Goal: Task Accomplishment & Management: Use online tool/utility

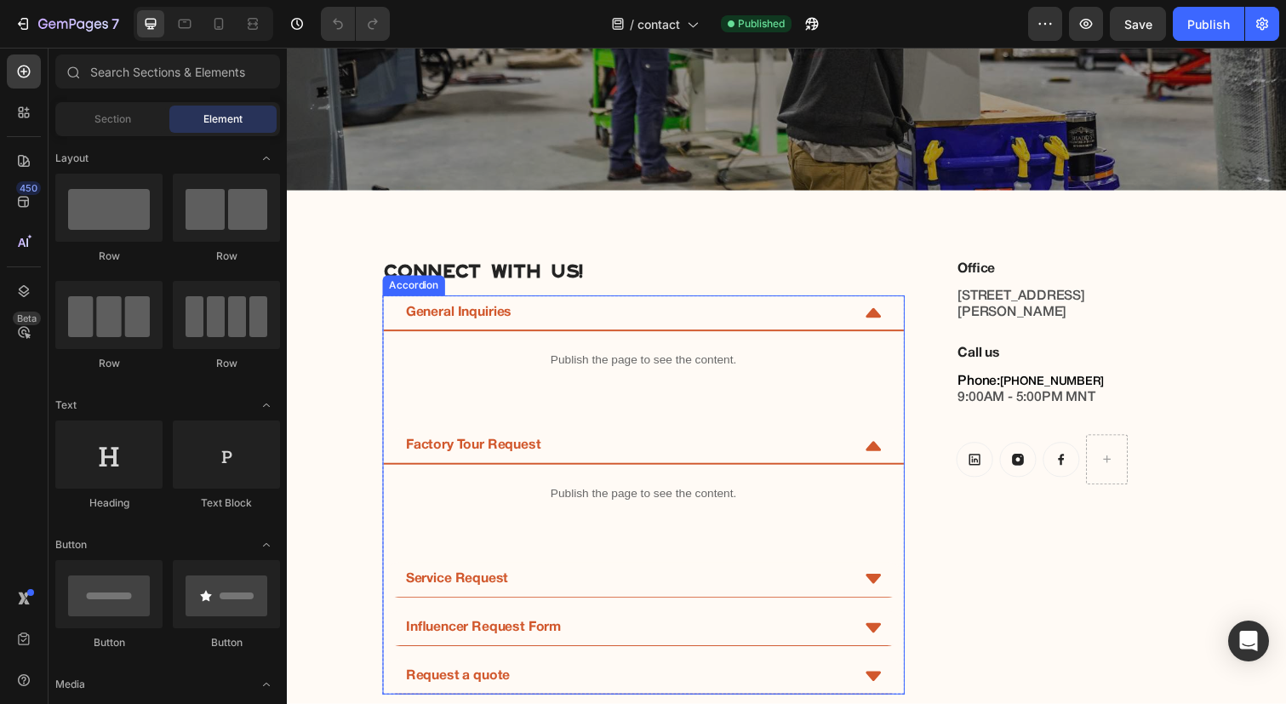
click at [583, 598] on div "Service Request" at bounding box center [634, 591] width 456 height 21
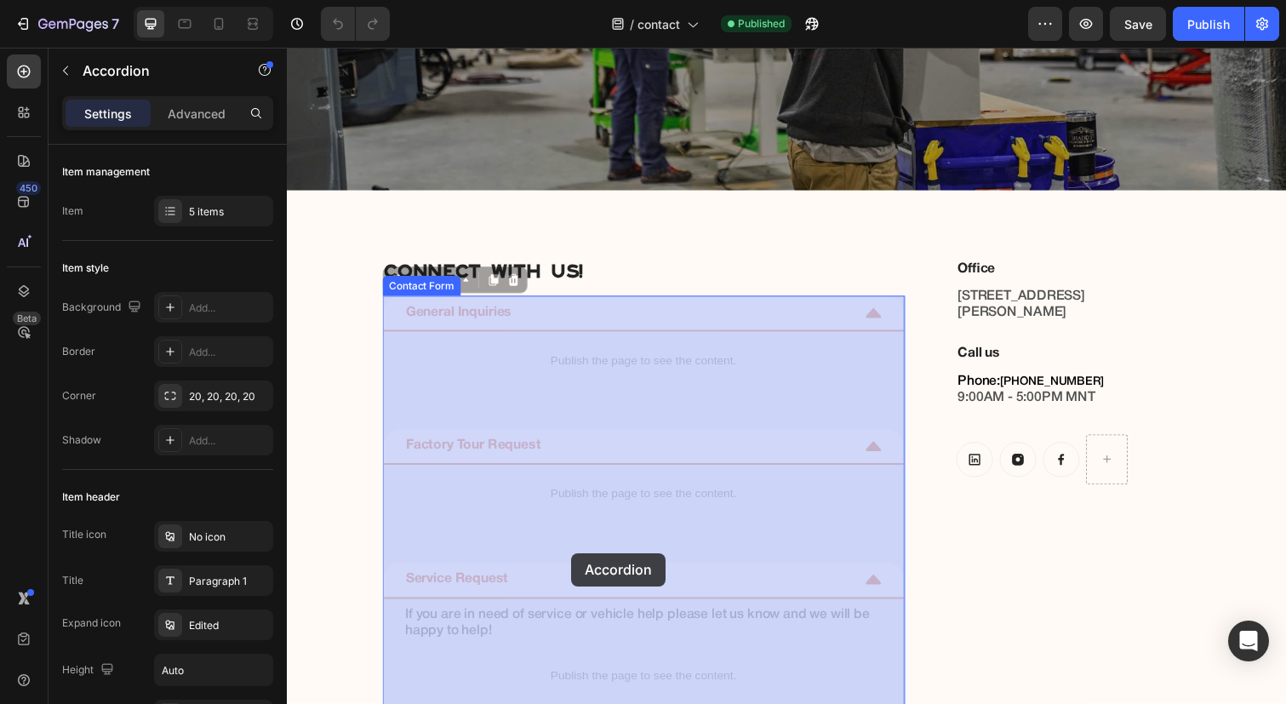
drag, startPoint x: 584, startPoint y: 597, endPoint x: 577, endPoint y: 565, distance: 32.2
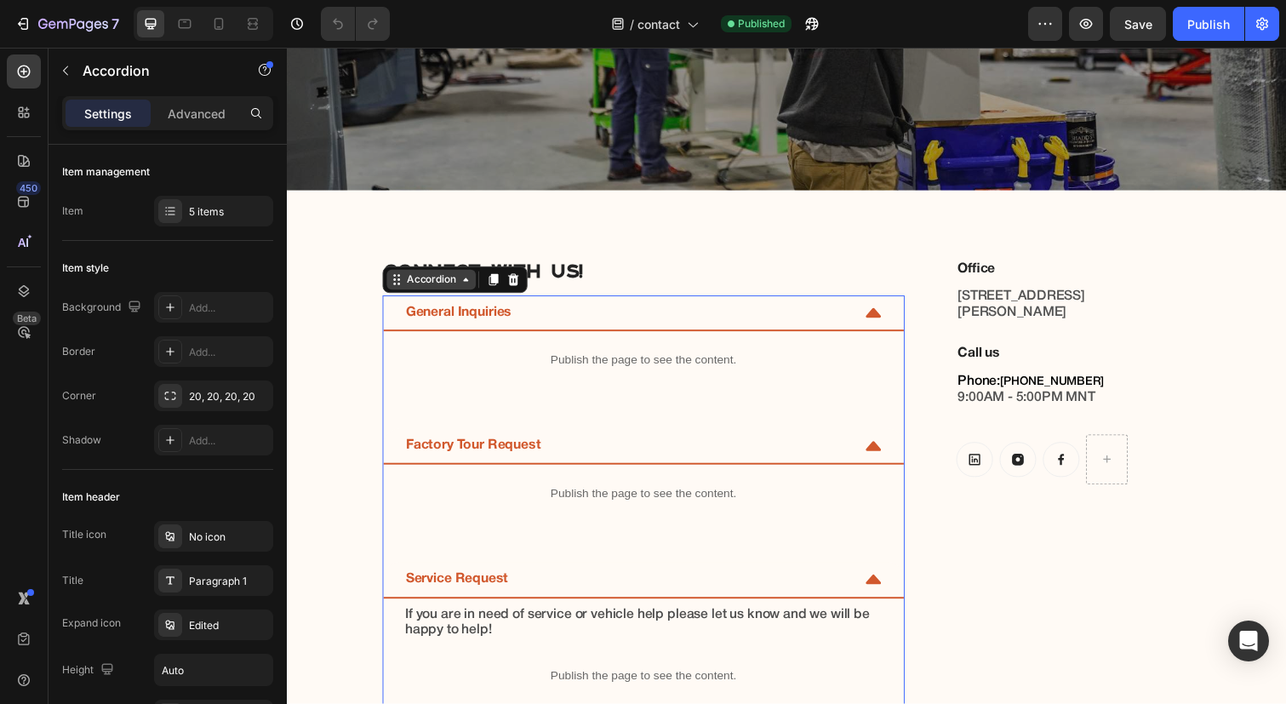
click at [420, 284] on div "Accordion" at bounding box center [434, 285] width 57 height 15
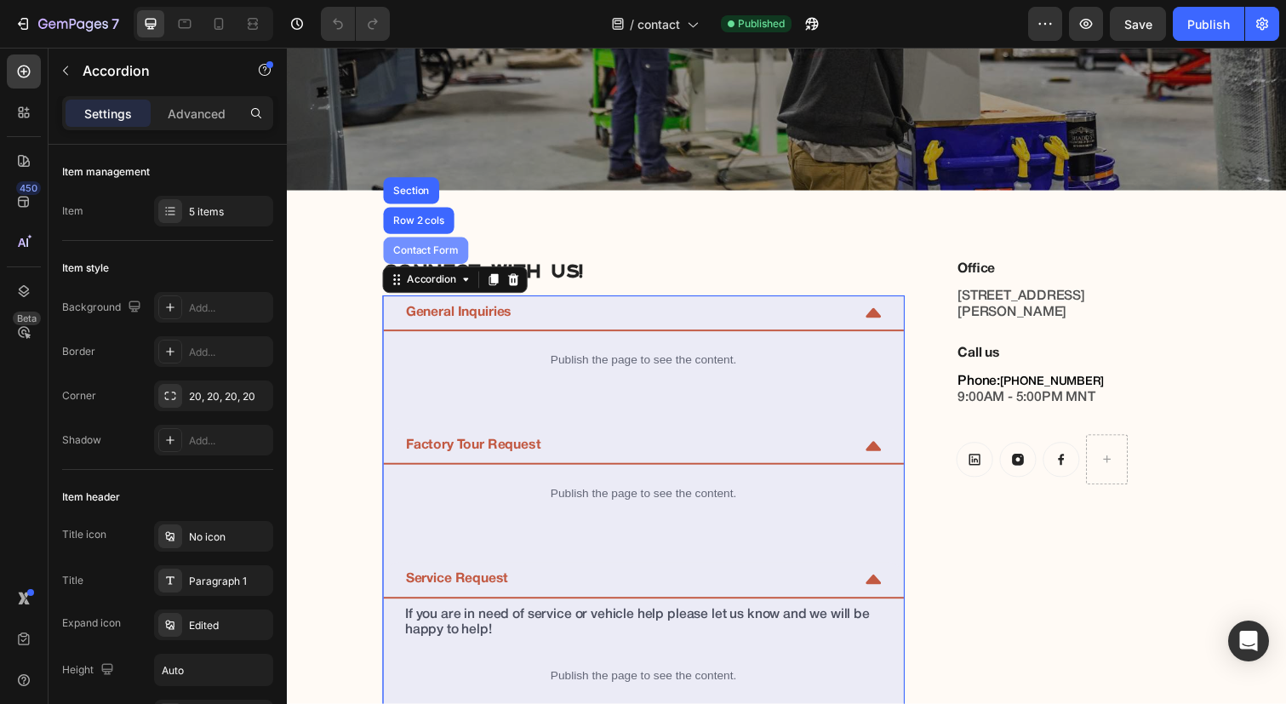
click at [416, 253] on div "Contact Form" at bounding box center [428, 255] width 73 height 10
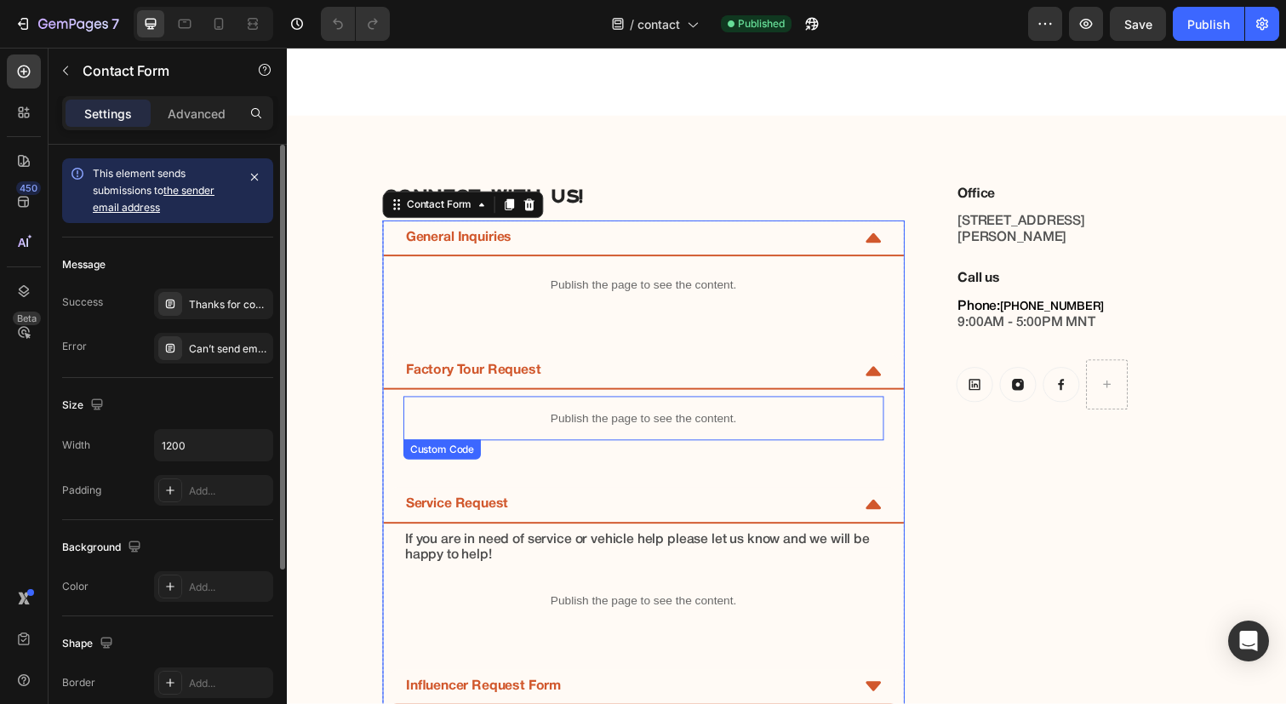
scroll to position [658, 0]
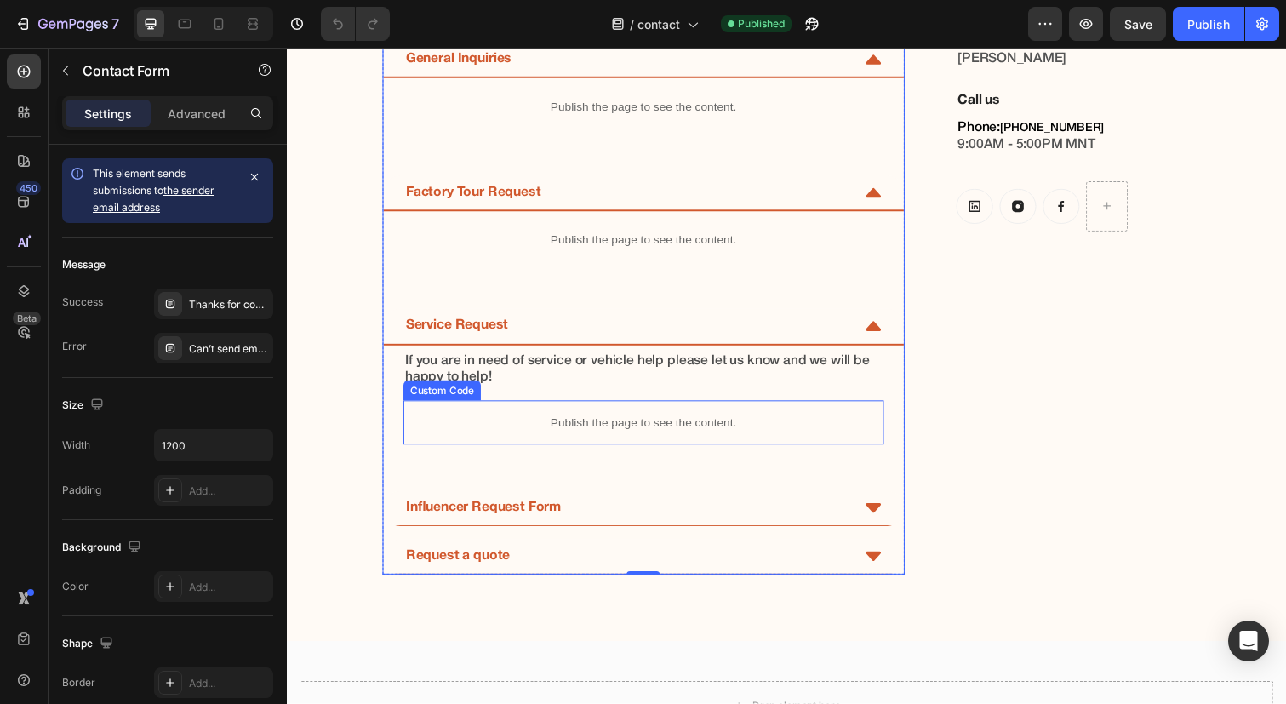
click at [627, 438] on p "Publish the page to see the content." at bounding box center [651, 431] width 491 height 18
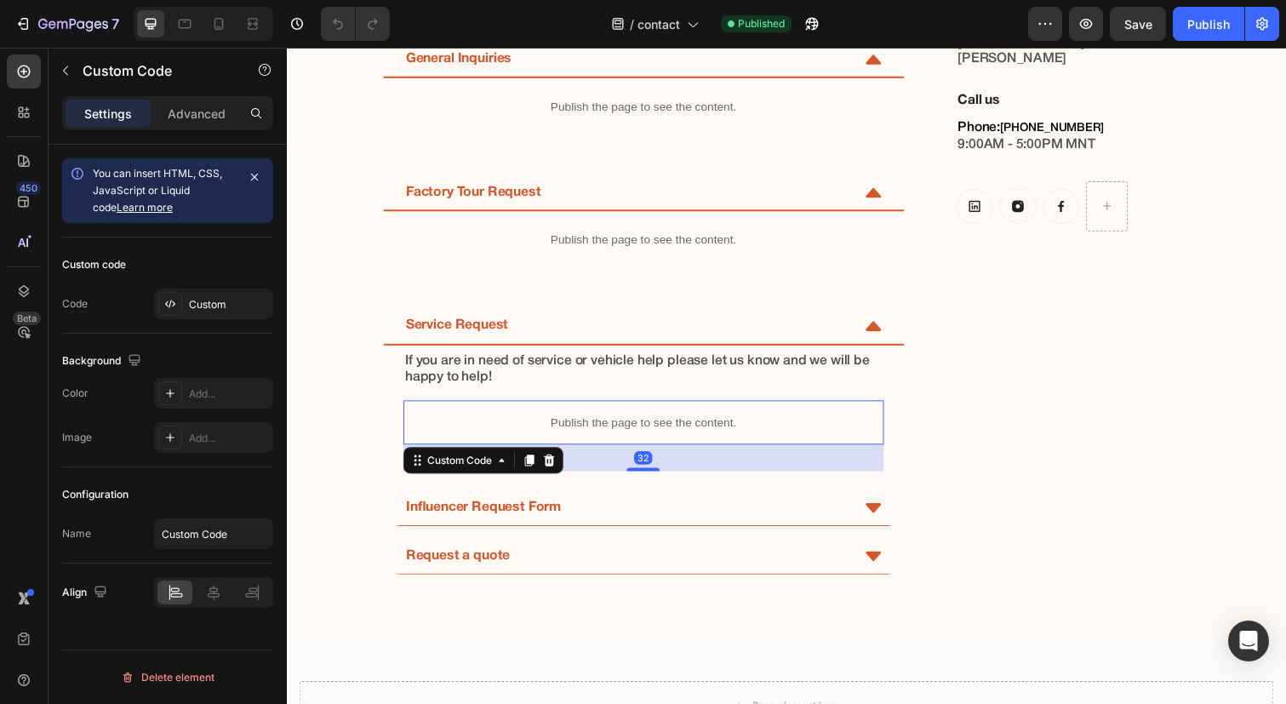
click at [623, 434] on p "Publish the page to see the content." at bounding box center [651, 431] width 491 height 18
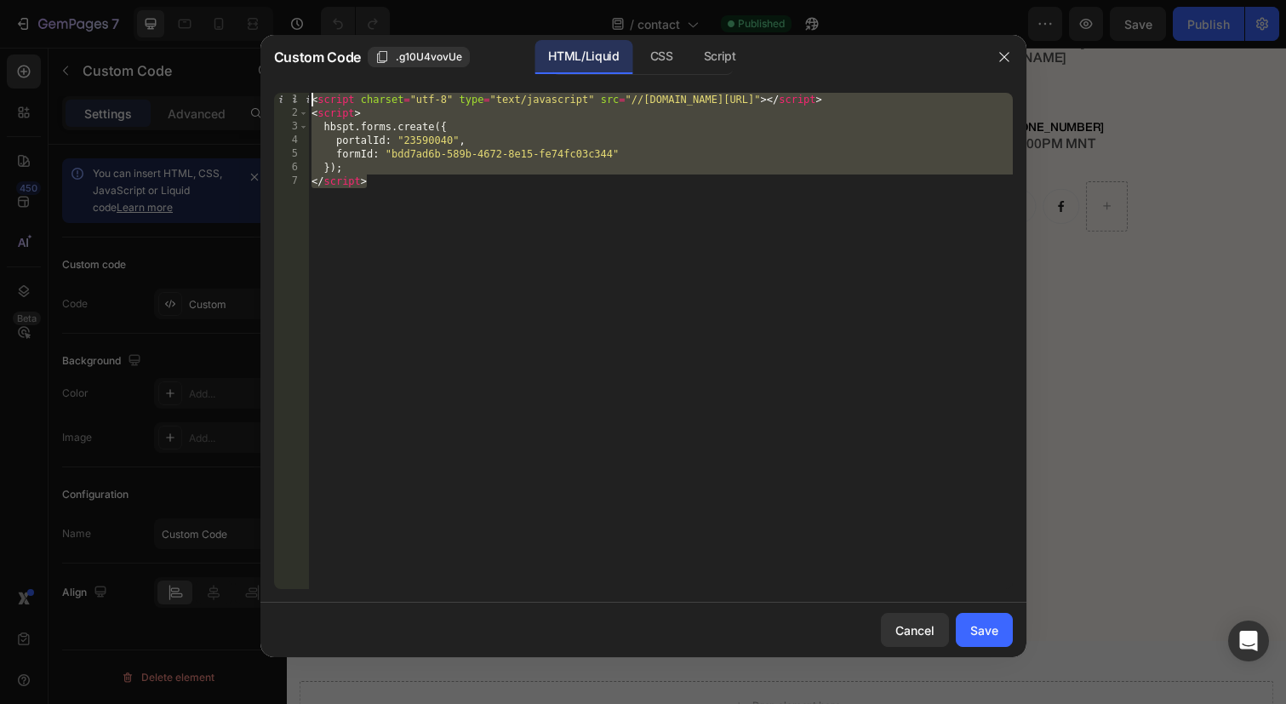
drag, startPoint x: 535, startPoint y: 266, endPoint x: 235, endPoint y: 41, distance: 375.3
click at [235, 41] on div "Custom Code .g10U4vovUe HTML/Liquid CSS Script </script> 1 2 3 4 5 6 7 < script…" at bounding box center [643, 352] width 1286 height 704
paste textarea "div class="hs-form-frame" data-region="na1" data-form-id="002f36f9-fd65-4c93-aa…"
type textarea "<div class="hs-form-frame" data-region="na1" data-form-id="002f36f9-fd65-4c93-a…"
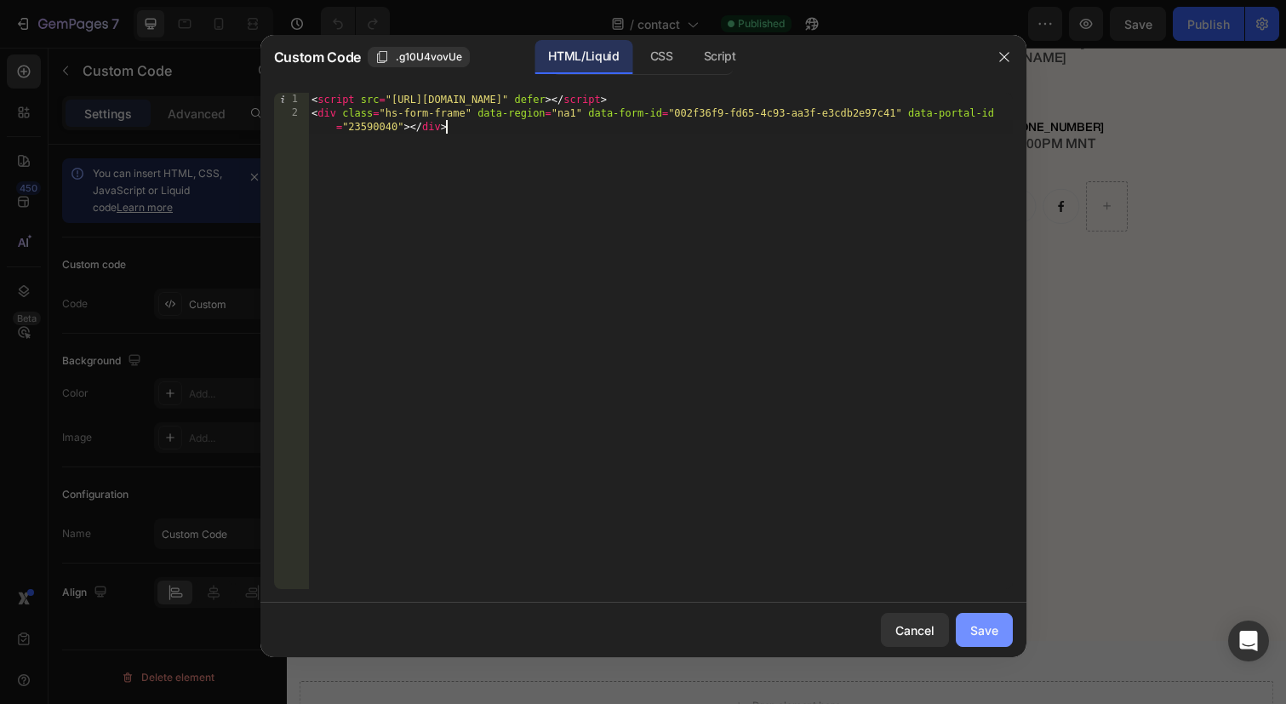
click at [982, 623] on div "Save" at bounding box center [985, 630] width 28 height 18
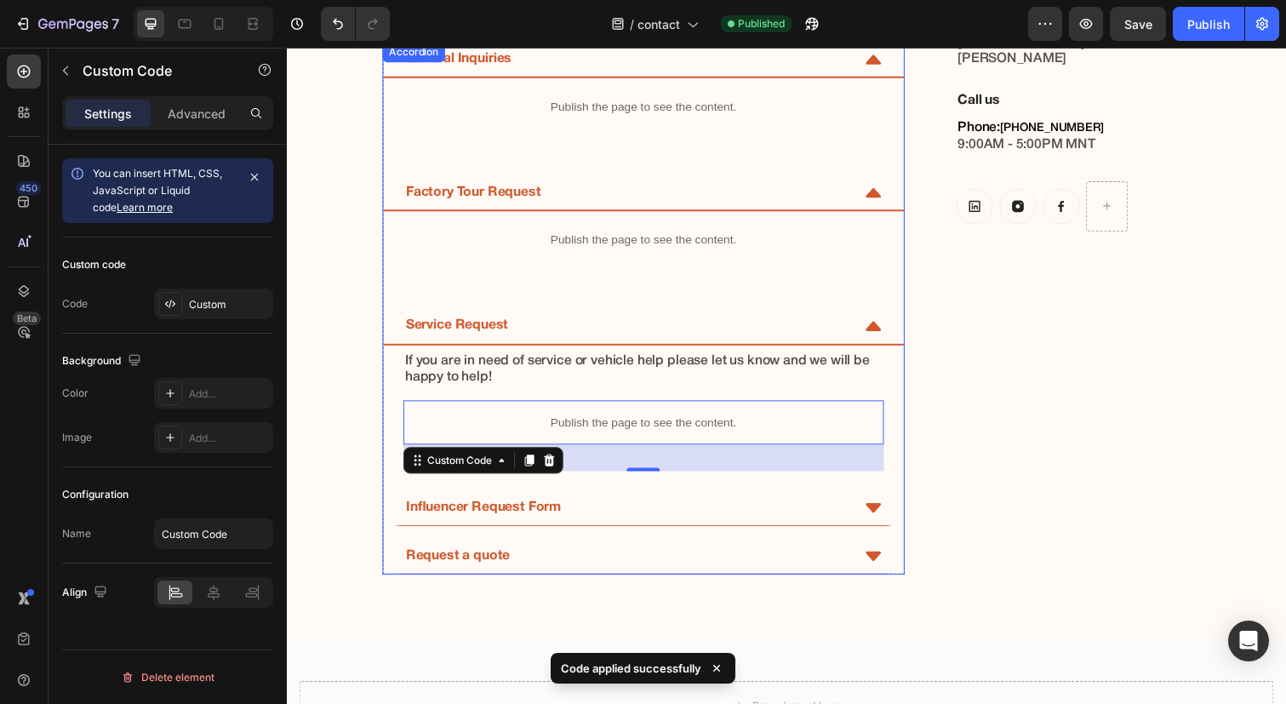
click at [871, 336] on div "Service Request" at bounding box center [652, 333] width 532 height 37
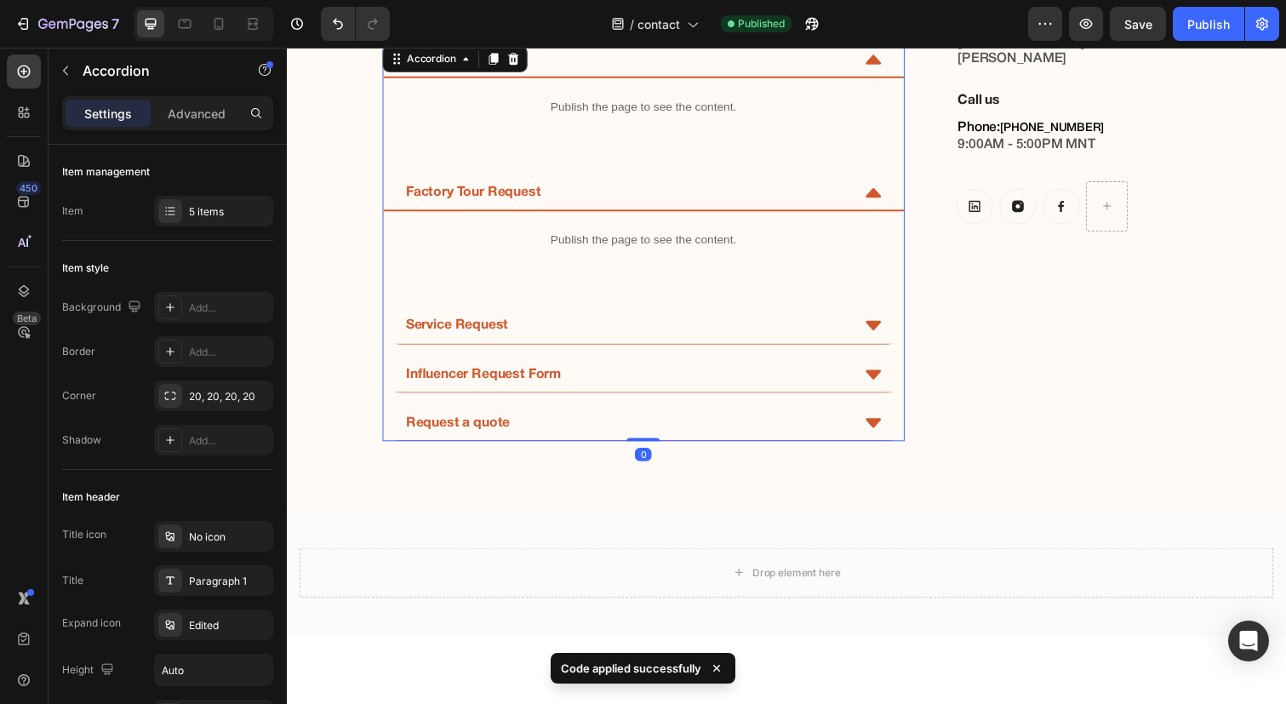
click at [887, 329] on icon at bounding box center [886, 333] width 15 height 10
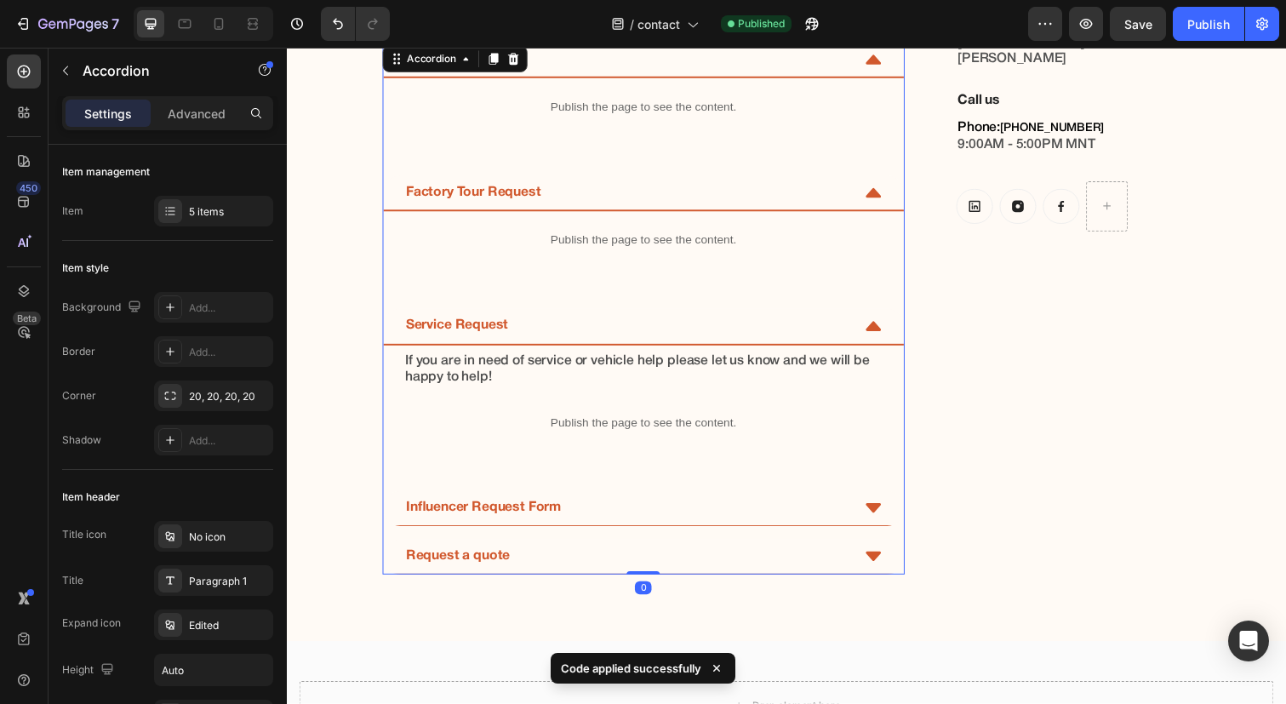
click at [887, 329] on icon at bounding box center [886, 333] width 15 height 10
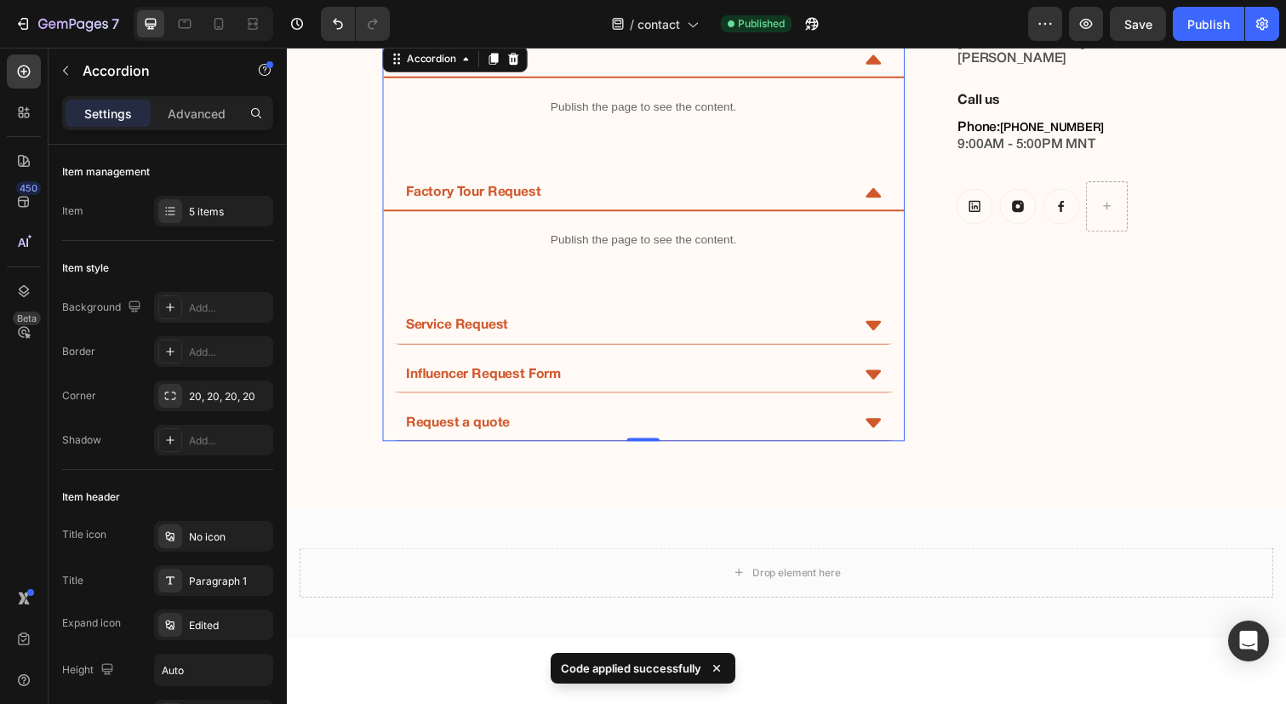
click at [887, 329] on icon at bounding box center [886, 333] width 15 height 10
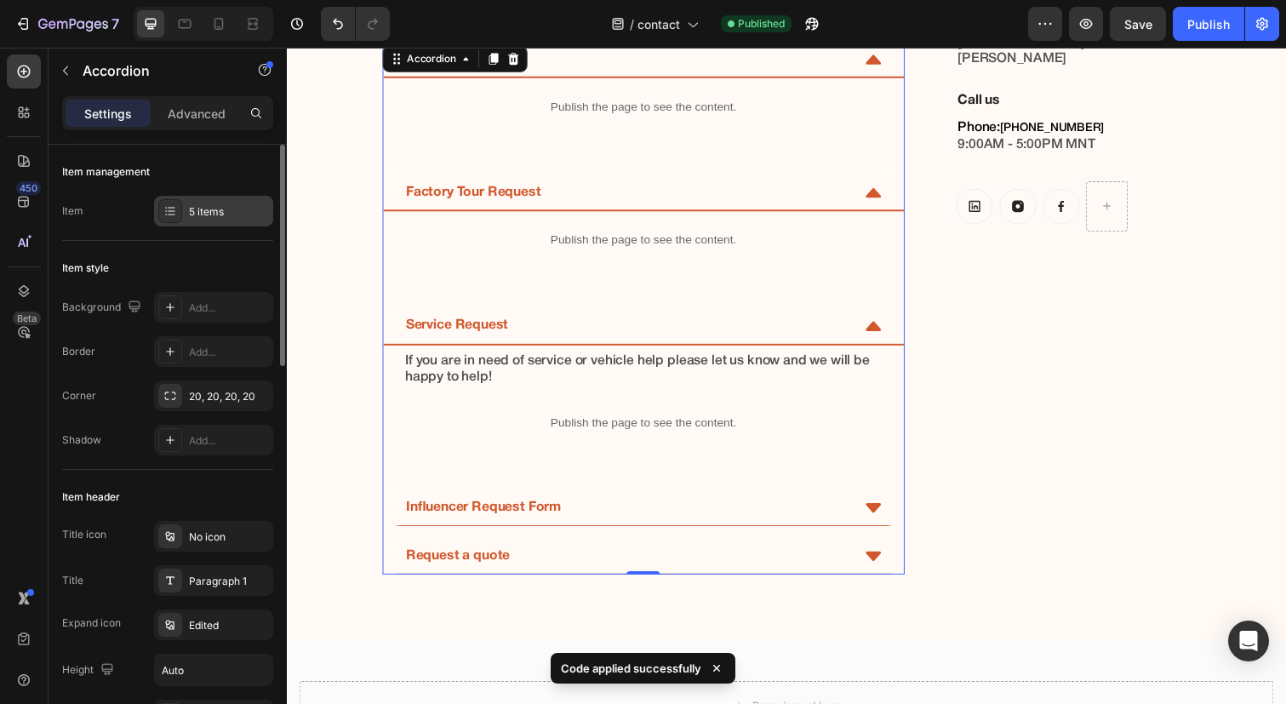
click at [214, 200] on div "5 items" at bounding box center [213, 211] width 119 height 31
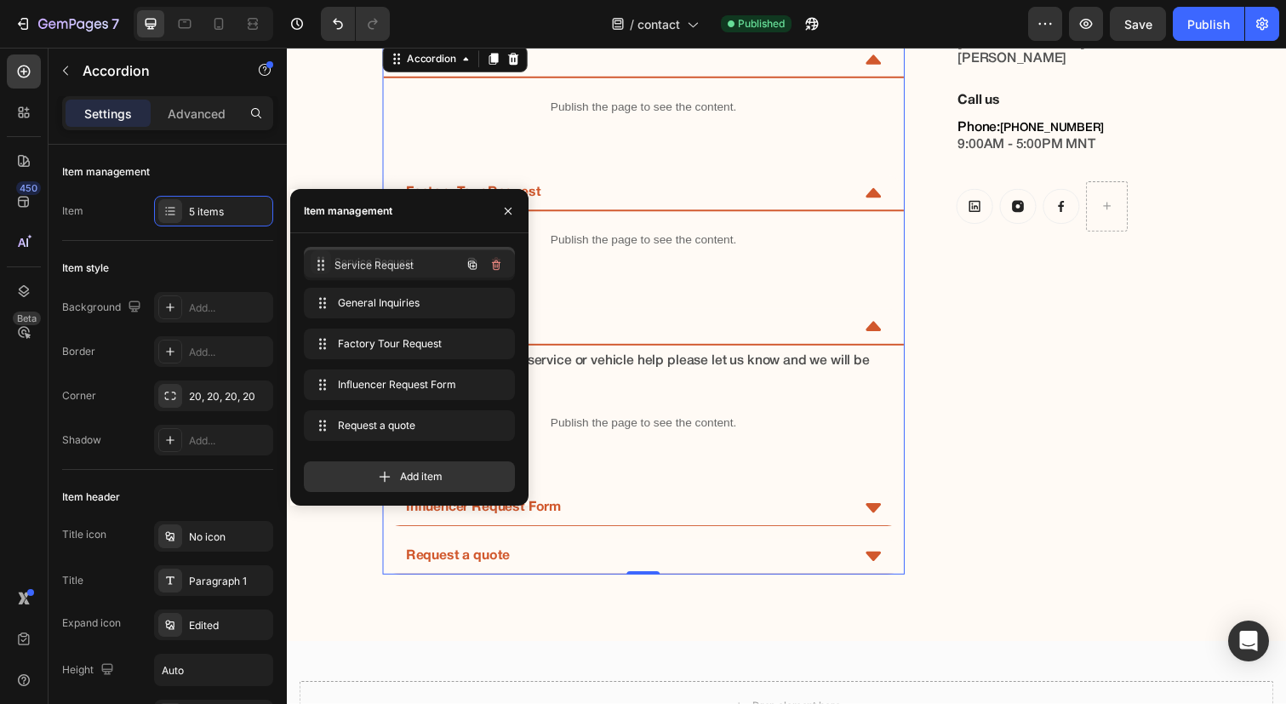
drag, startPoint x: 318, startPoint y: 341, endPoint x: 318, endPoint y: 263, distance: 78.3
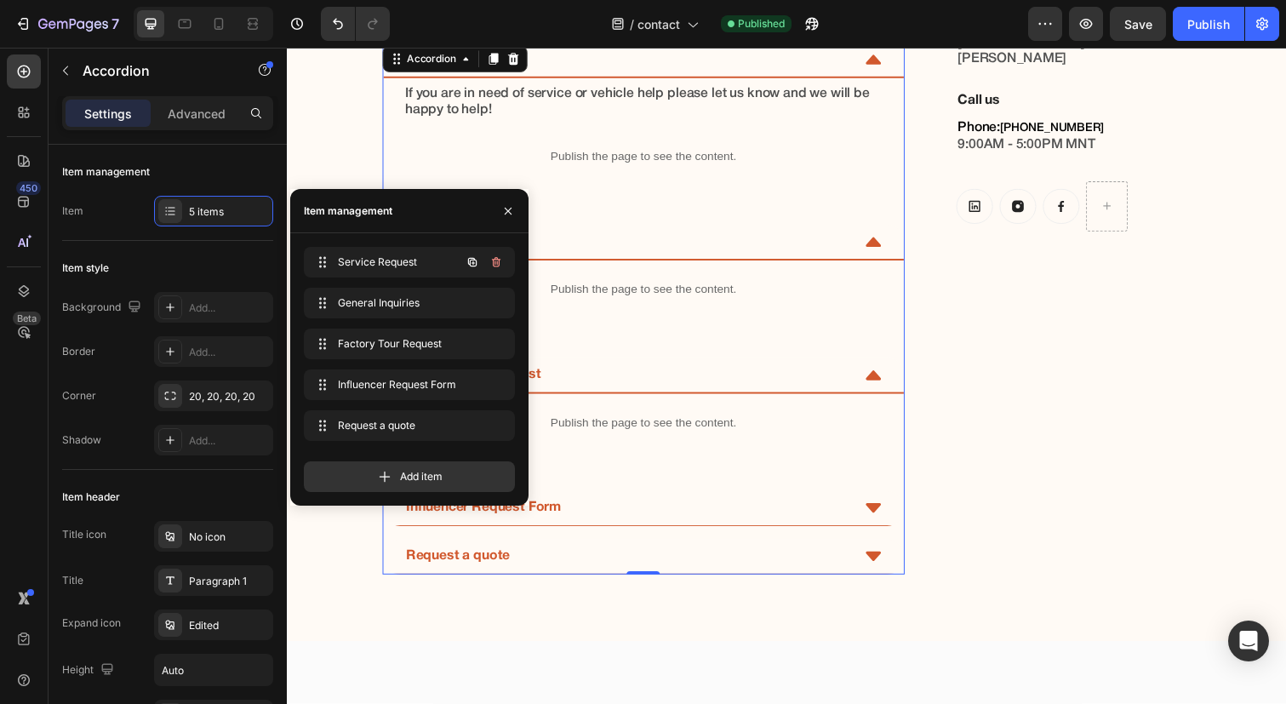
scroll to position [385, 0]
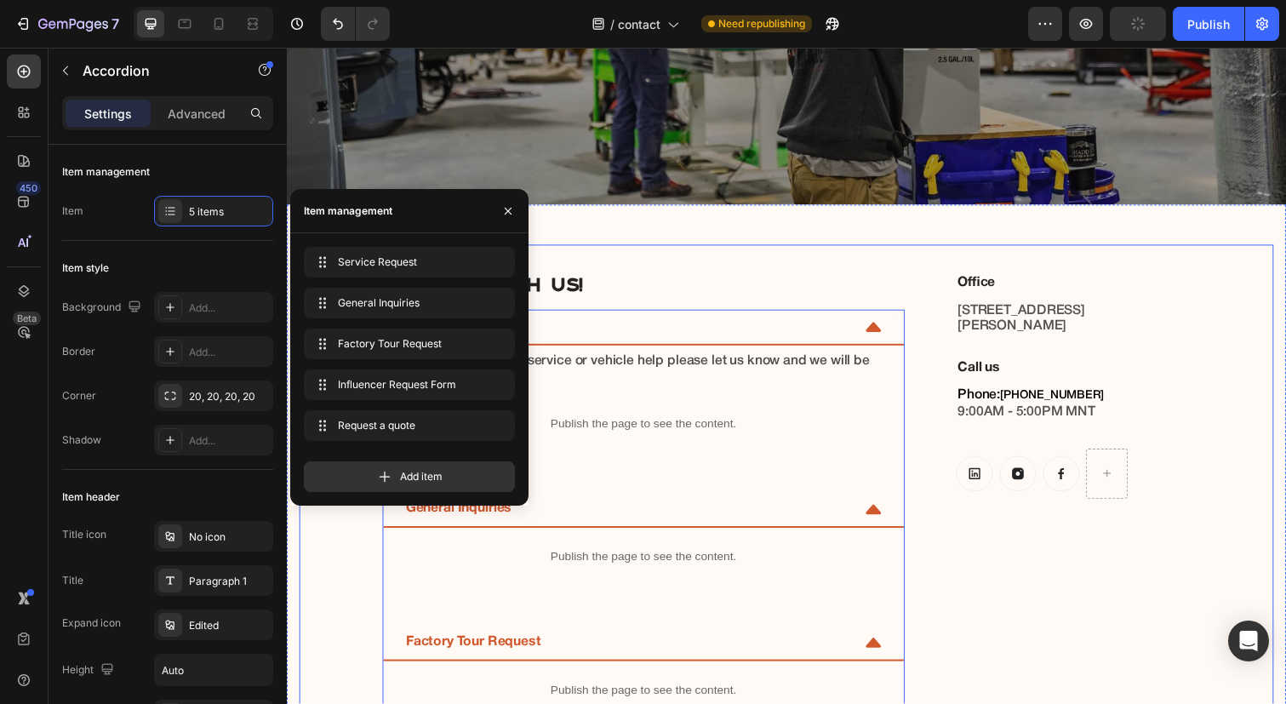
click at [925, 442] on div "Connect with us! Heading Service Request If you are in need of service or vehic…" at bounding box center [798, 568] width 996 height 638
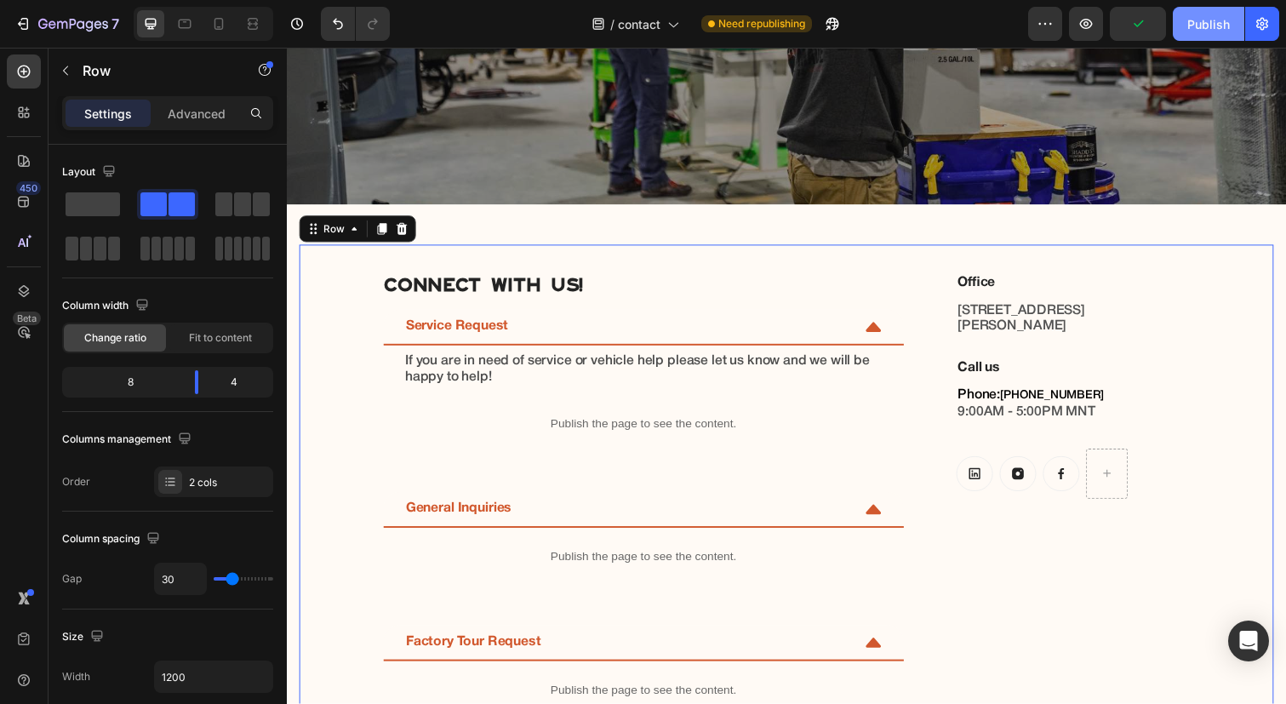
click at [1189, 27] on div "Publish" at bounding box center [1209, 24] width 43 height 18
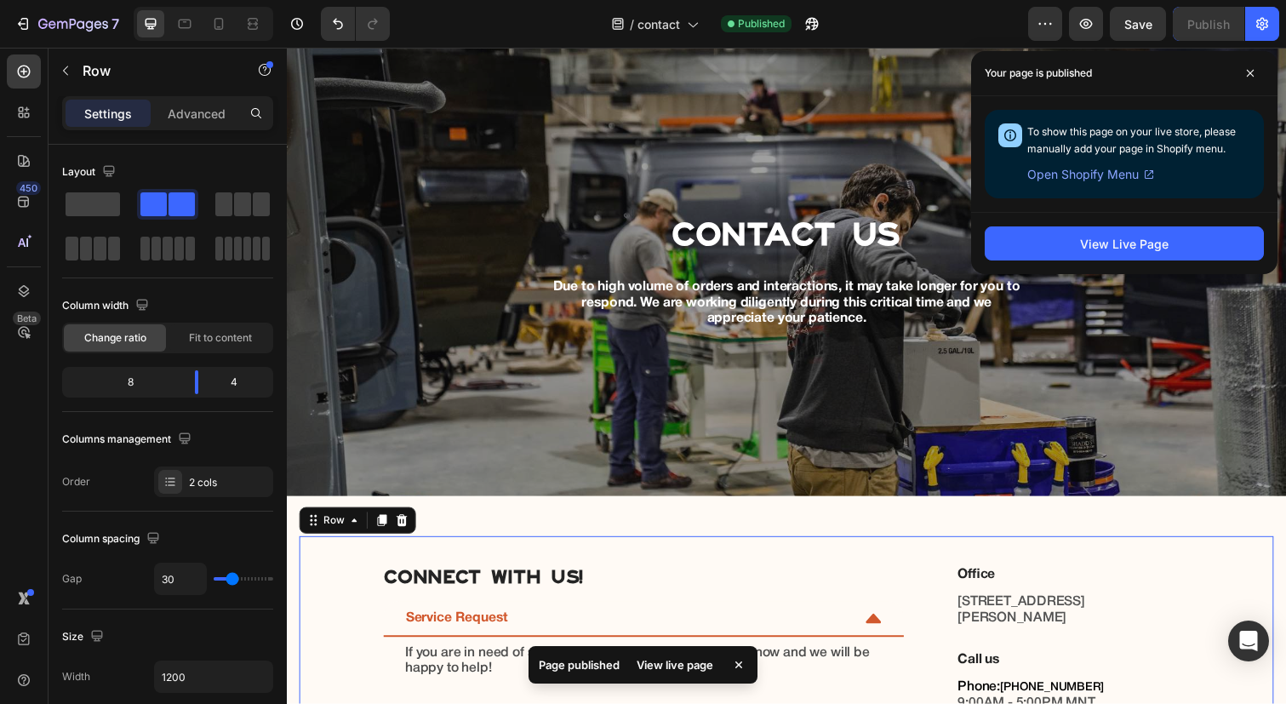
scroll to position [0, 0]
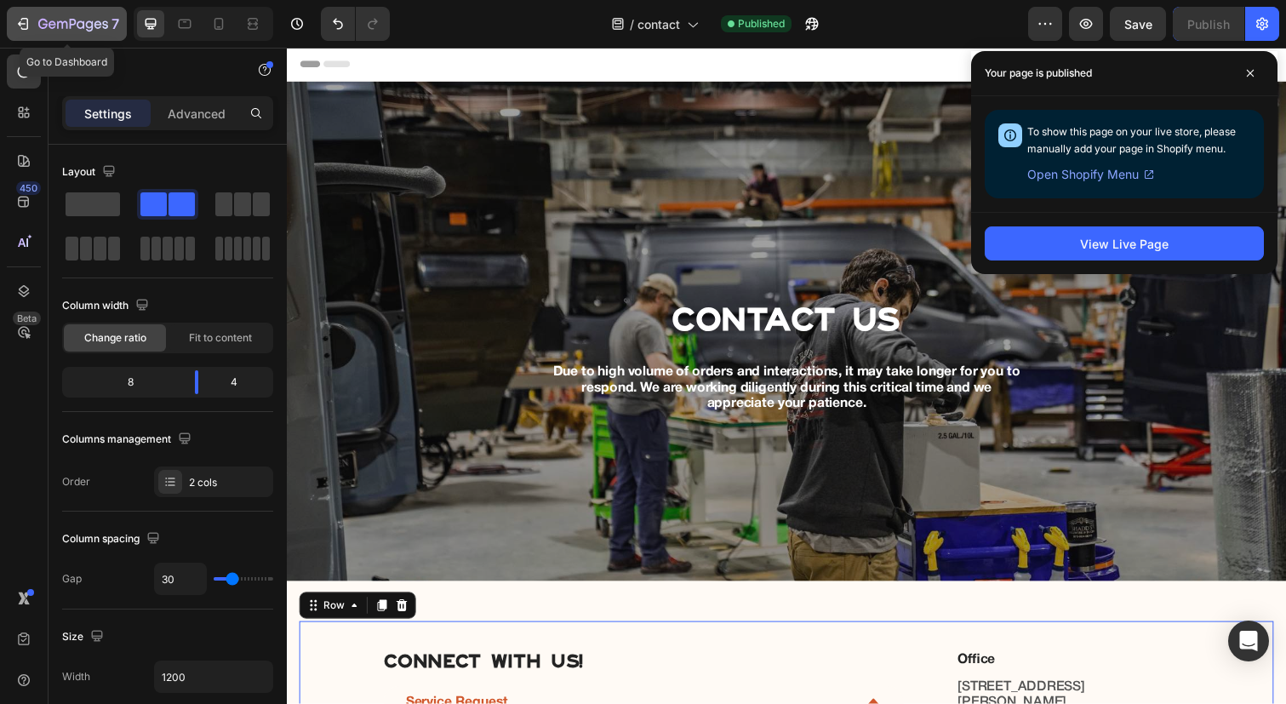
click at [25, 25] on icon "button" at bounding box center [22, 23] width 17 height 17
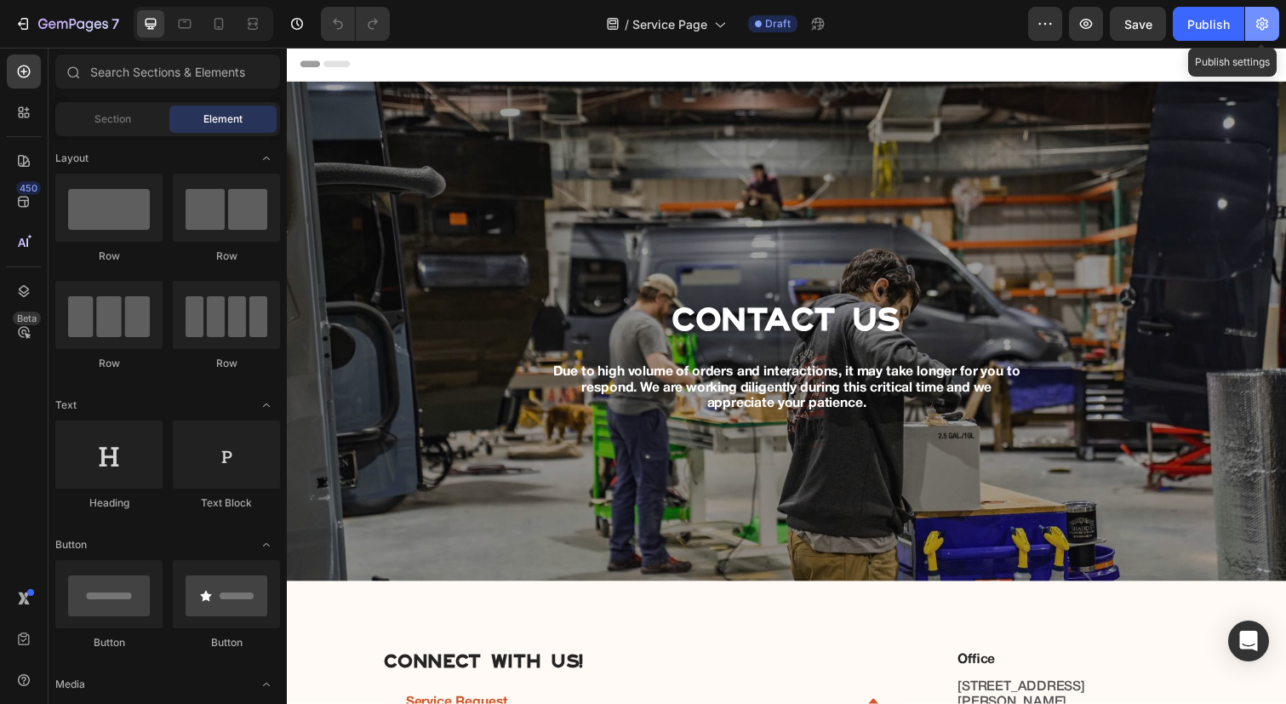
click at [1256, 18] on icon "button" at bounding box center [1262, 23] width 17 height 17
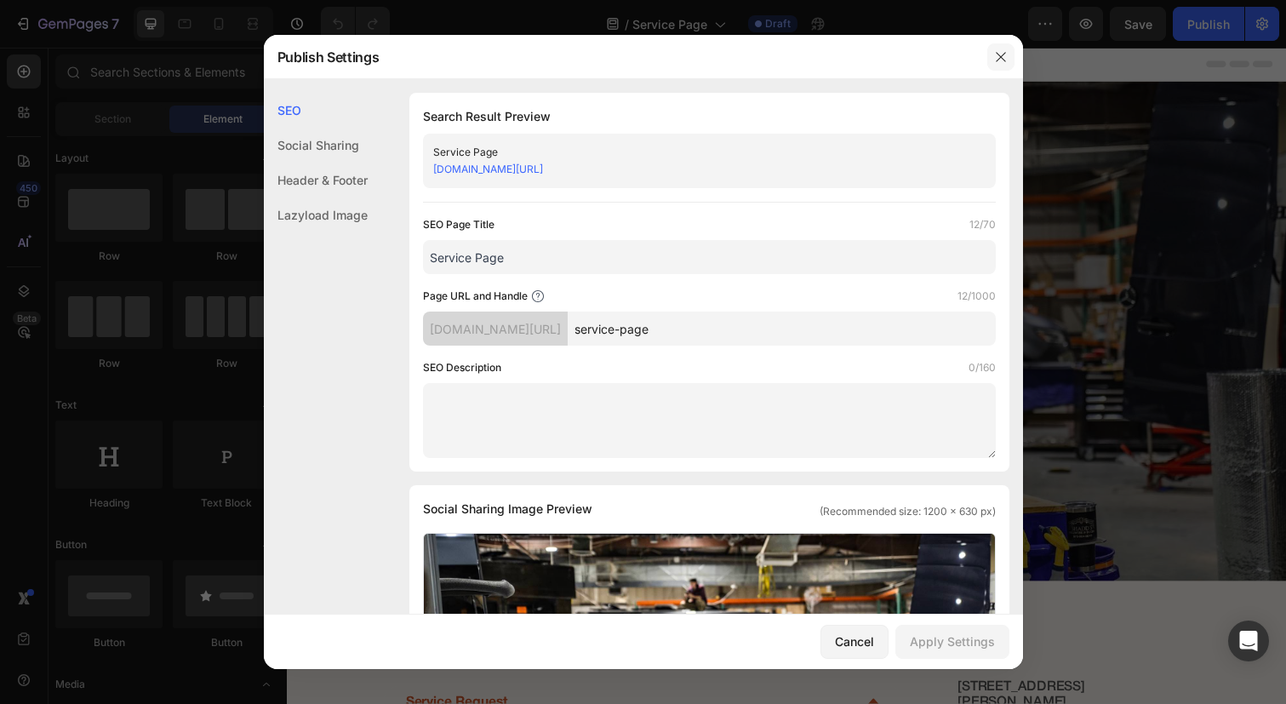
click at [999, 57] on icon "button" at bounding box center [1001, 57] width 14 height 14
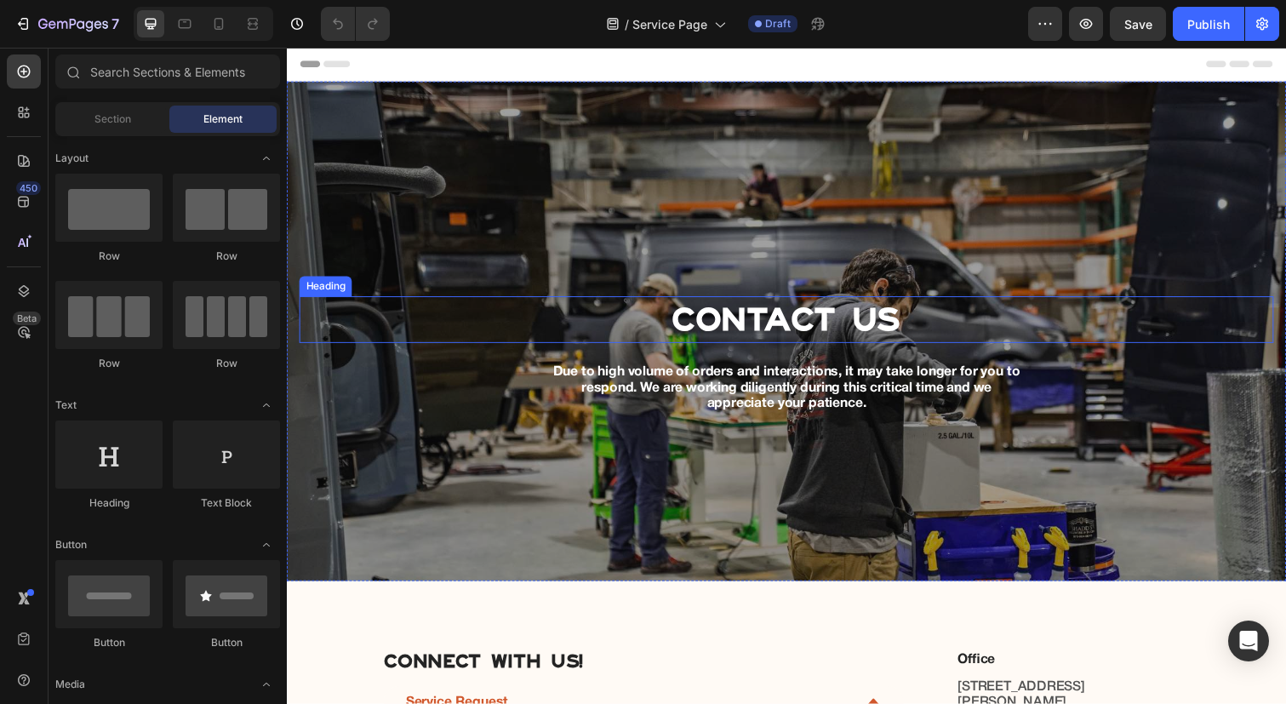
click at [731, 327] on p "Contact Us" at bounding box center [797, 326] width 993 height 44
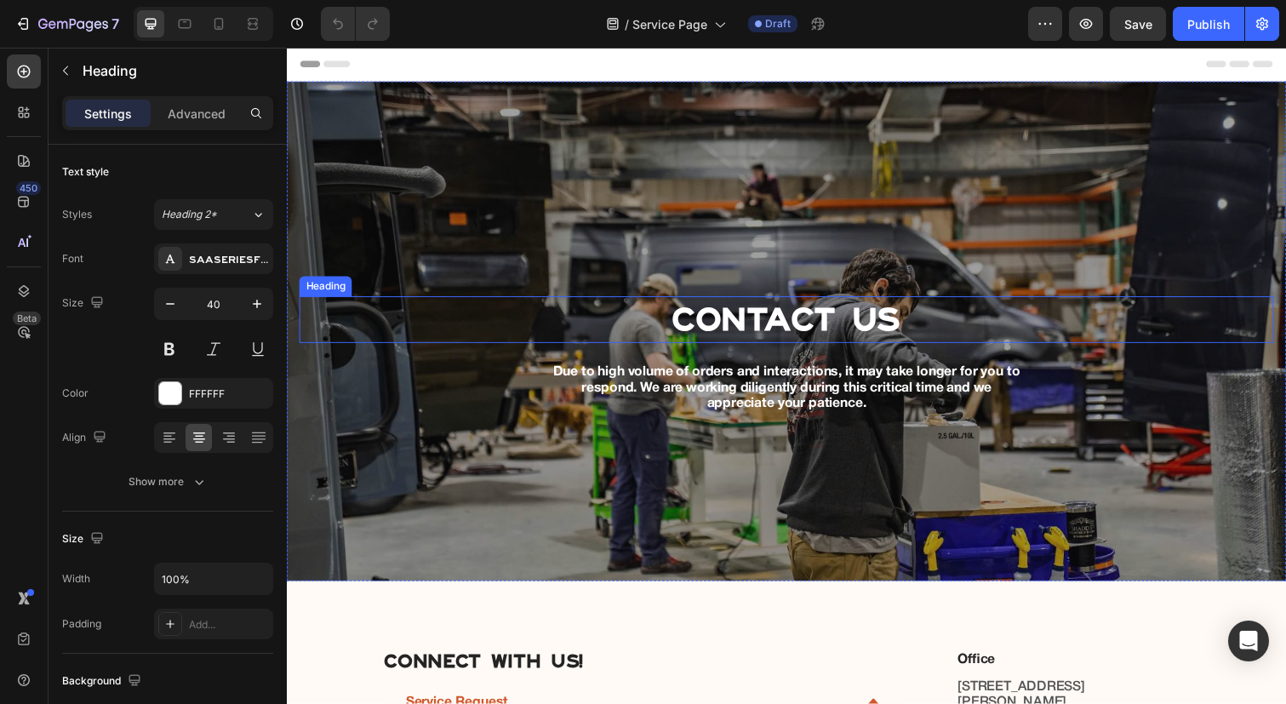
click at [731, 327] on p "Contact Us" at bounding box center [797, 326] width 993 height 44
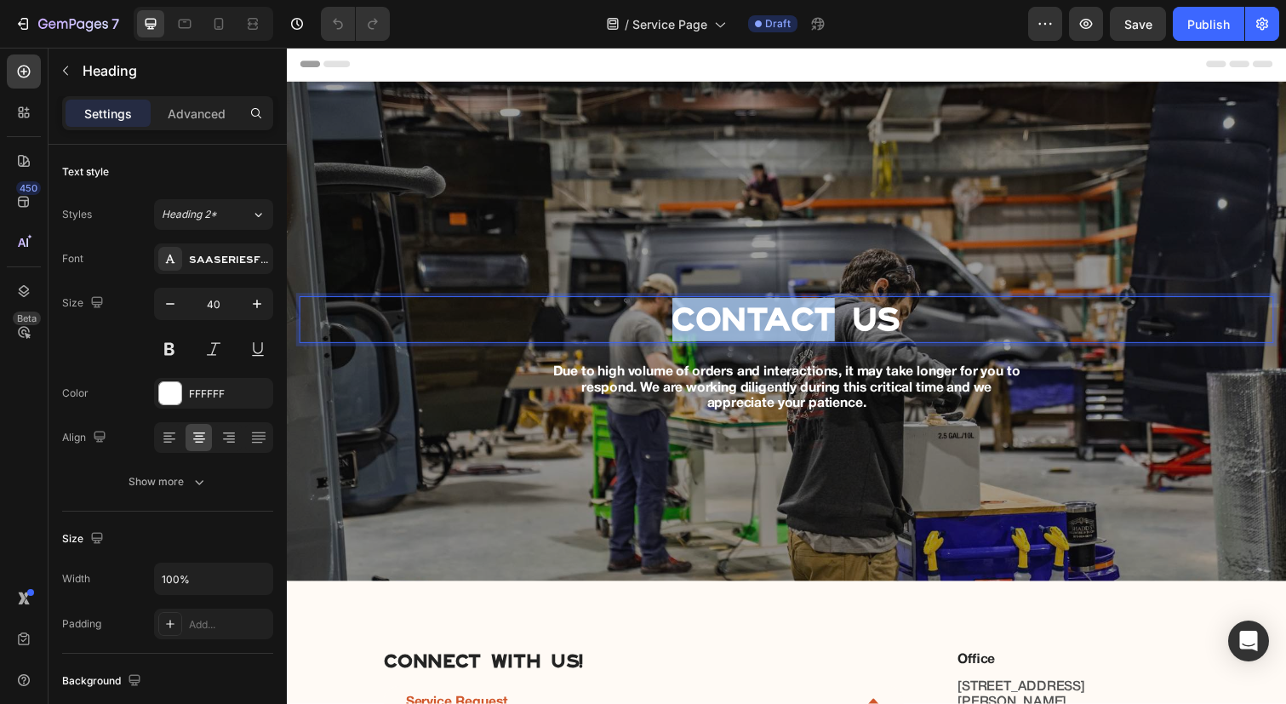
click at [731, 327] on p "Contact Us" at bounding box center [797, 326] width 993 height 44
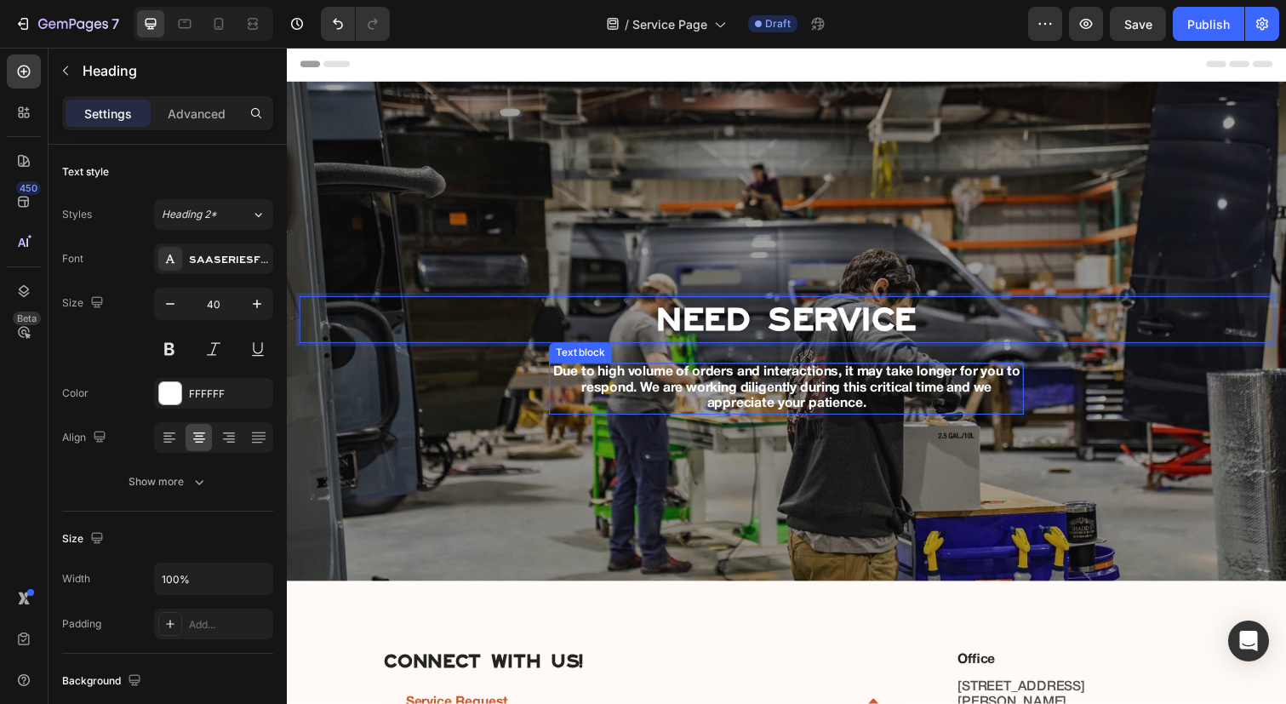
click at [742, 387] on p "Due to high volume of orders and interactions, it may take longer for you to re…" at bounding box center [798, 396] width 482 height 49
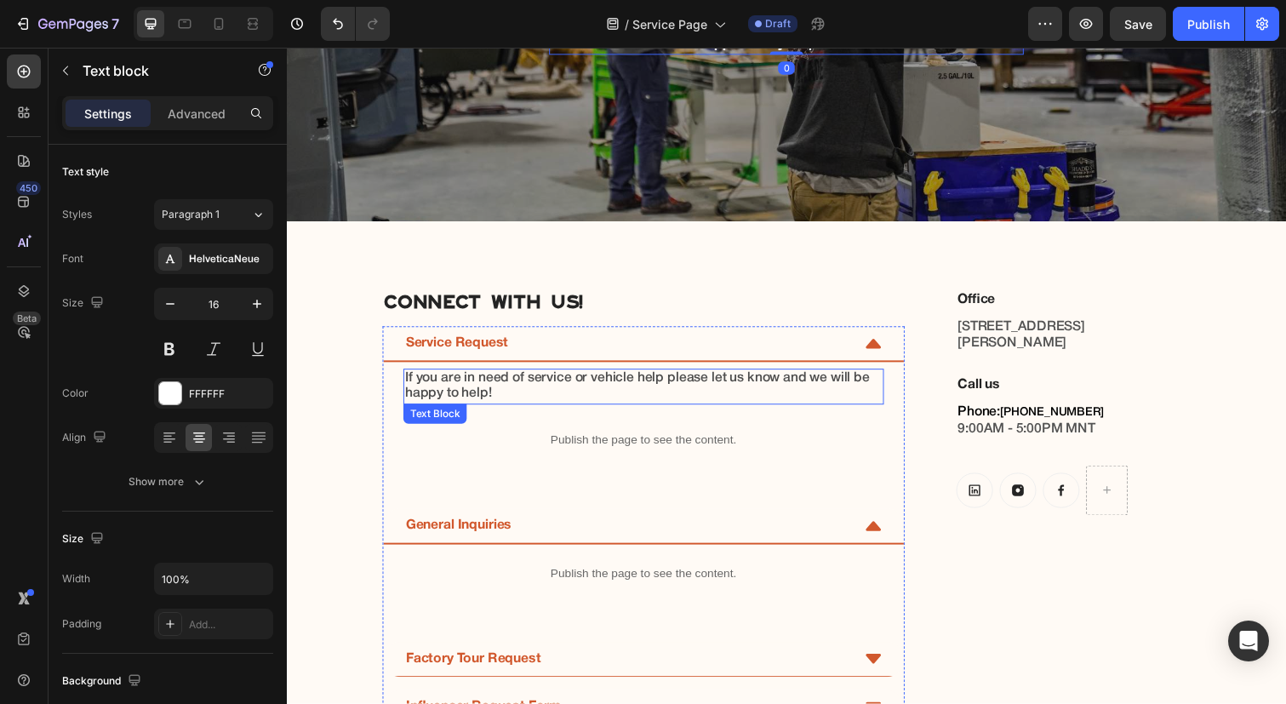
scroll to position [453, 0]
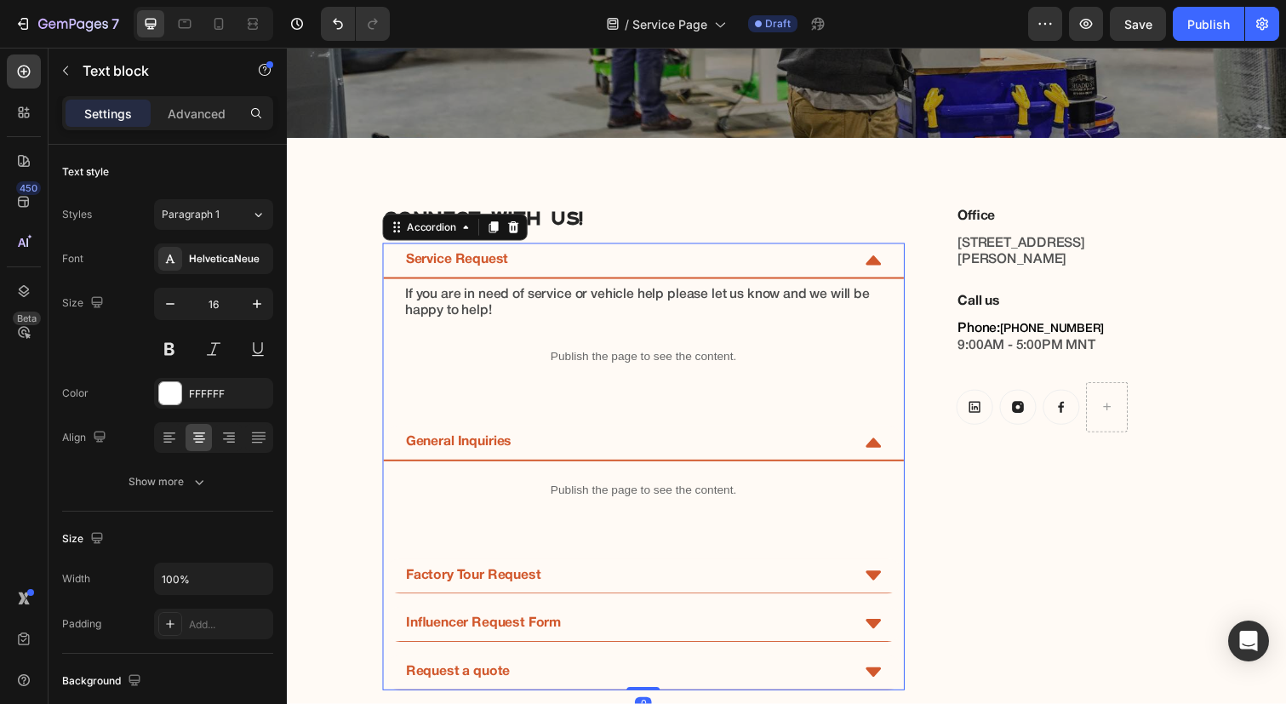
click at [860, 453] on div "General Inquiries" at bounding box center [634, 451] width 456 height 21
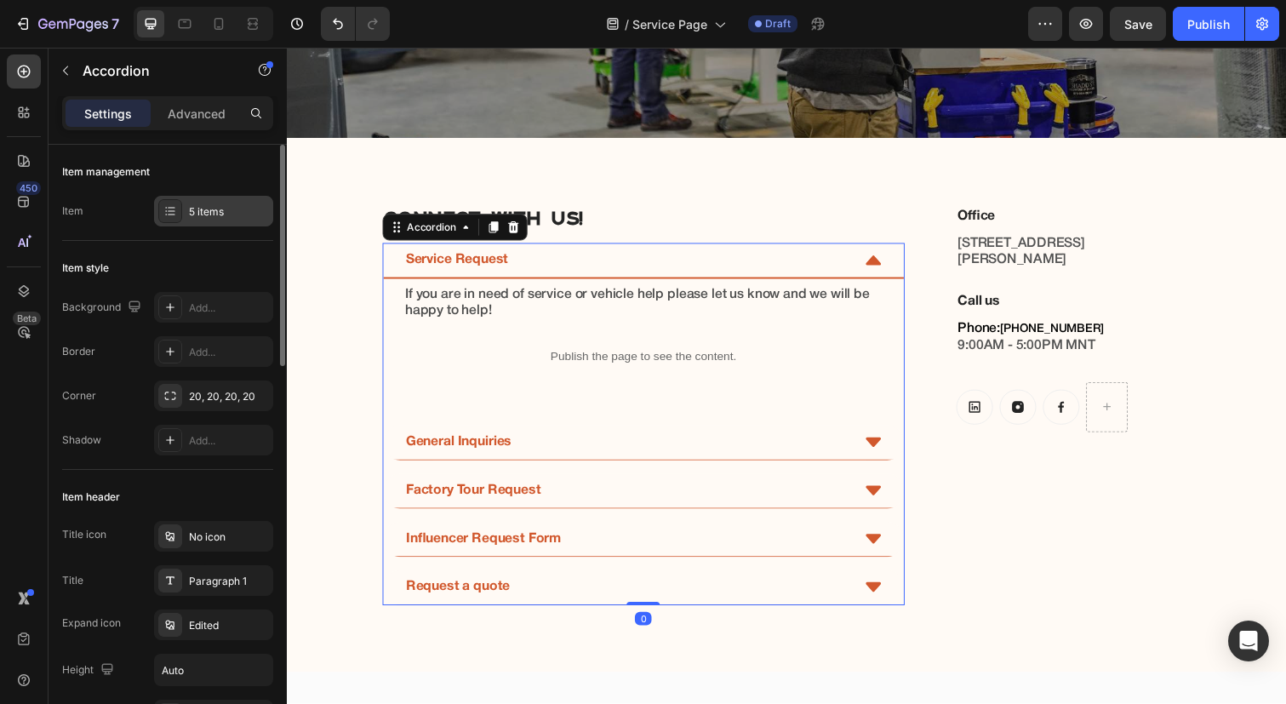
click at [215, 216] on div "5 items" at bounding box center [229, 211] width 80 height 15
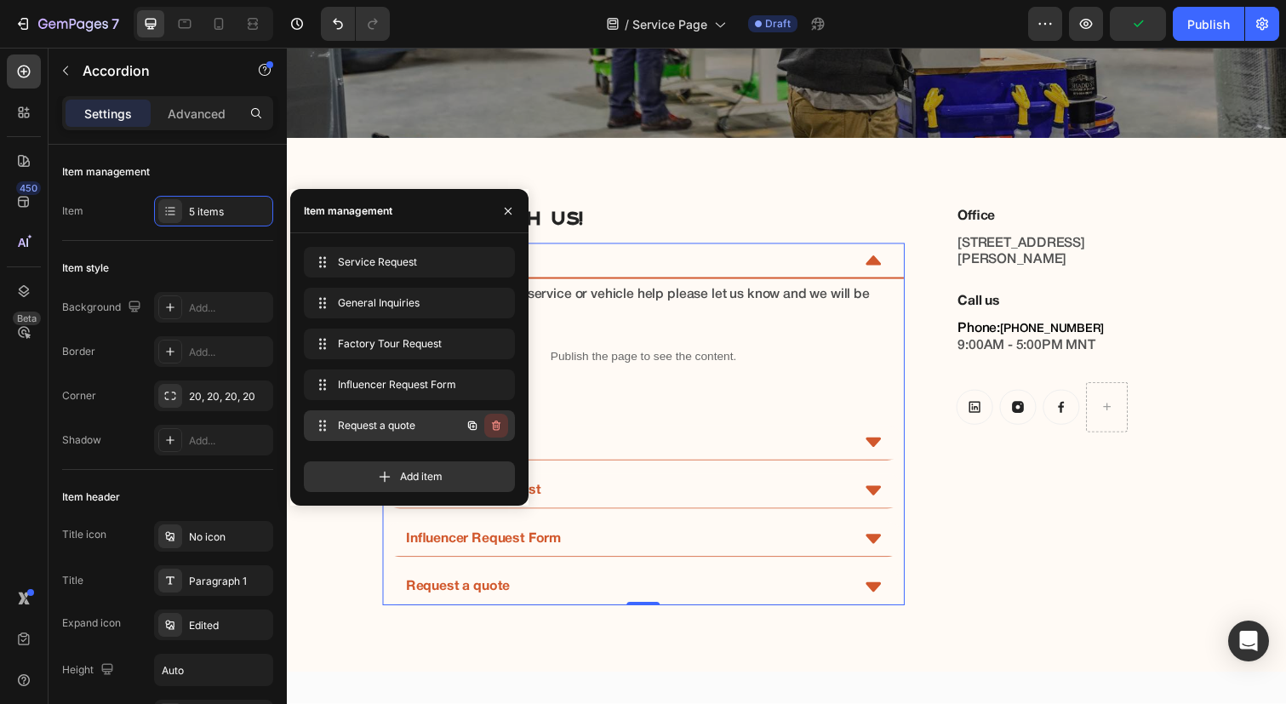
click at [500, 428] on icon "button" at bounding box center [497, 426] width 14 height 14
click at [491, 429] on div "Delete" at bounding box center [484, 425] width 31 height 15
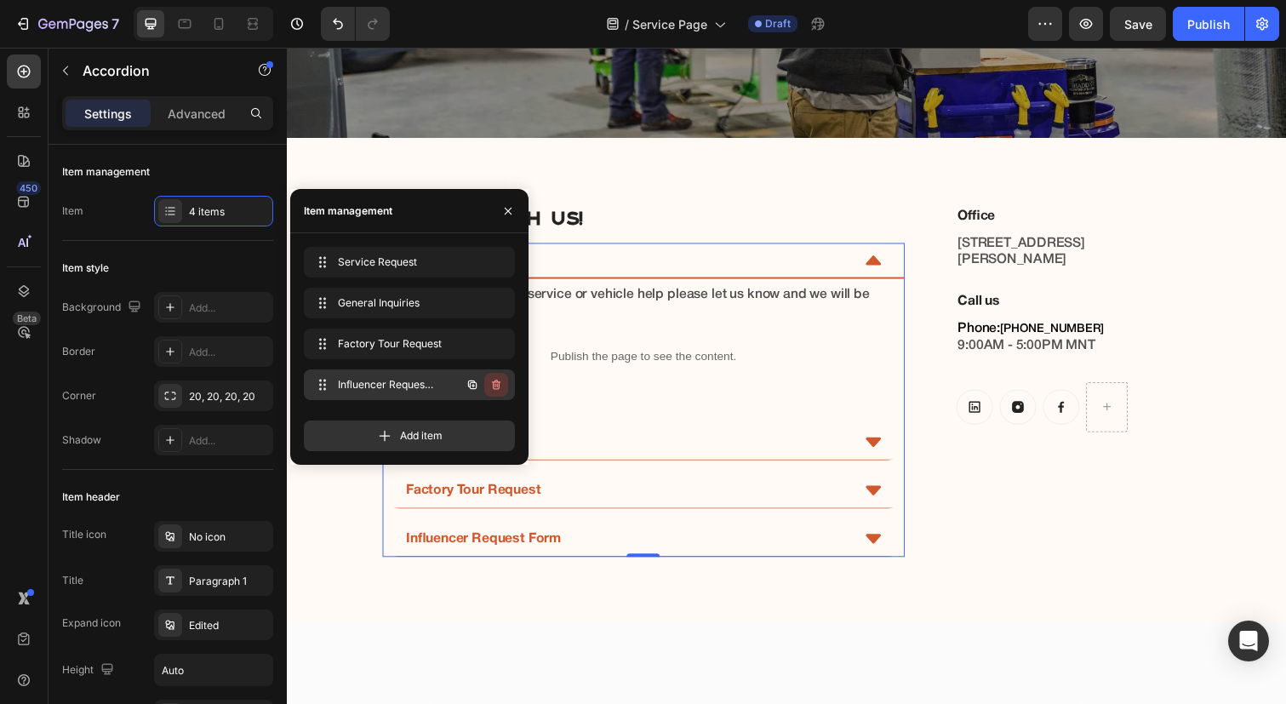
click at [495, 383] on icon "button" at bounding box center [497, 385] width 14 height 14
click at [440, 384] on div "Cancel" at bounding box center [433, 384] width 34 height 15
click at [329, 22] on icon "Undo/Redo" at bounding box center [337, 23] width 17 height 17
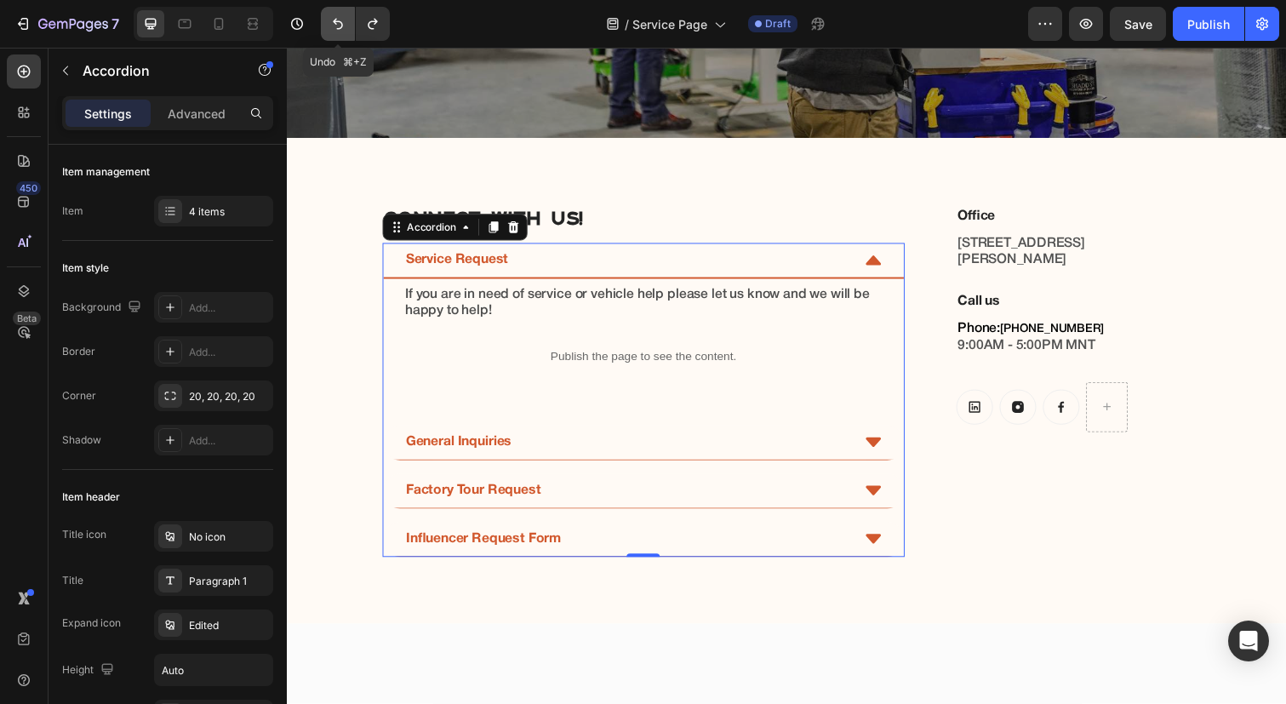
click at [329, 22] on icon "Undo/Redo" at bounding box center [337, 23] width 17 height 17
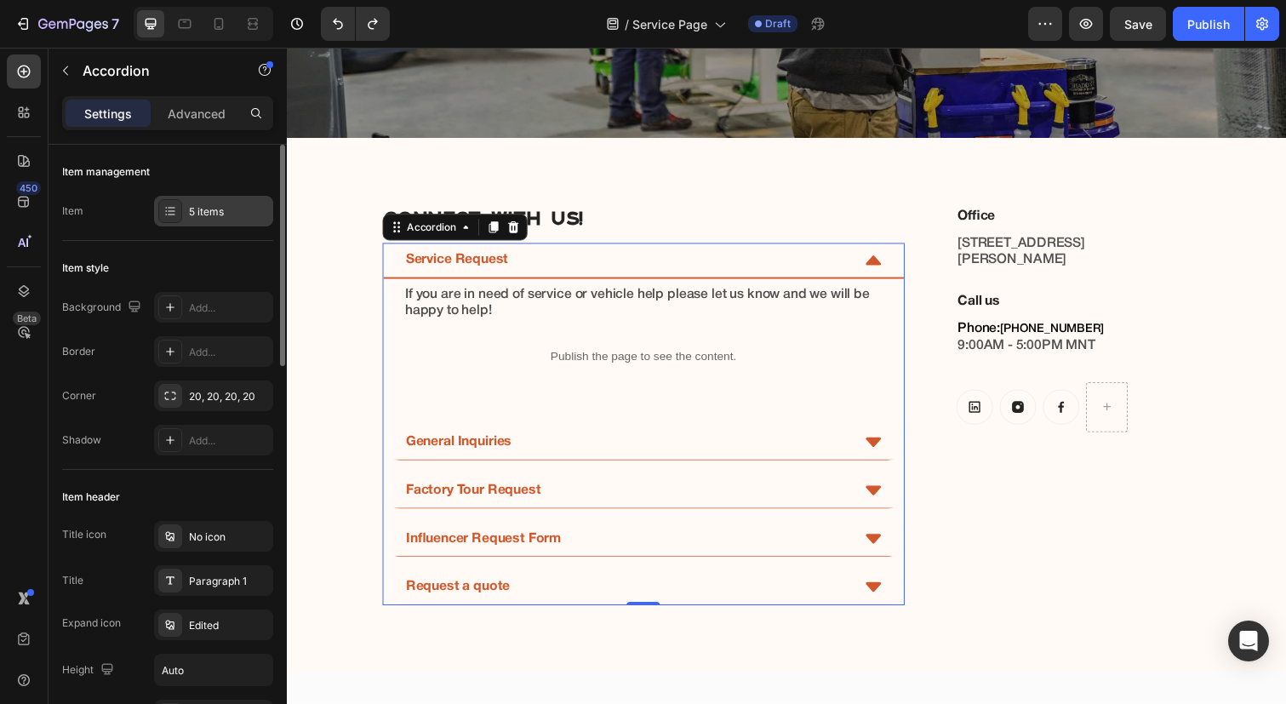
click at [212, 208] on div "5 items" at bounding box center [229, 211] width 80 height 15
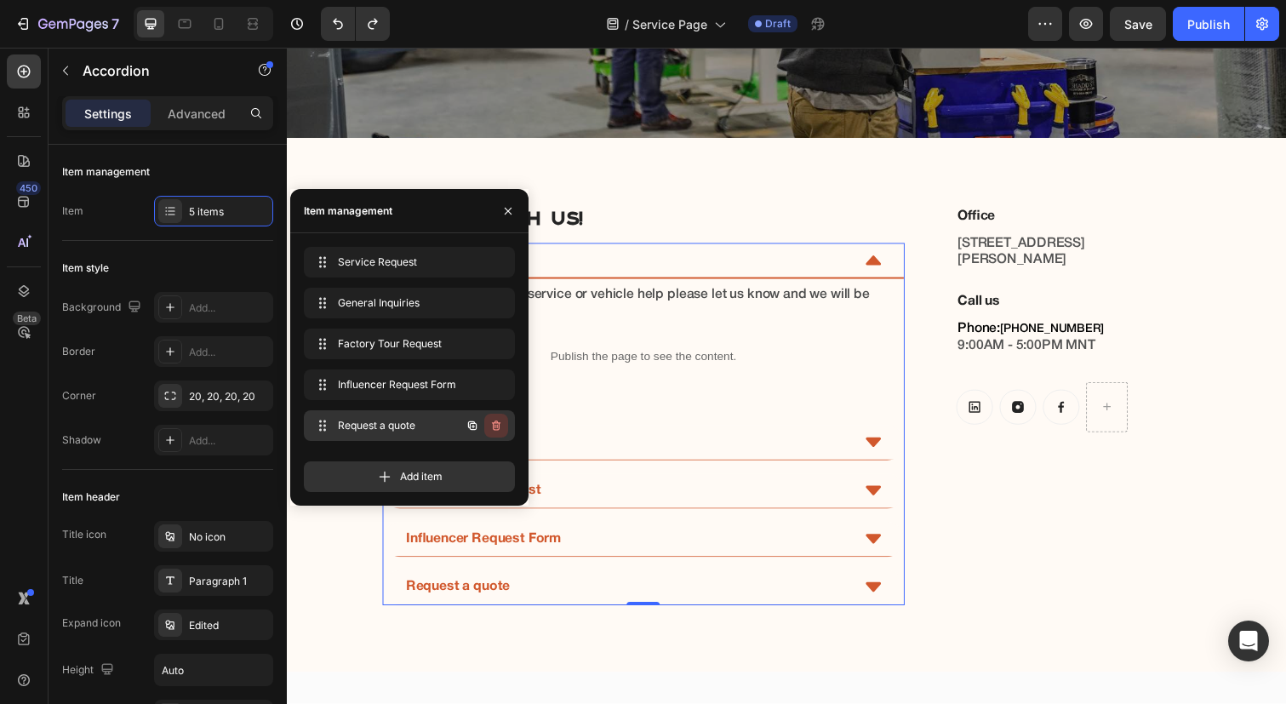
click at [498, 421] on icon "button" at bounding box center [497, 426] width 14 height 14
click at [498, 421] on div "Delete" at bounding box center [484, 425] width 31 height 15
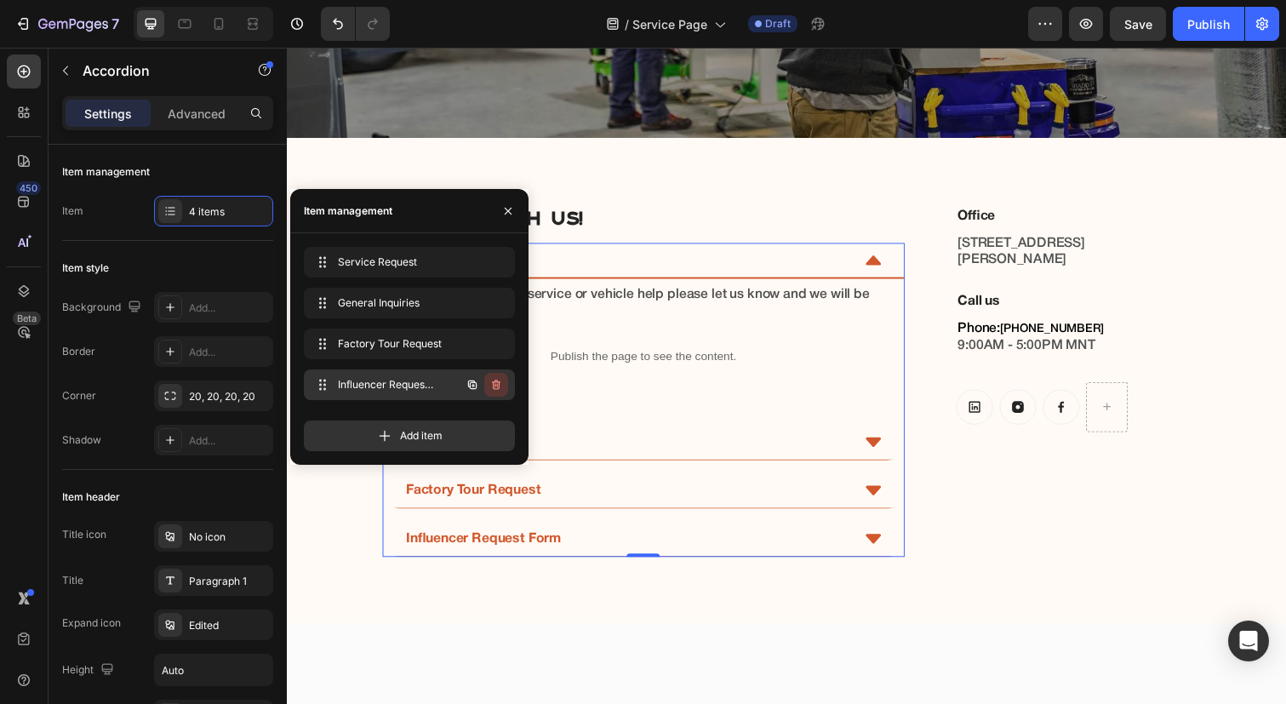
click at [493, 387] on icon "button" at bounding box center [496, 385] width 9 height 10
click at [493, 387] on div "Delete" at bounding box center [484, 384] width 31 height 15
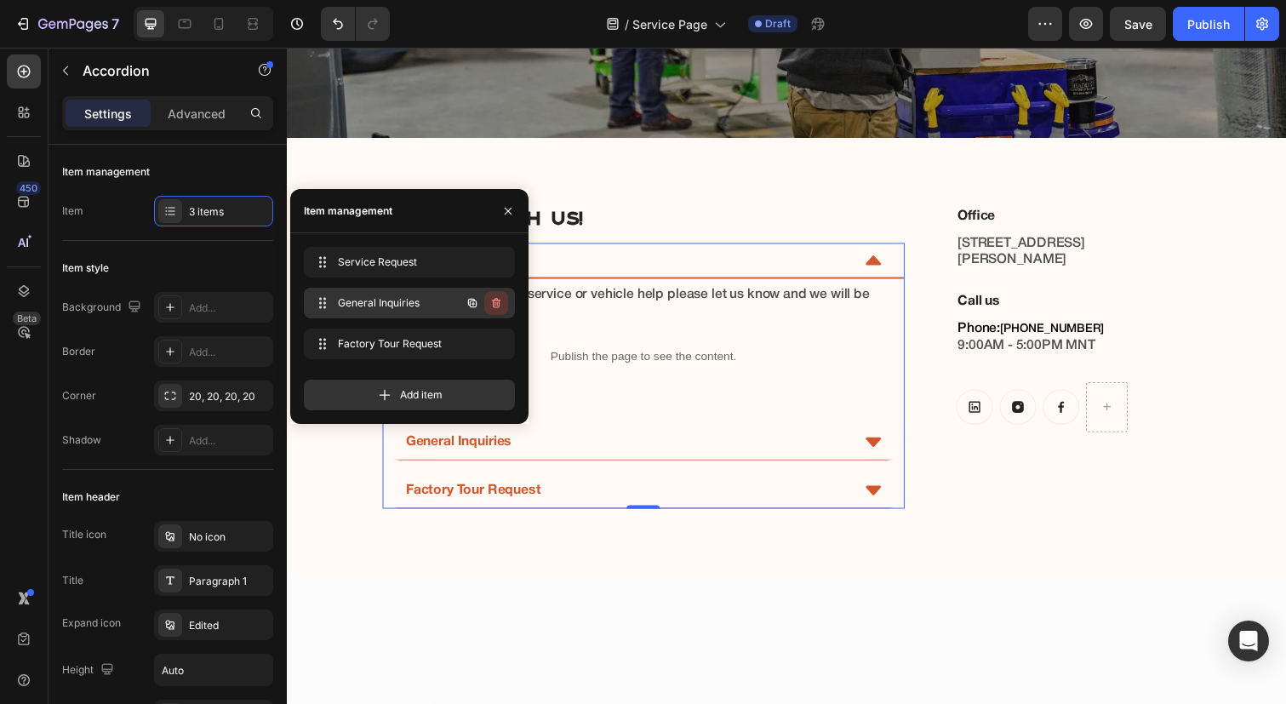
click at [494, 307] on icon "button" at bounding box center [497, 303] width 14 height 14
click at [494, 307] on div "Delete" at bounding box center [484, 302] width 31 height 15
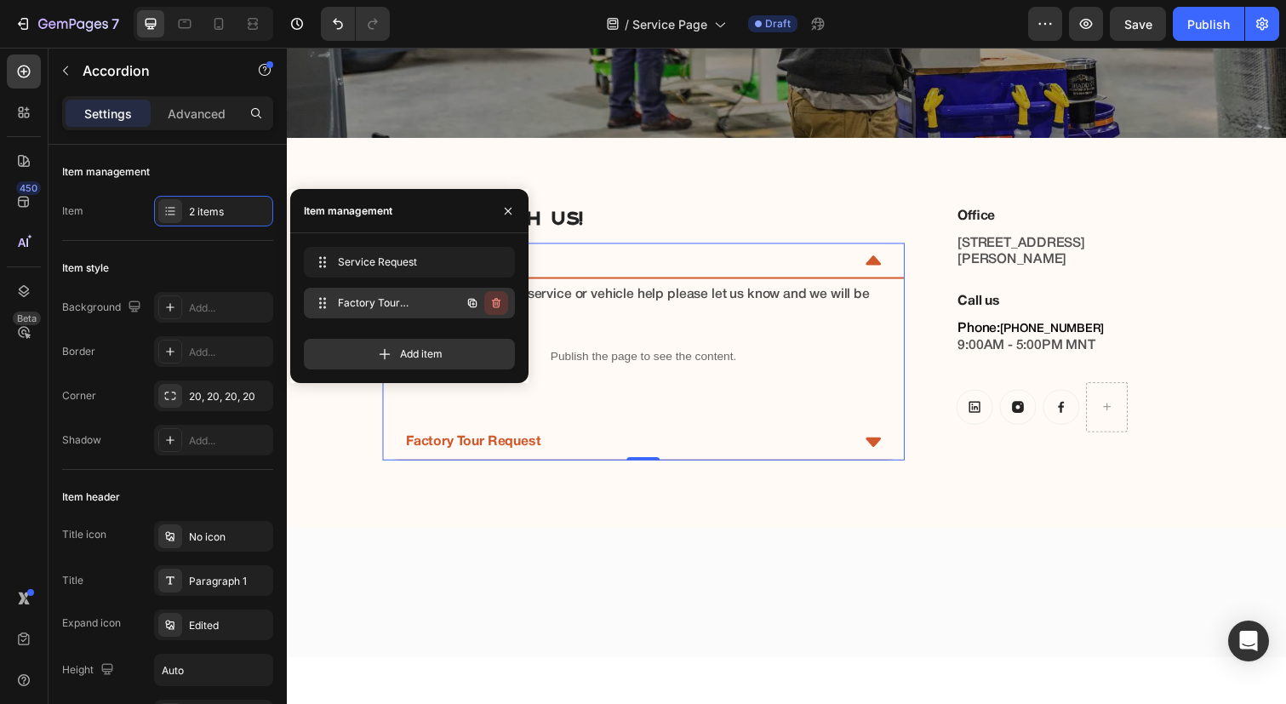
click at [490, 305] on icon "button" at bounding box center [497, 303] width 14 height 14
click at [490, 305] on div "Delete" at bounding box center [484, 302] width 31 height 15
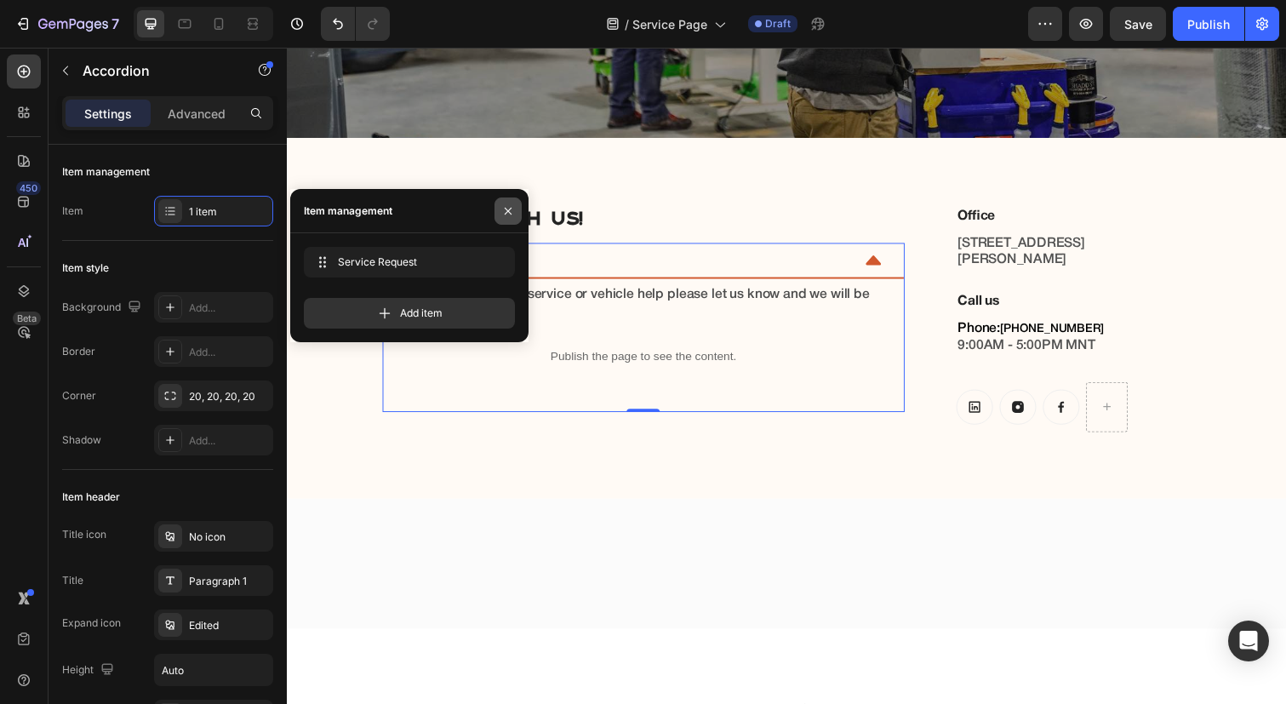
click at [507, 206] on icon "button" at bounding box center [508, 211] width 14 height 14
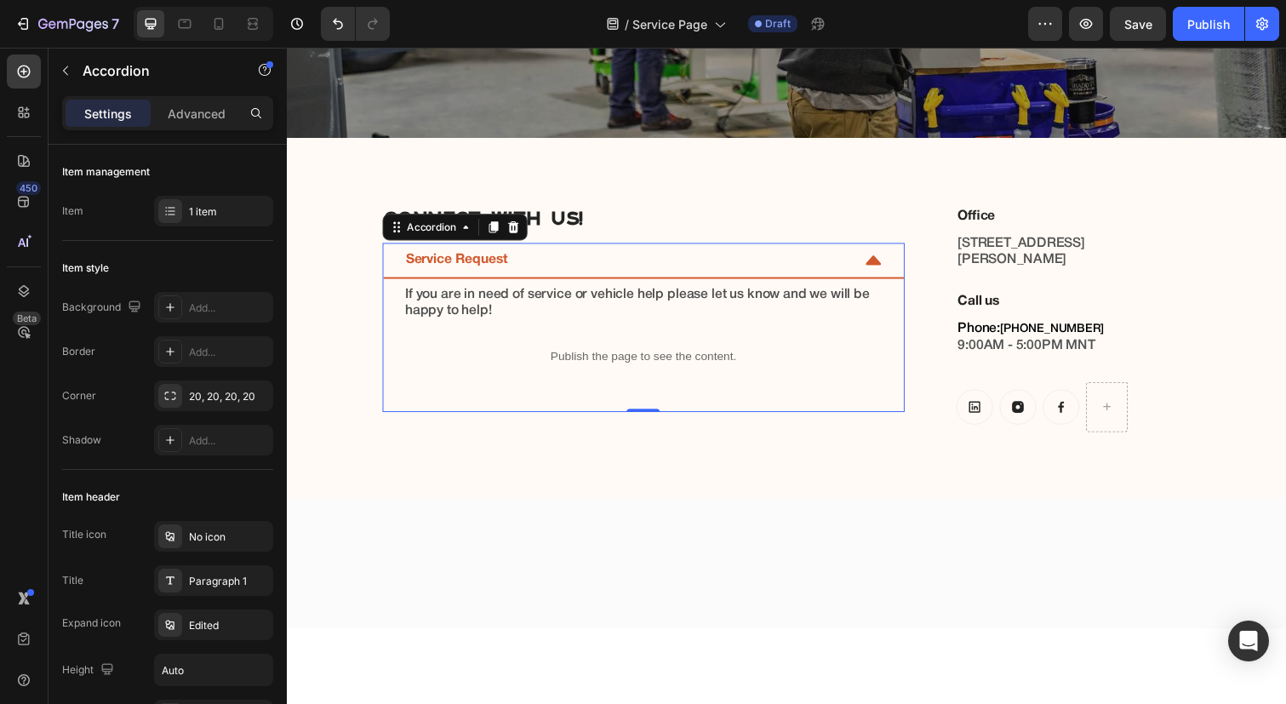
click at [848, 264] on div "Service Request" at bounding box center [634, 265] width 456 height 21
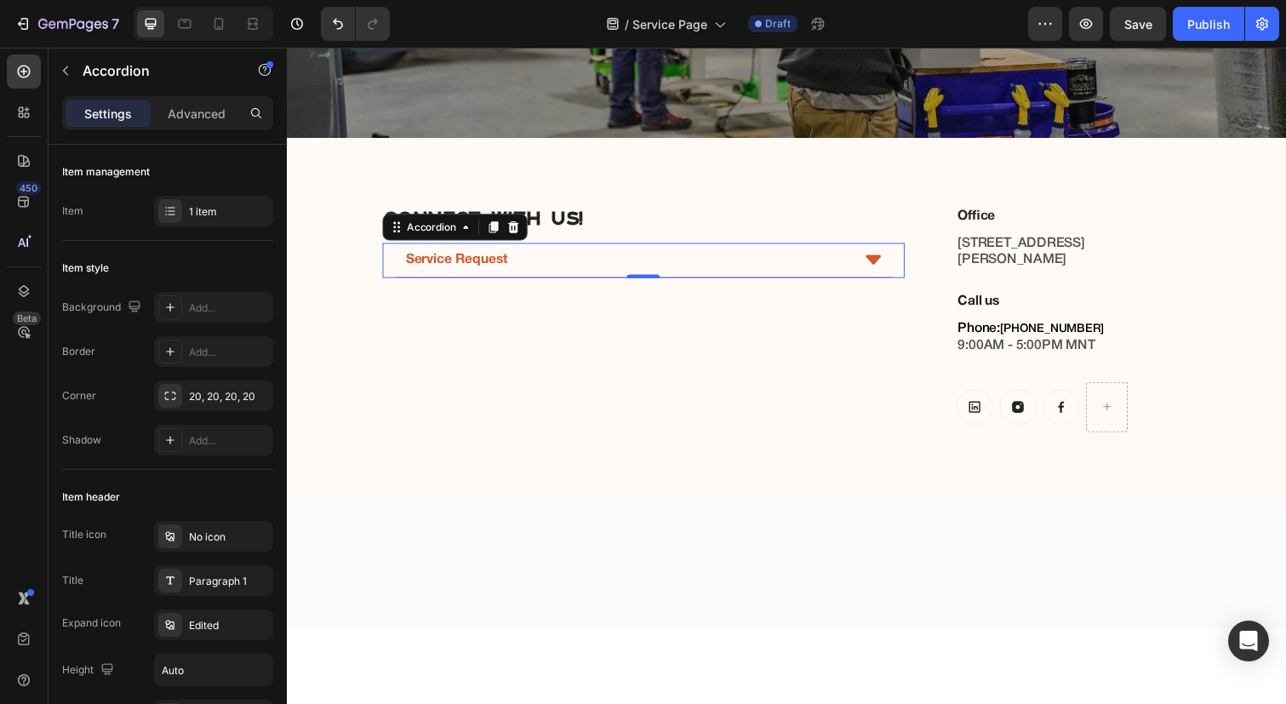
click at [848, 264] on div "Service Request" at bounding box center [634, 265] width 456 height 21
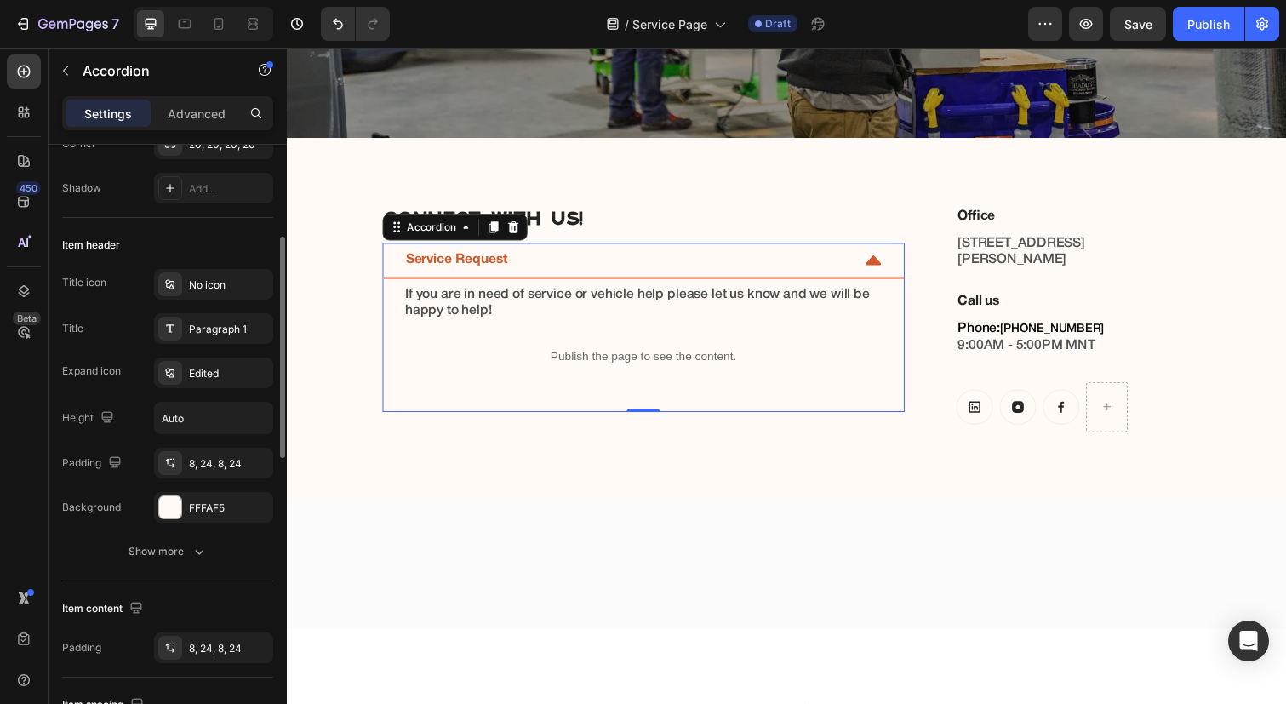
scroll to position [263, 0]
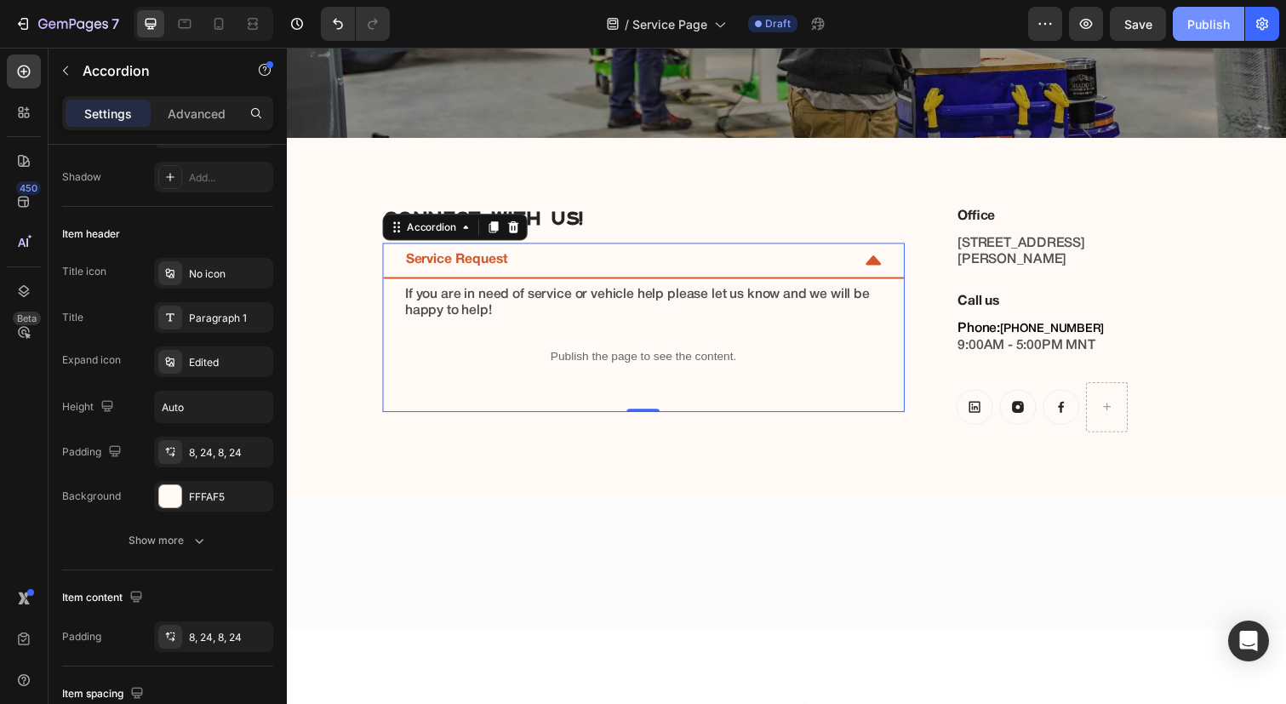
click at [1220, 28] on div "Publish" at bounding box center [1209, 24] width 43 height 18
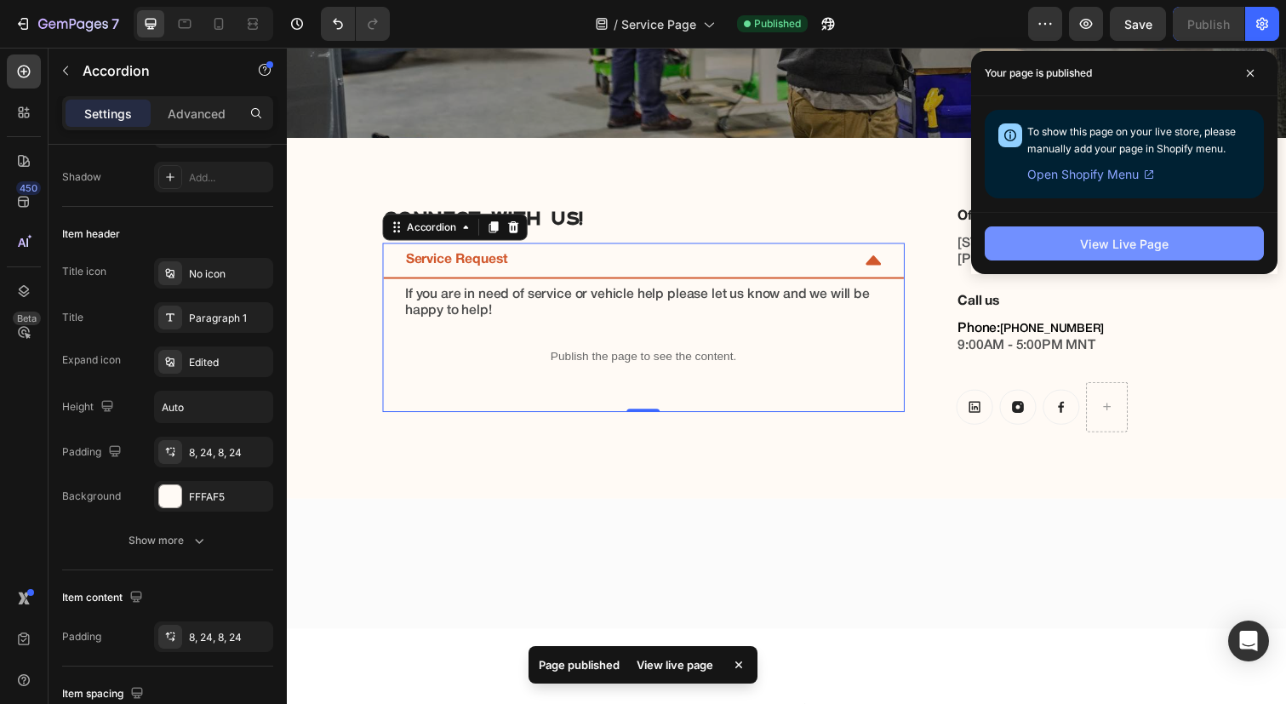
click at [1073, 251] on button "View Live Page" at bounding box center [1124, 243] width 279 height 34
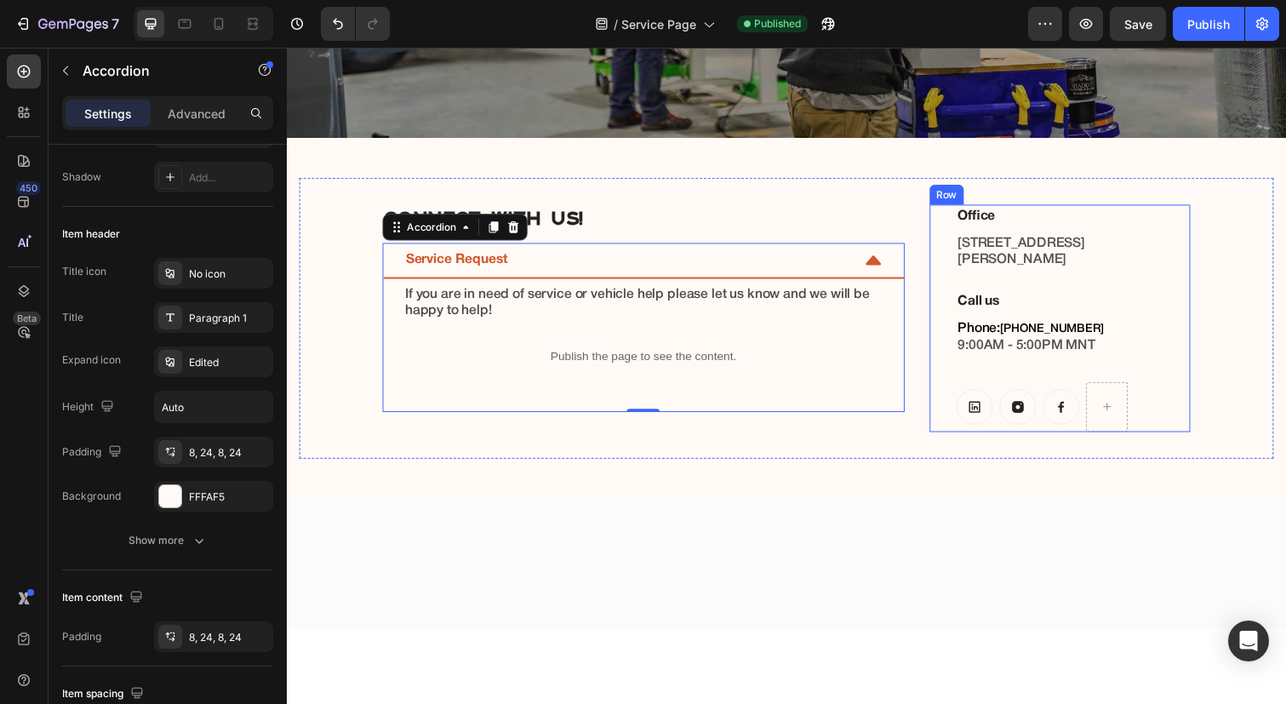
click at [966, 237] on div "Office Heading 501 S Francis St, Longmont, CO 80501 Text block Call us Heading …" at bounding box center [1077, 325] width 266 height 232
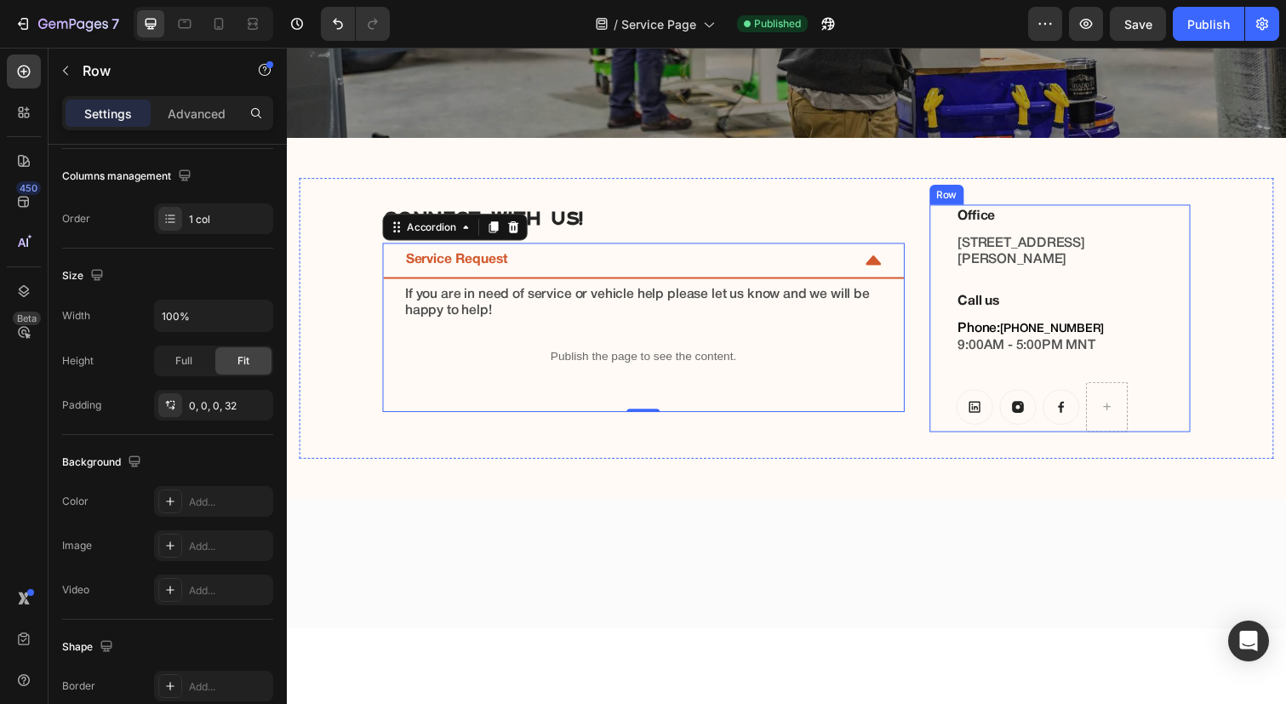
scroll to position [0, 0]
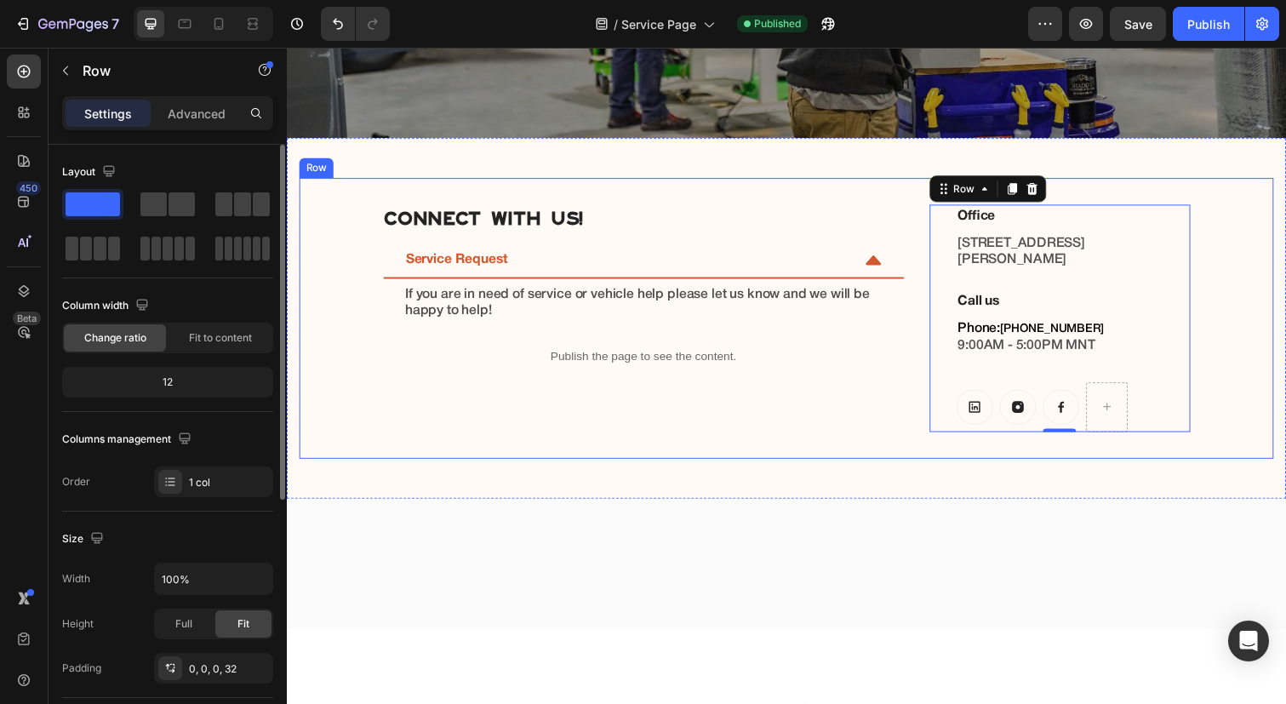
click at [912, 245] on div "Connect with us! Heading Service Request If you are in need of service or vehic…" at bounding box center [652, 325] width 534 height 232
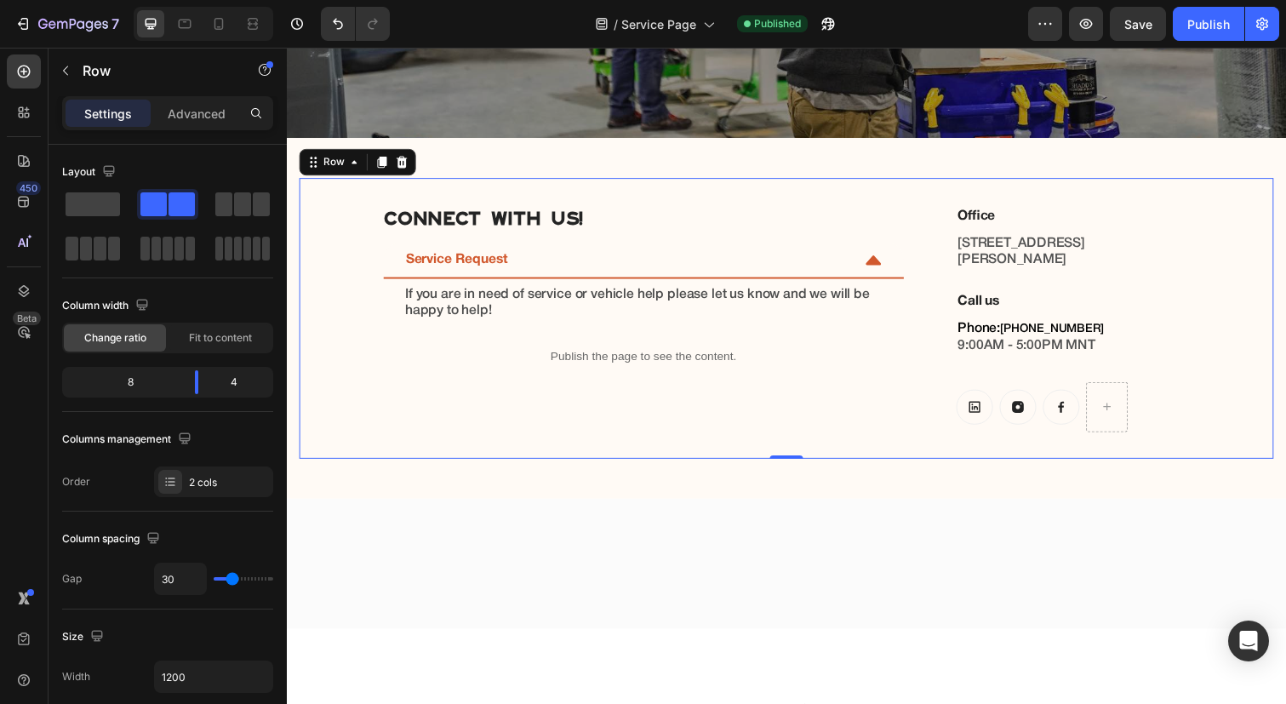
click at [936, 236] on div "Connect with us! Heading Service Request If you are in need of service or vehic…" at bounding box center [798, 324] width 996 height 287
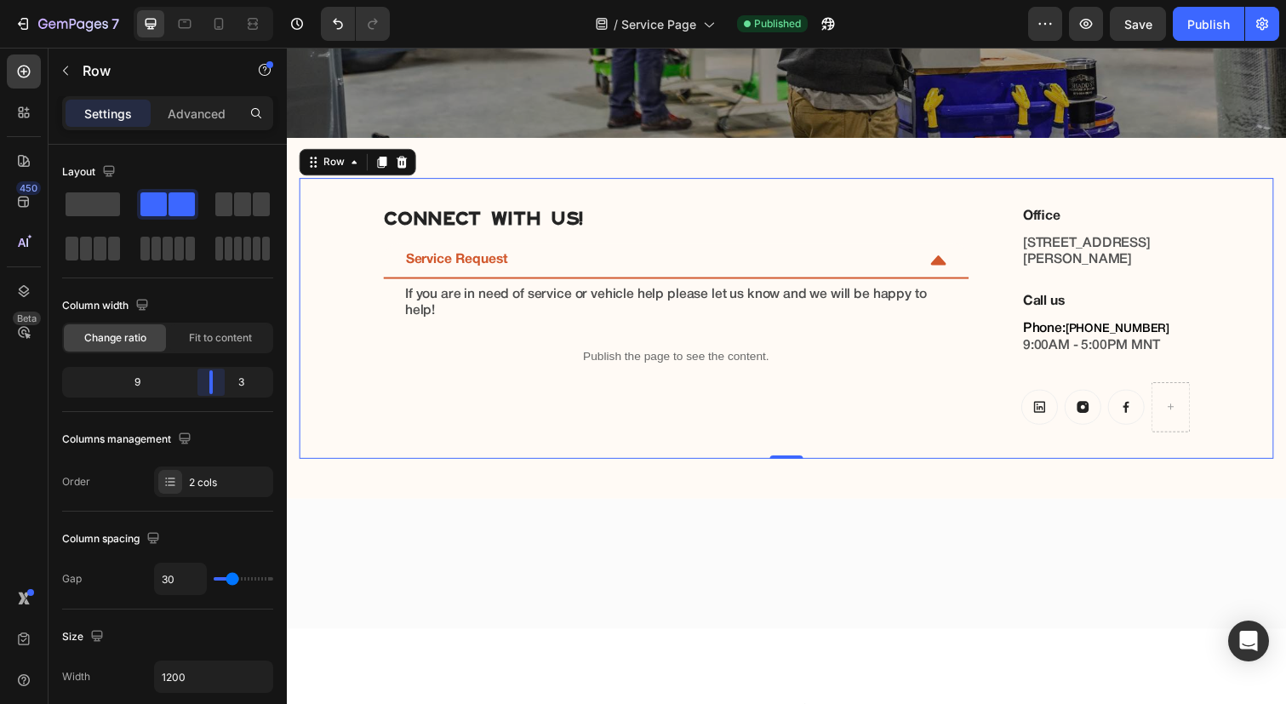
drag, startPoint x: 198, startPoint y: 382, endPoint x: 225, endPoint y: 382, distance: 27.2
click at [225, 0] on body "7 Version history / Service Page Published Preview Save Publish 450 Beta Sectio…" at bounding box center [643, 0] width 1286 height 0
click at [1076, 421] on div "Button Button Button Row" at bounding box center [1124, 415] width 173 height 51
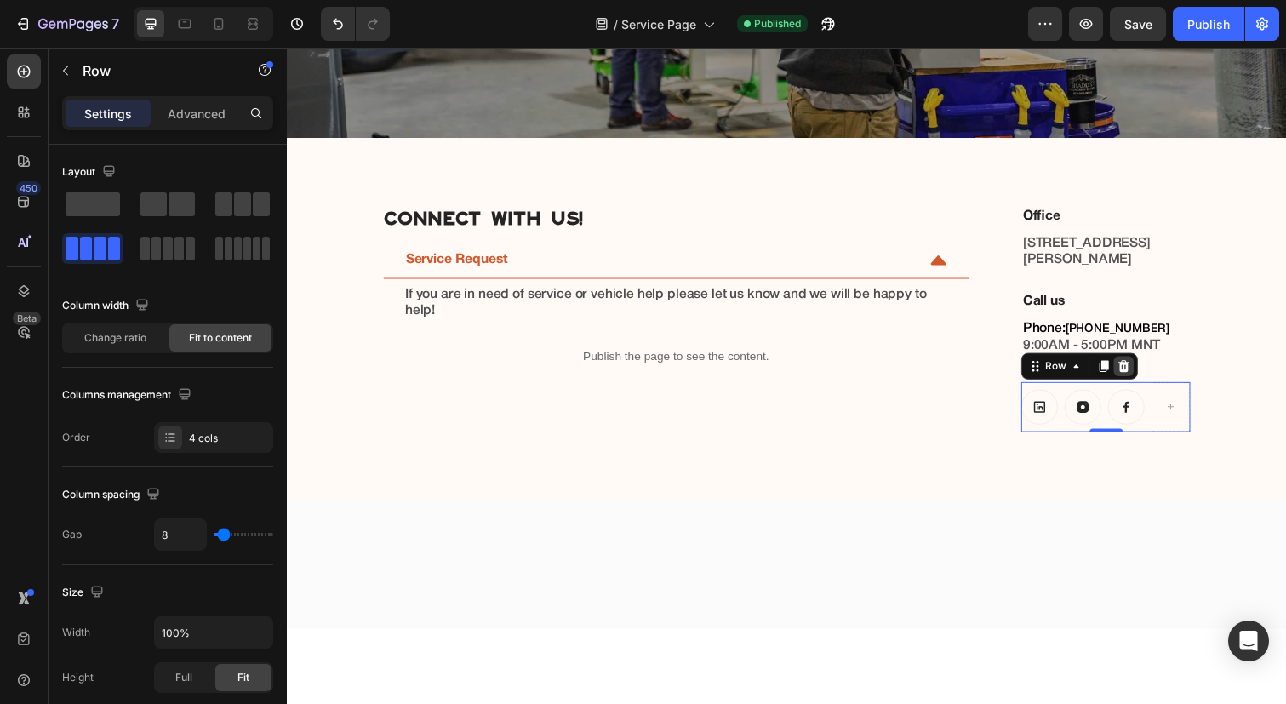
click at [1140, 377] on icon at bounding box center [1142, 374] width 11 height 12
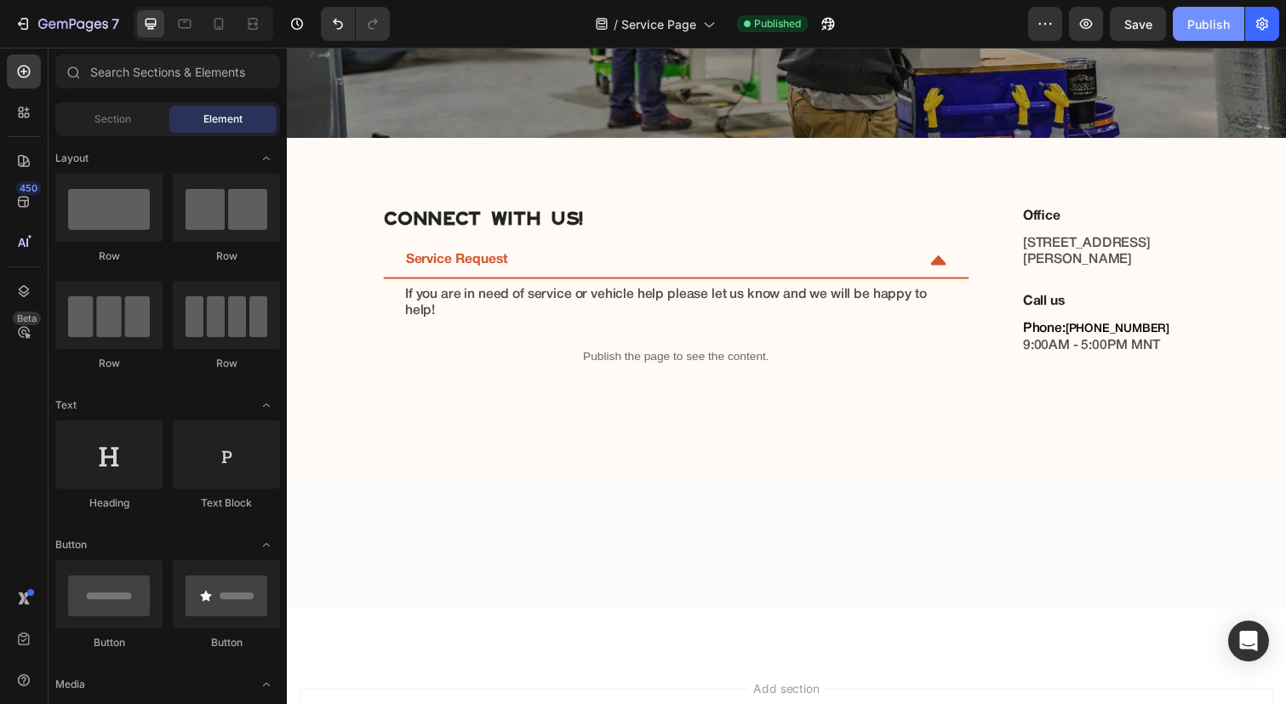
click at [1195, 24] on div "Publish" at bounding box center [1209, 24] width 43 height 18
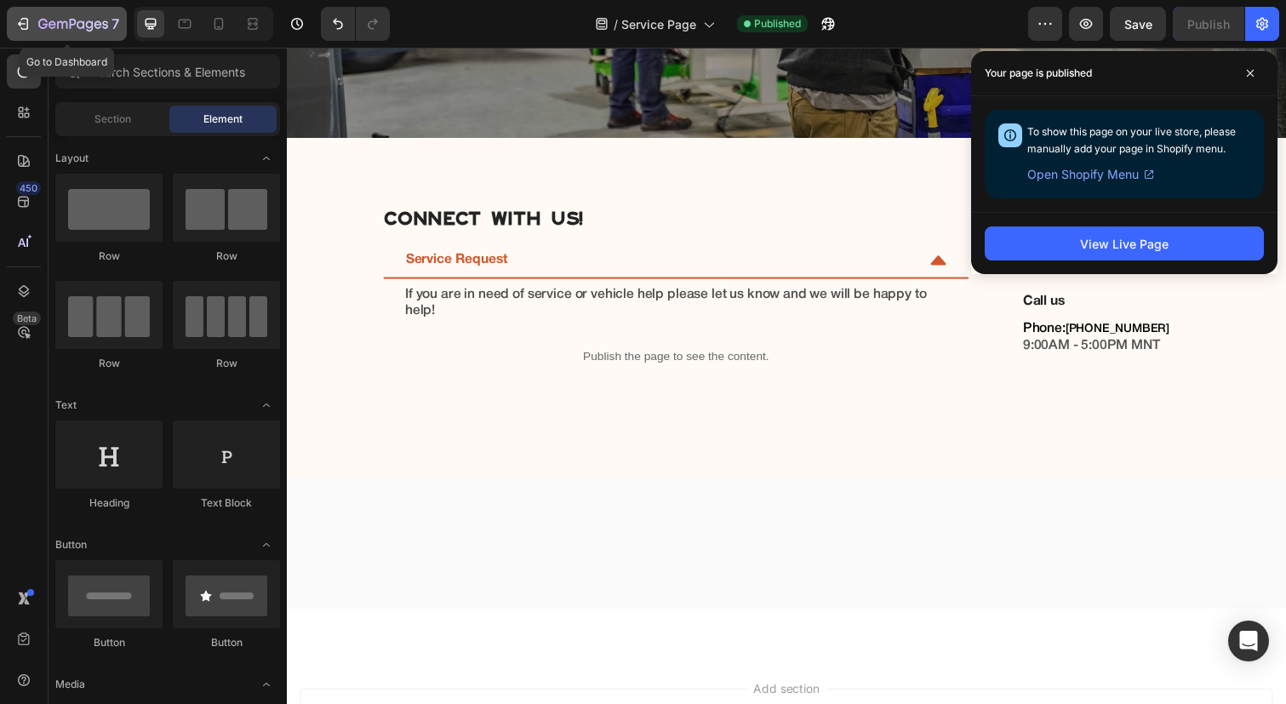
click at [31, 16] on icon "button" at bounding box center [22, 23] width 17 height 17
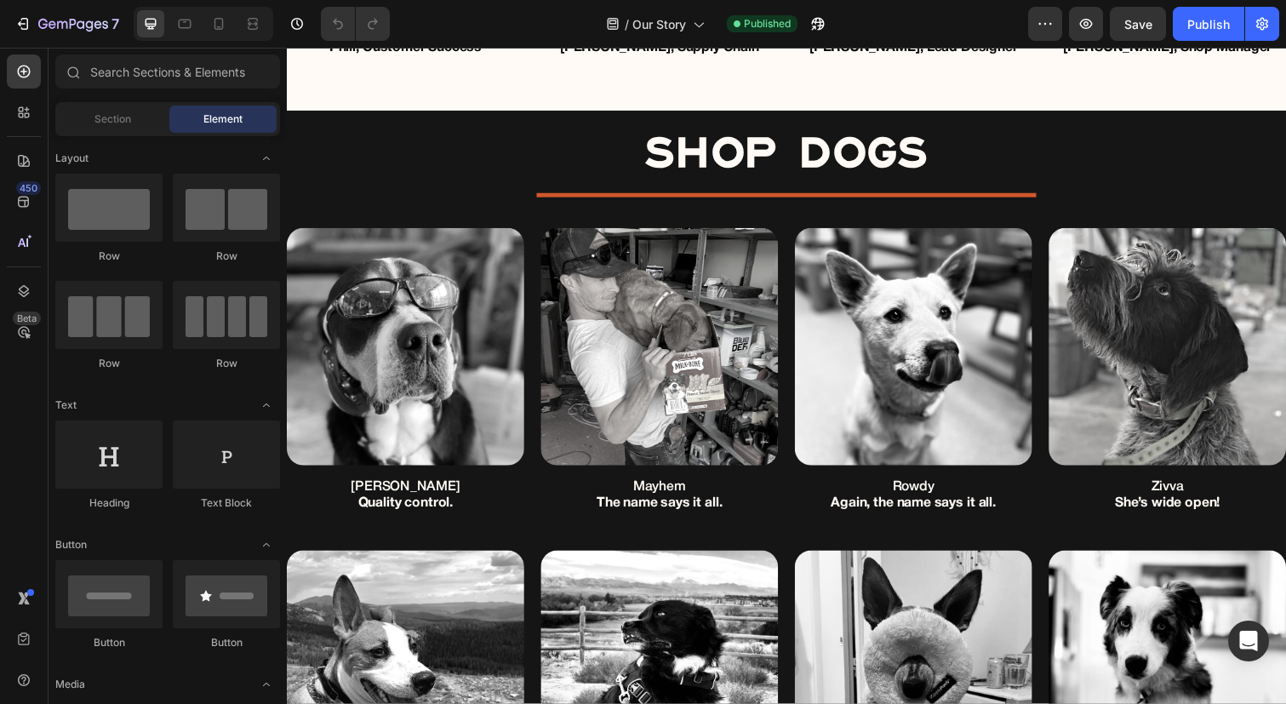
scroll to position [1743, 0]
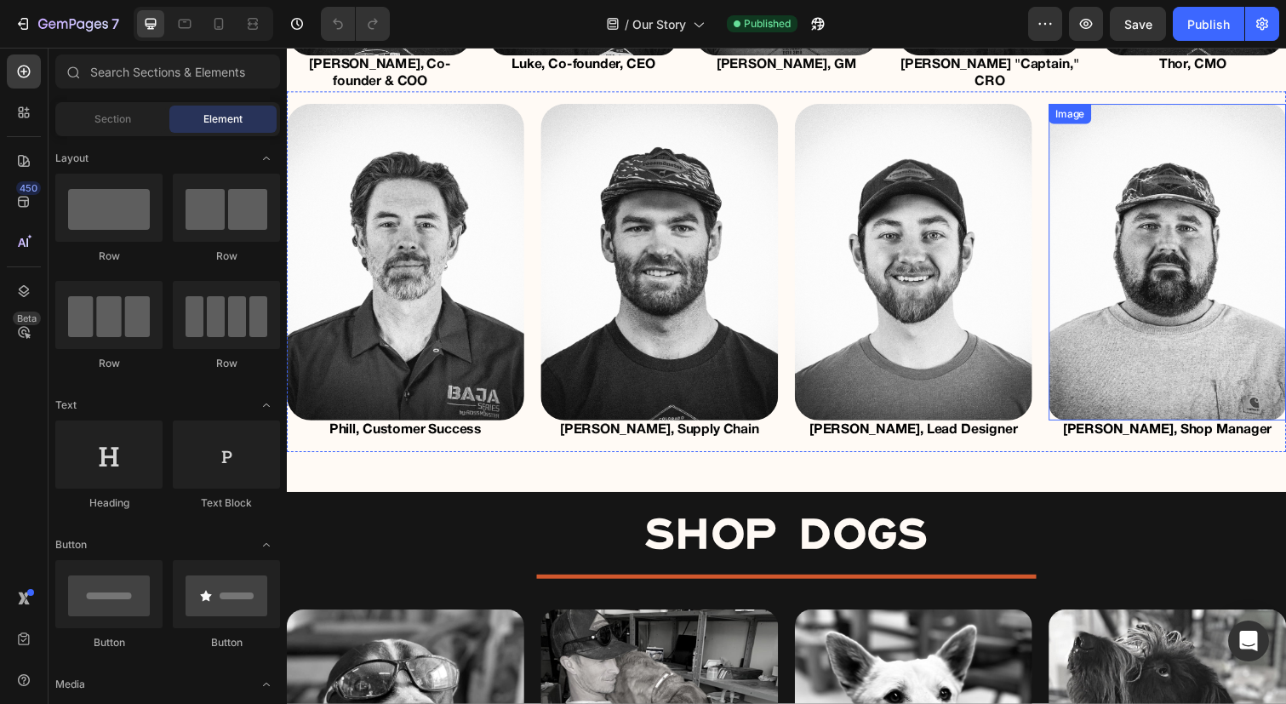
click at [1175, 239] on img at bounding box center [1187, 268] width 243 height 324
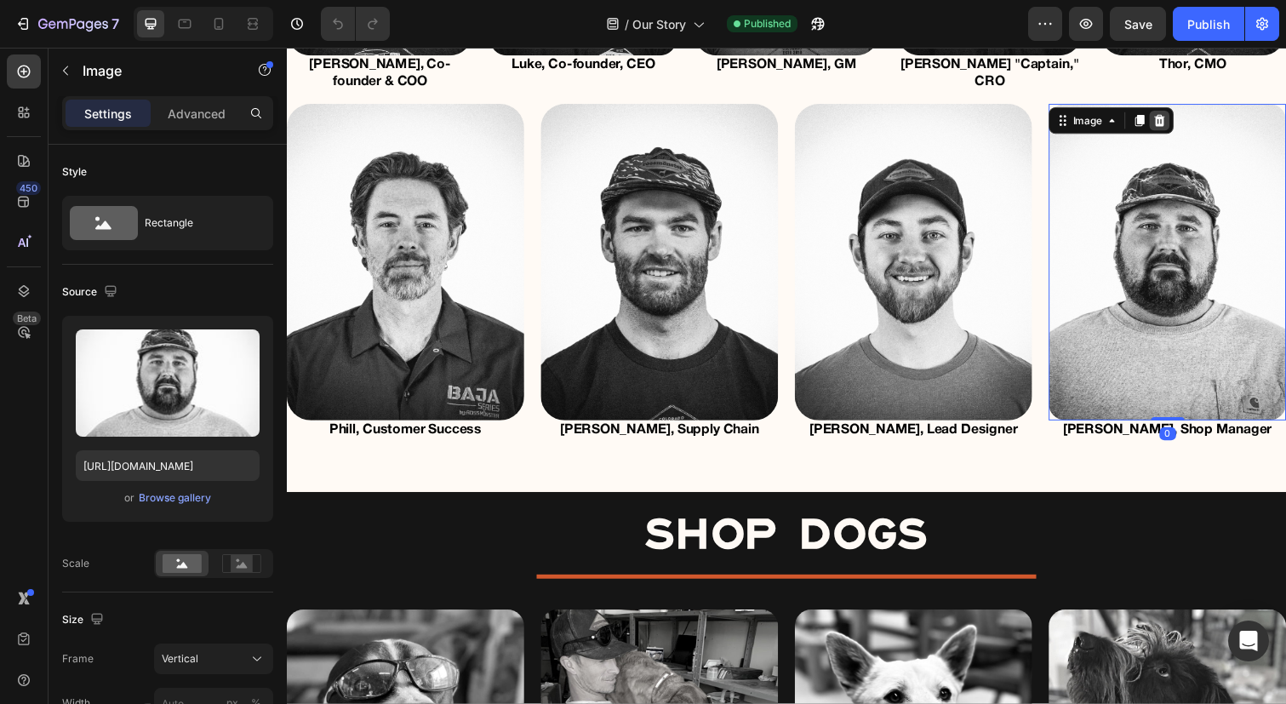
click at [1177, 116] on icon at bounding box center [1179, 123] width 14 height 14
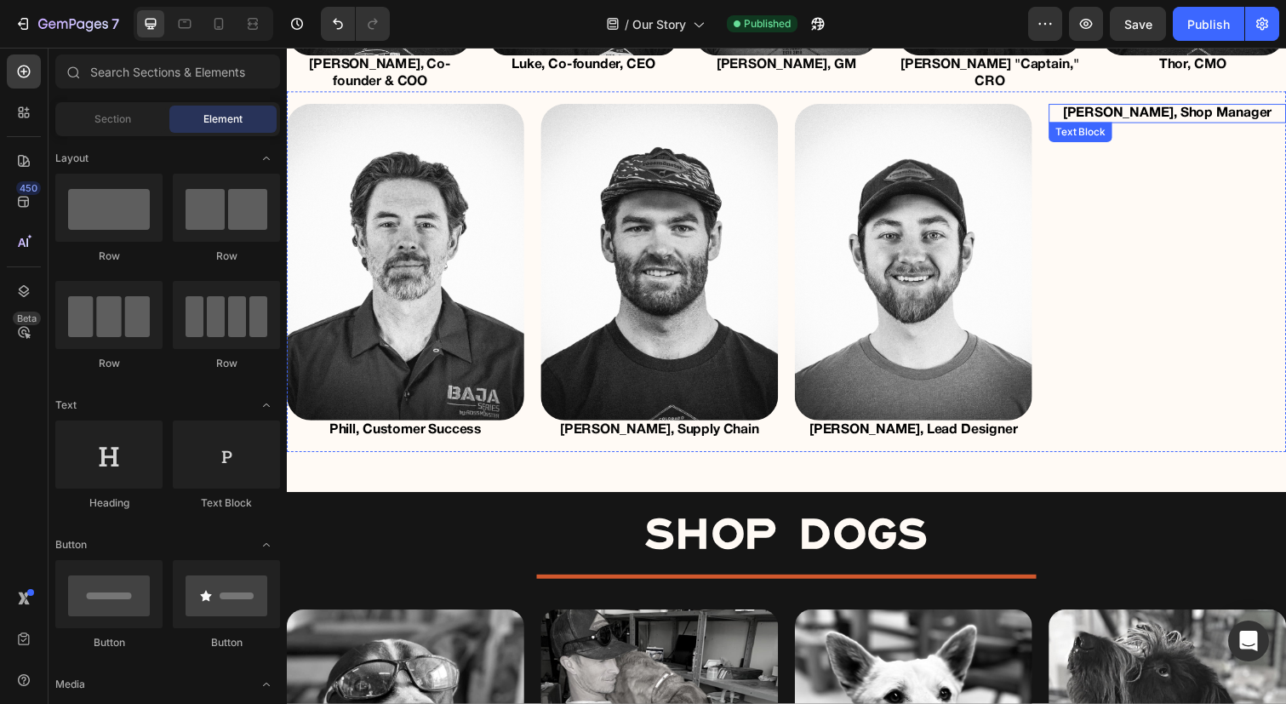
click at [1164, 109] on span "Keith, Shop Manager" at bounding box center [1187, 115] width 214 height 12
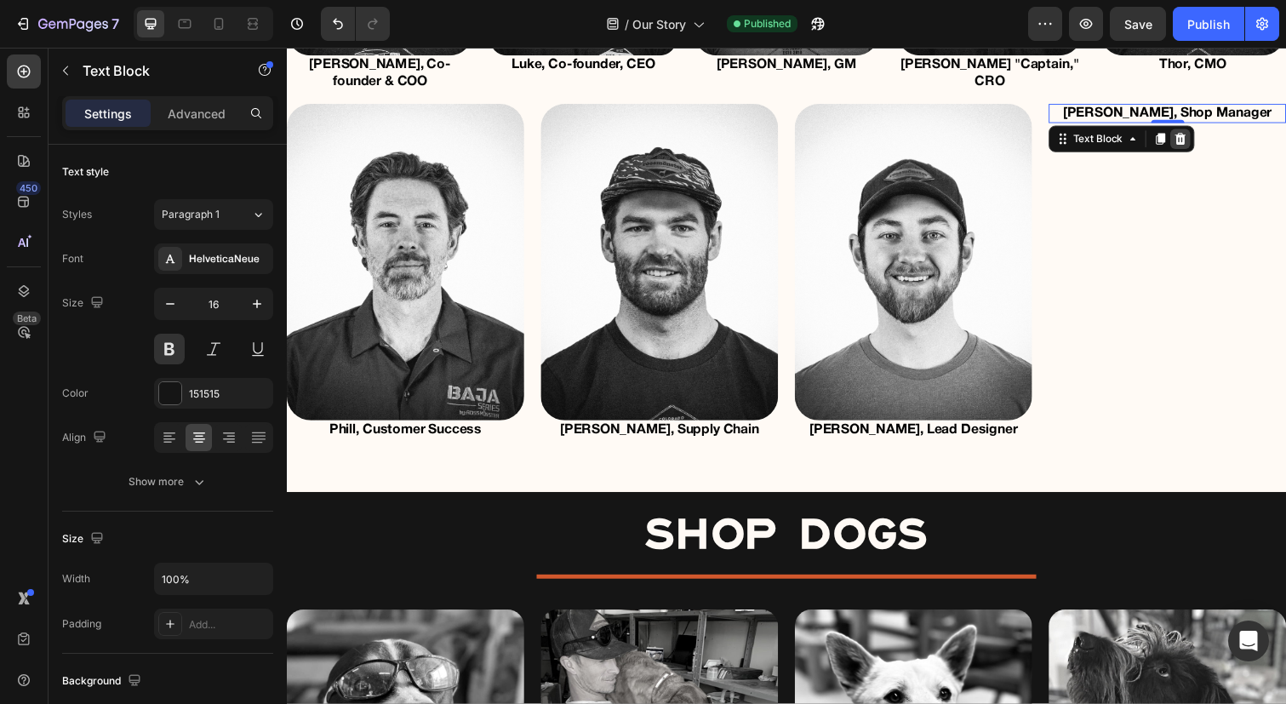
click at [1203, 133] on div at bounding box center [1200, 141] width 20 height 20
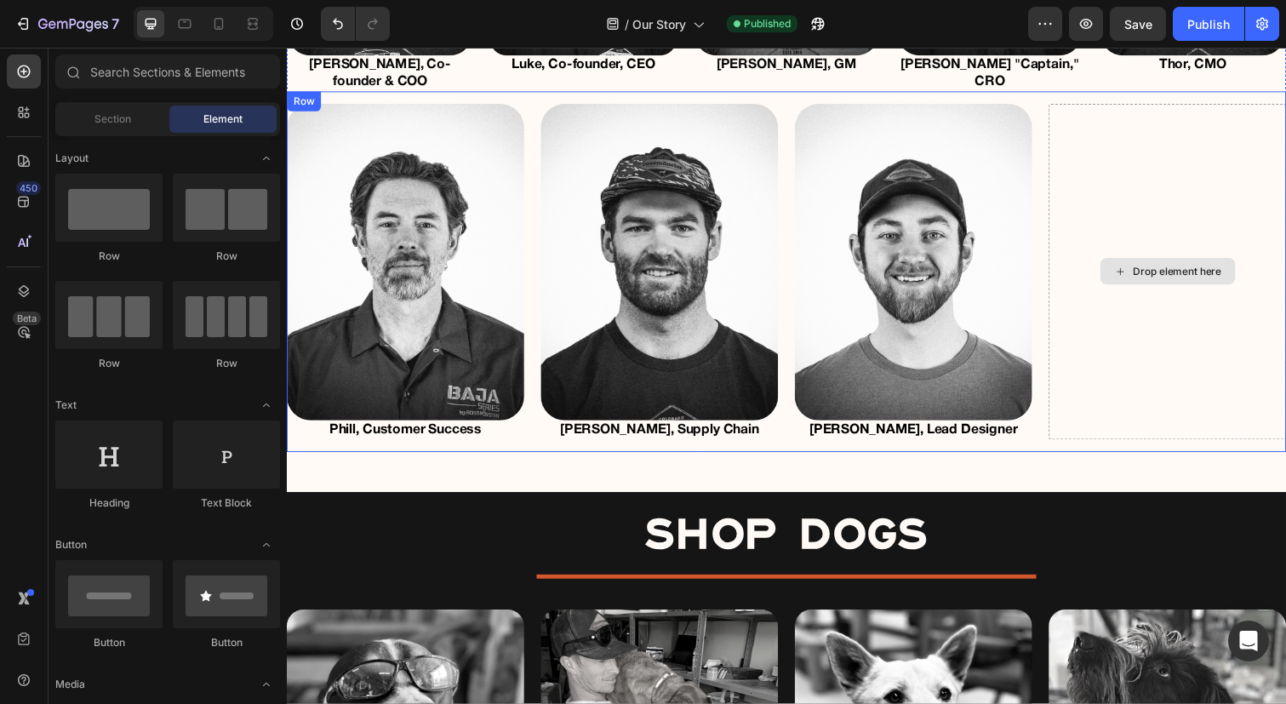
click at [1189, 137] on div "Drop element here" at bounding box center [1187, 277] width 243 height 343
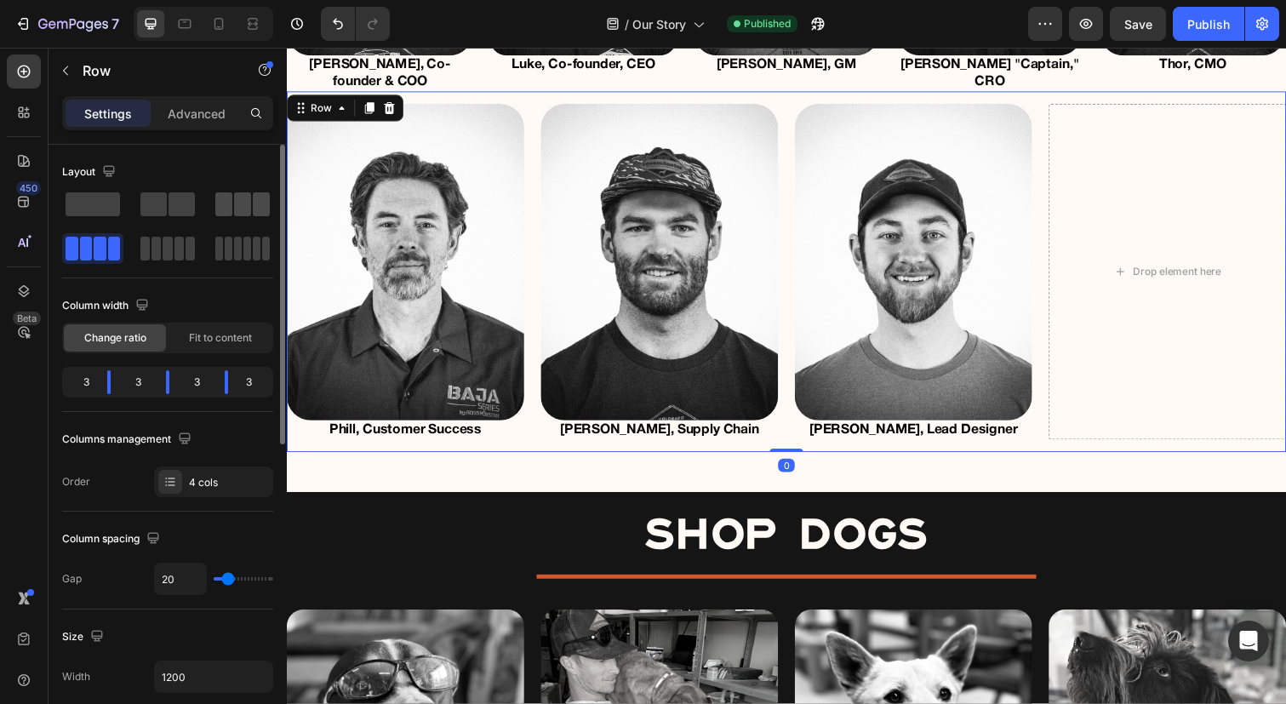
click at [255, 200] on span at bounding box center [261, 204] width 17 height 24
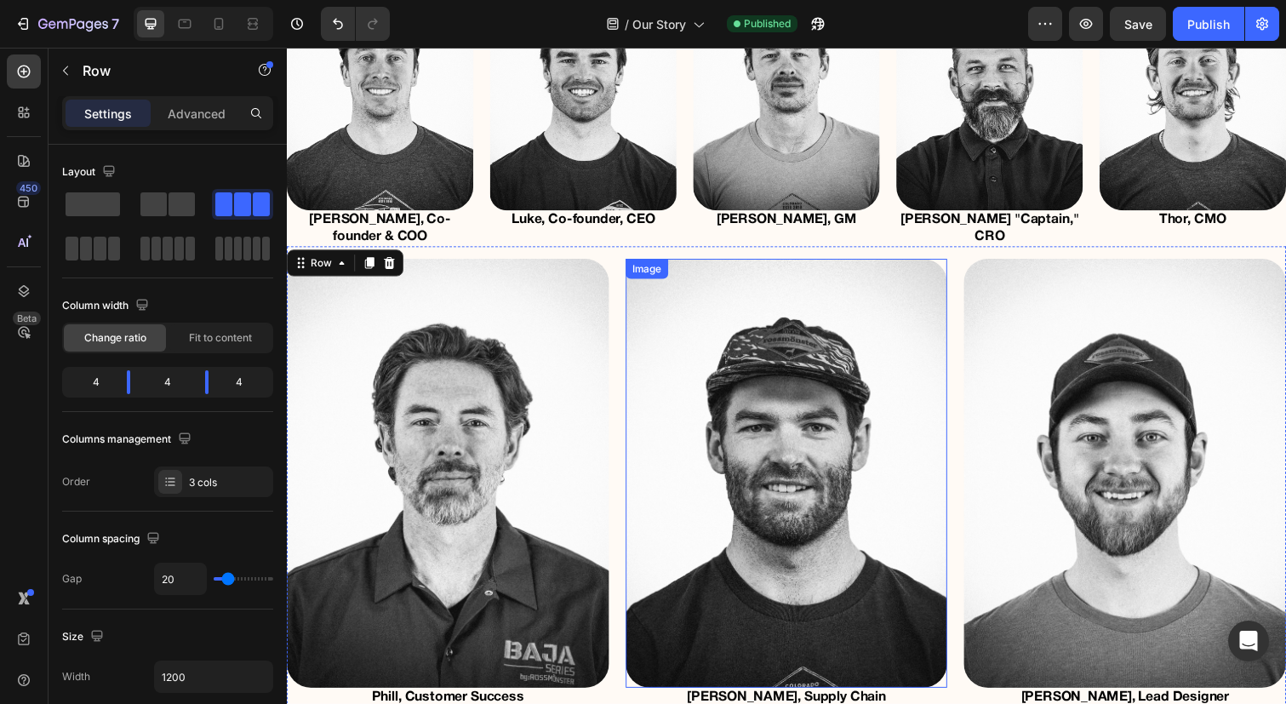
scroll to position [1585, 0]
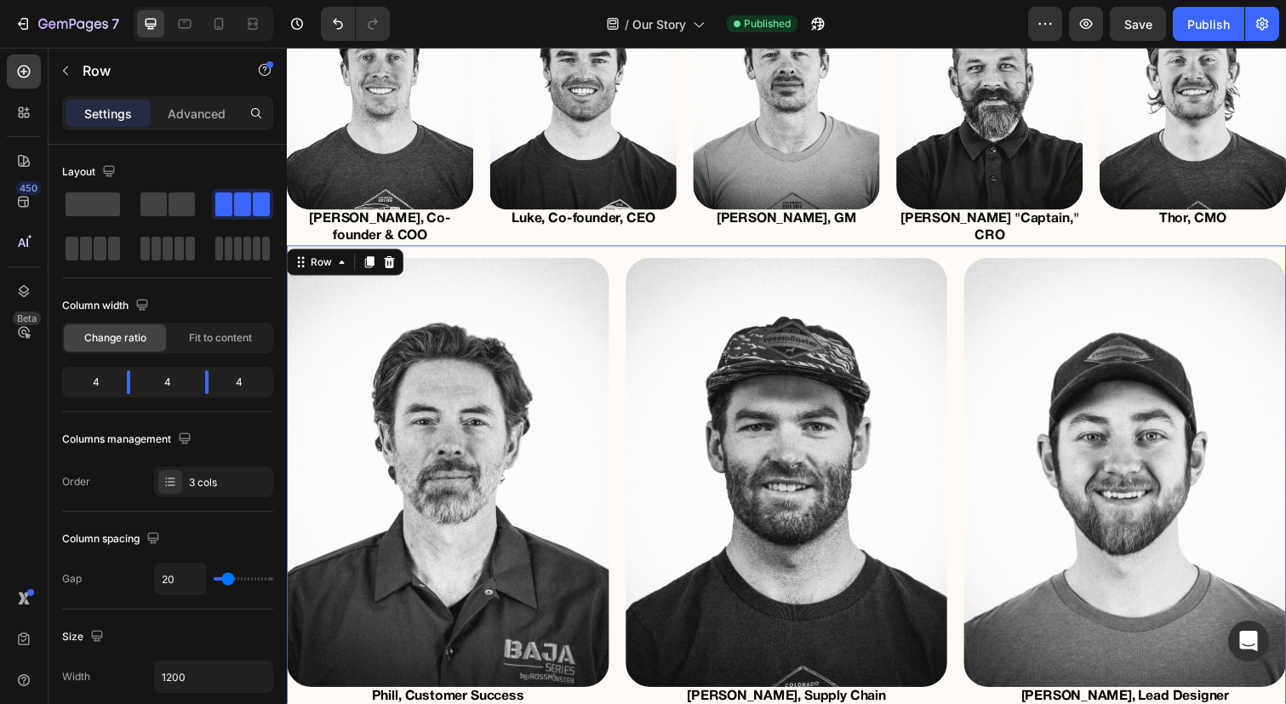
click at [630, 250] on div "Image Phill, Customer Success Text Block Image Andrew, Supply Chain Text Block …" at bounding box center [798, 492] width 1022 height 484
click at [198, 255] on div at bounding box center [167, 226] width 211 height 75
click at [161, 250] on div at bounding box center [167, 249] width 54 height 24
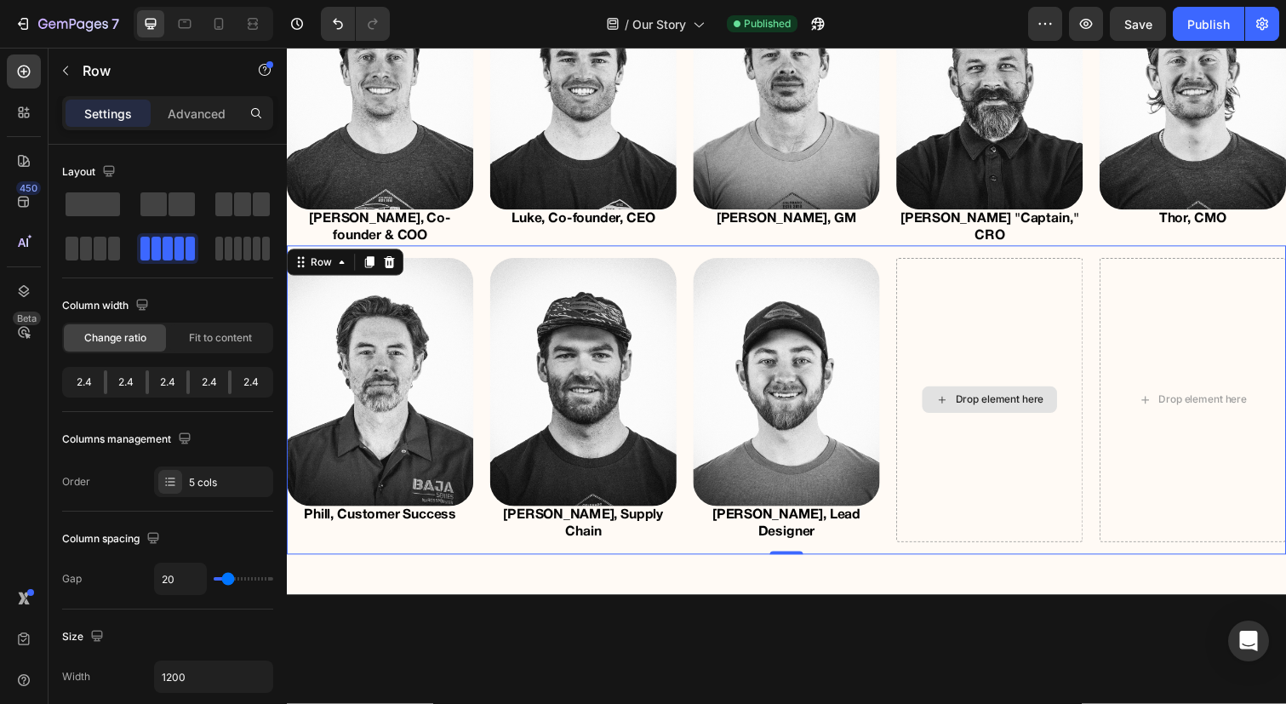
click at [955, 277] on div "Drop element here" at bounding box center [1005, 408] width 191 height 290
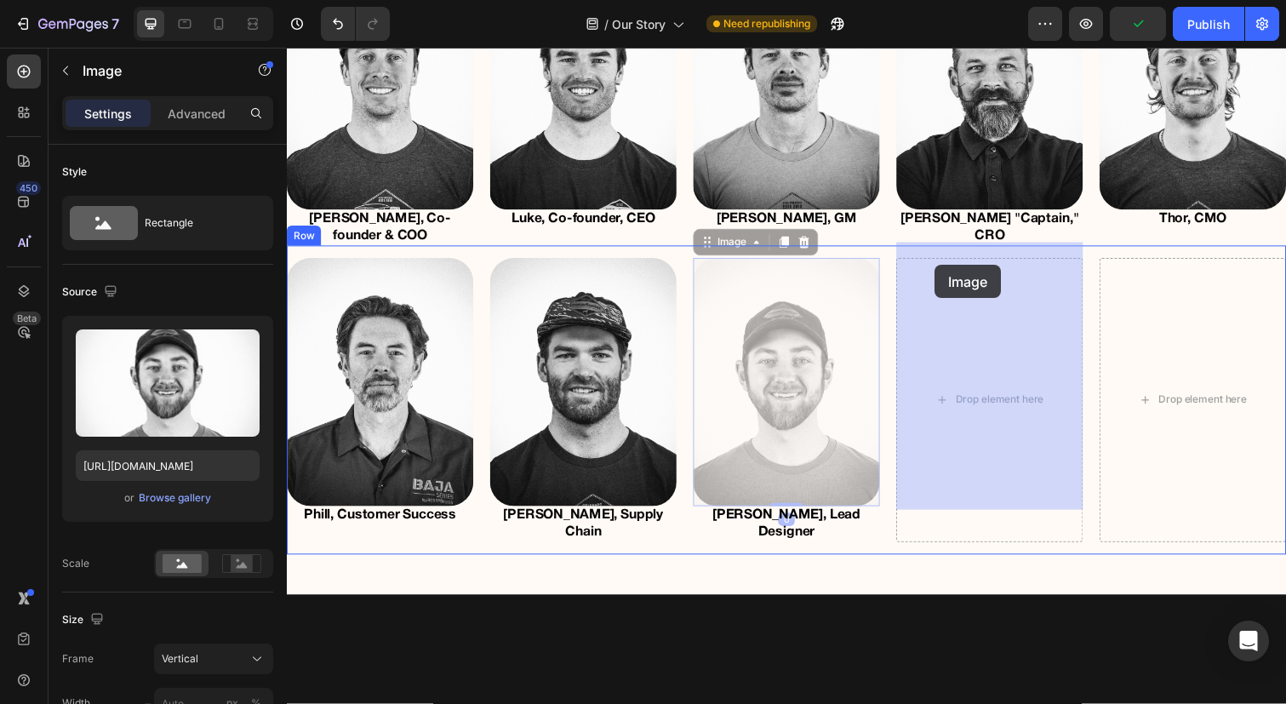
drag, startPoint x: 714, startPoint y: 239, endPoint x: 949, endPoint y: 270, distance: 237.0
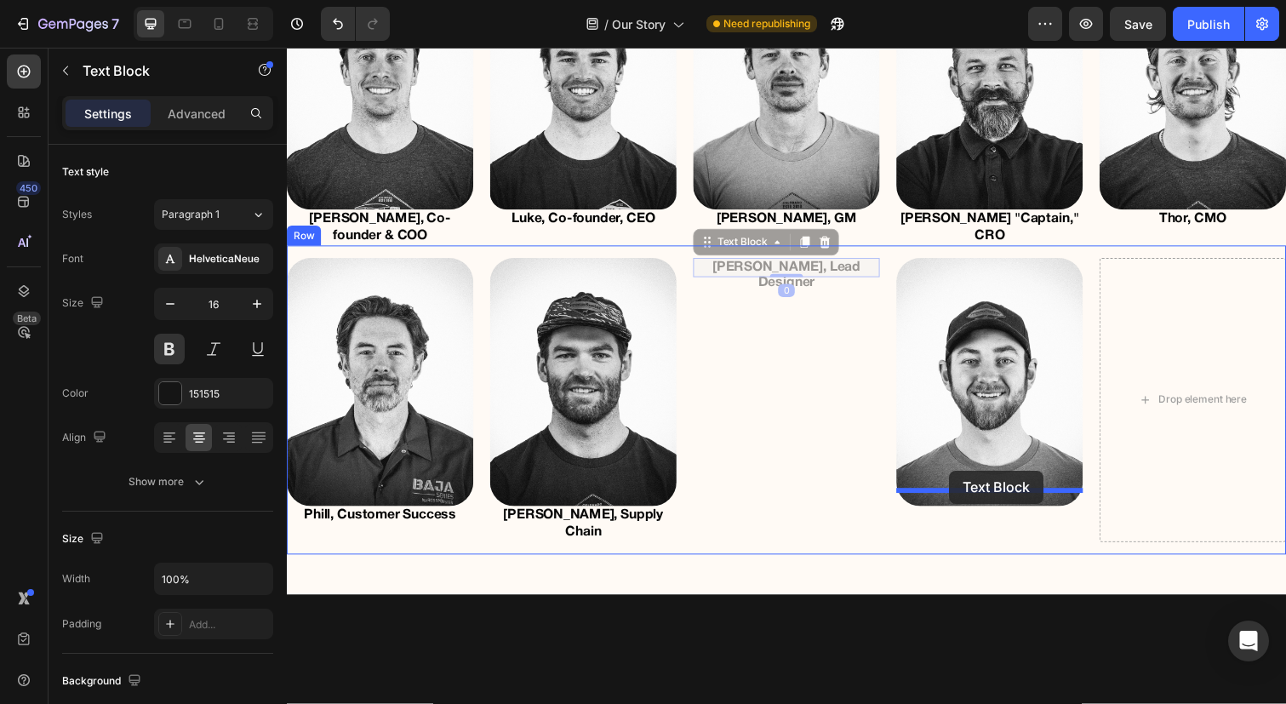
drag, startPoint x: 741, startPoint y: 238, endPoint x: 964, endPoint y: 480, distance: 329.0
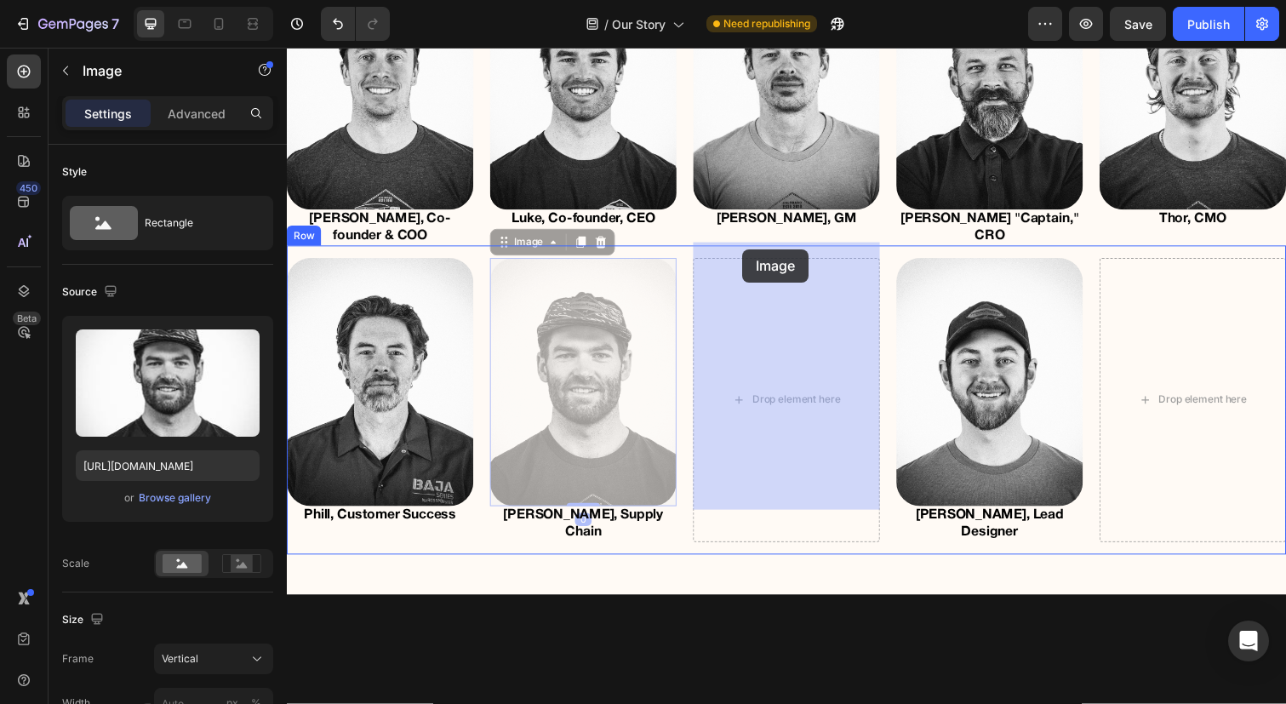
drag, startPoint x: 518, startPoint y: 239, endPoint x: 745, endPoint y: 251, distance: 227.6
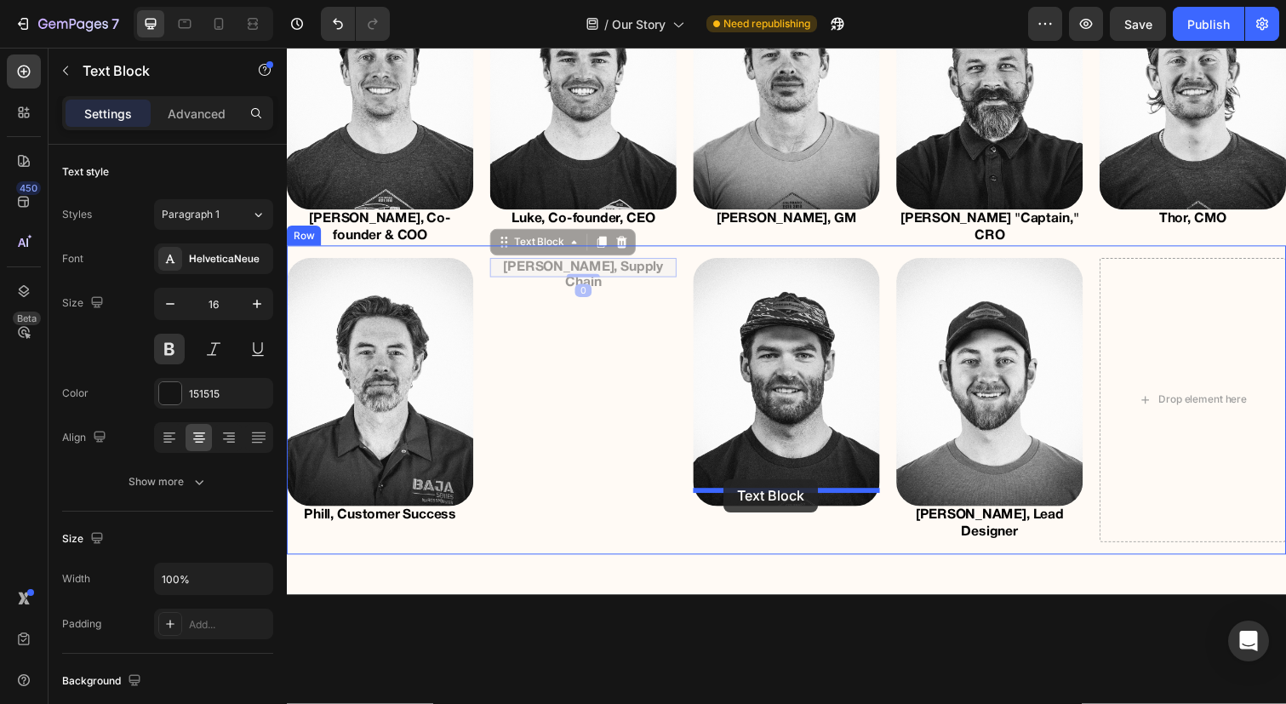
drag, startPoint x: 518, startPoint y: 238, endPoint x: 733, endPoint y: 489, distance: 329.7
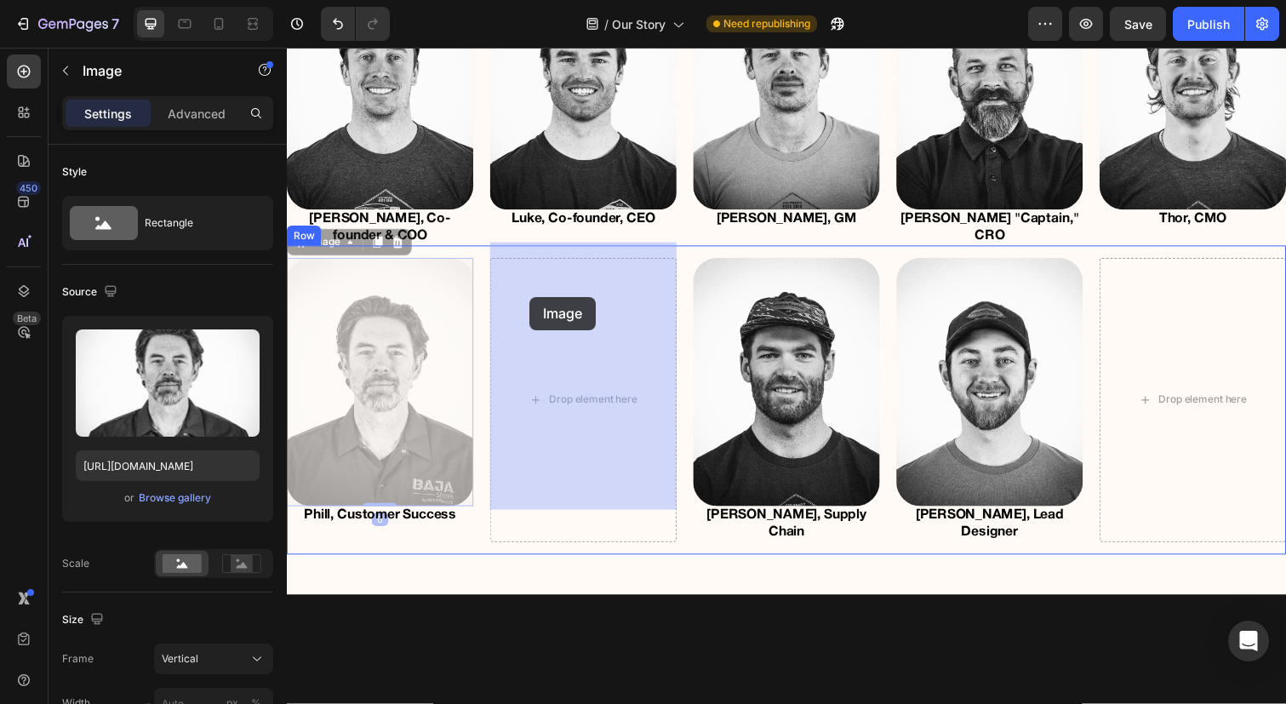
drag, startPoint x: 308, startPoint y: 238, endPoint x: 535, endPoint y: 302, distance: 236.3
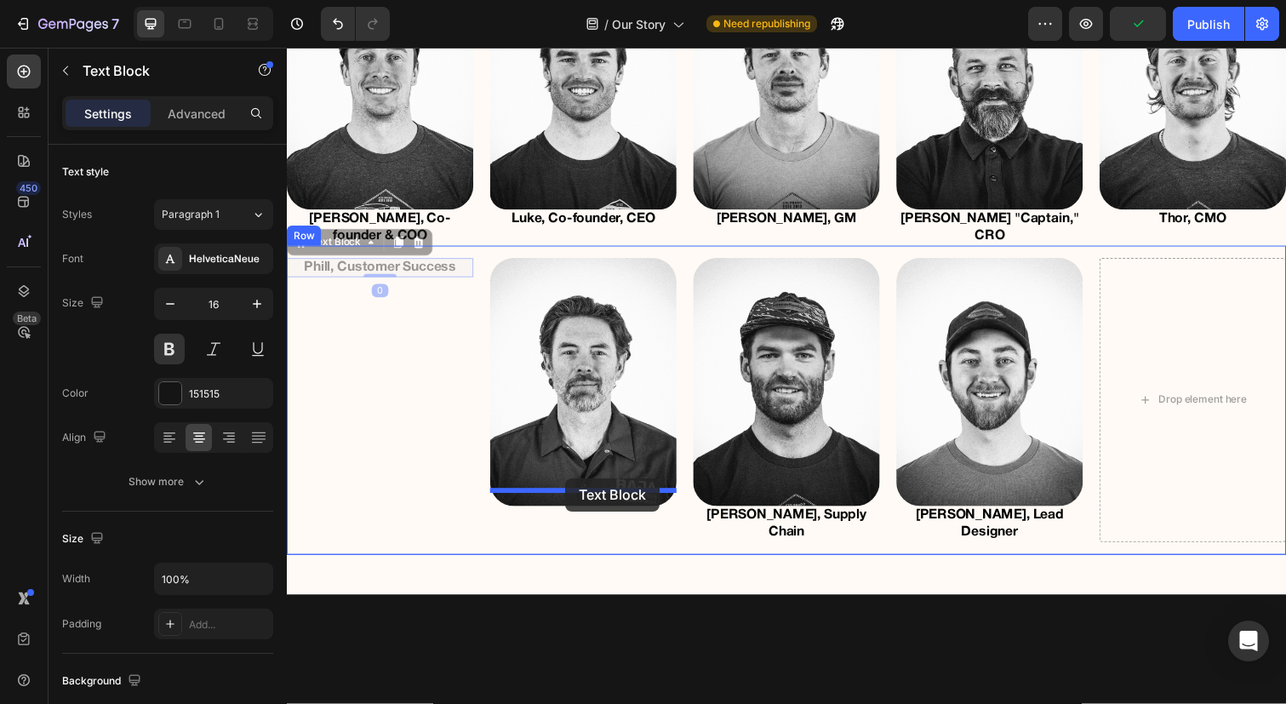
drag, startPoint x: 315, startPoint y: 239, endPoint x: 571, endPoint y: 488, distance: 357.0
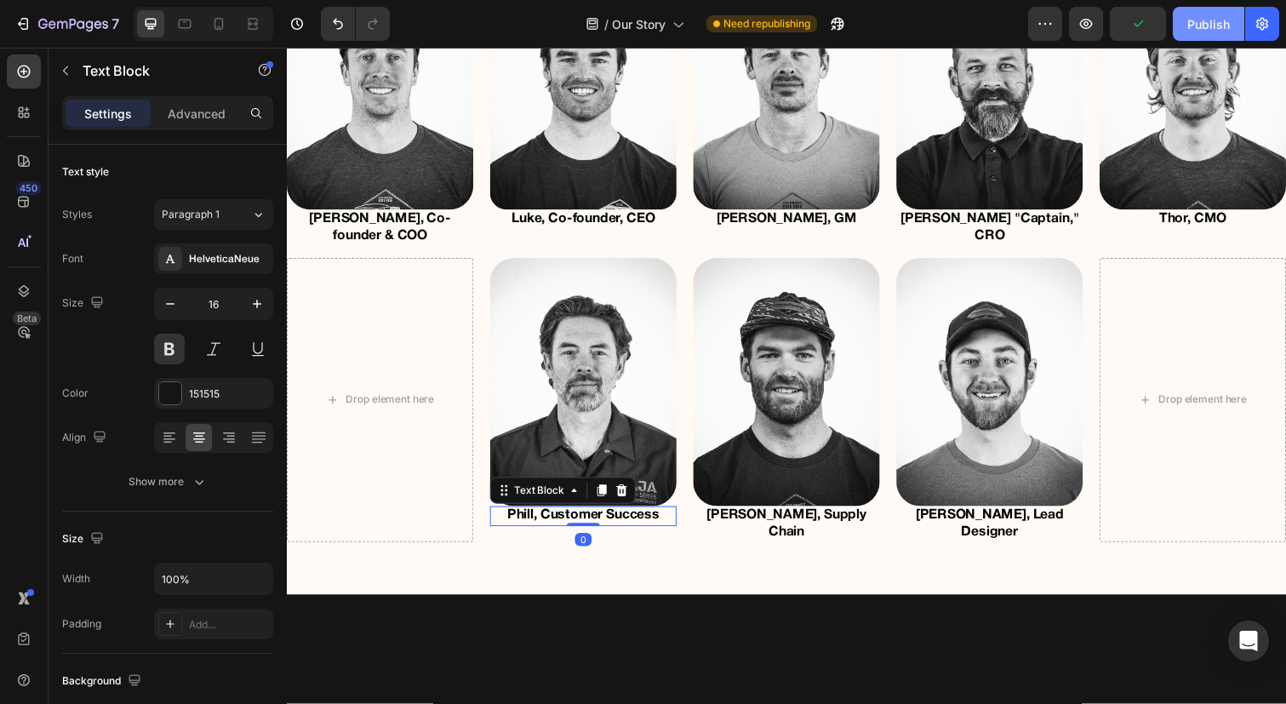
click at [1191, 19] on div "Publish" at bounding box center [1209, 24] width 43 height 18
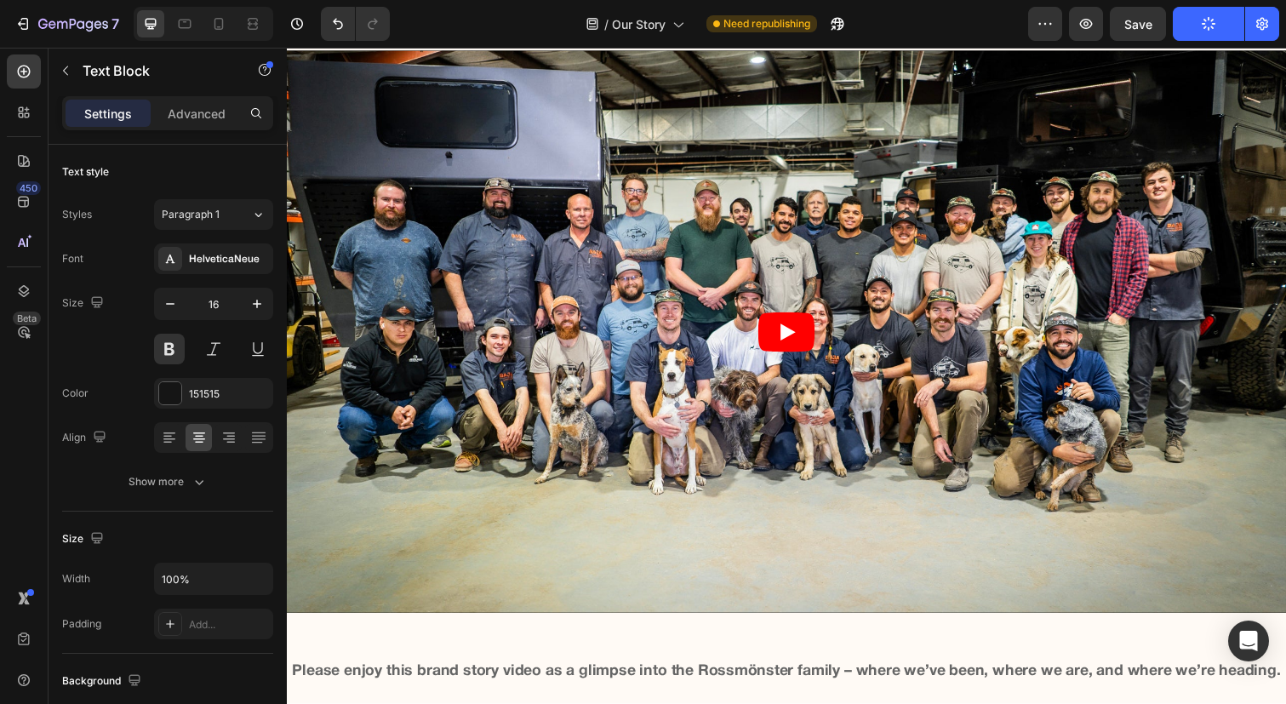
scroll to position [191, 0]
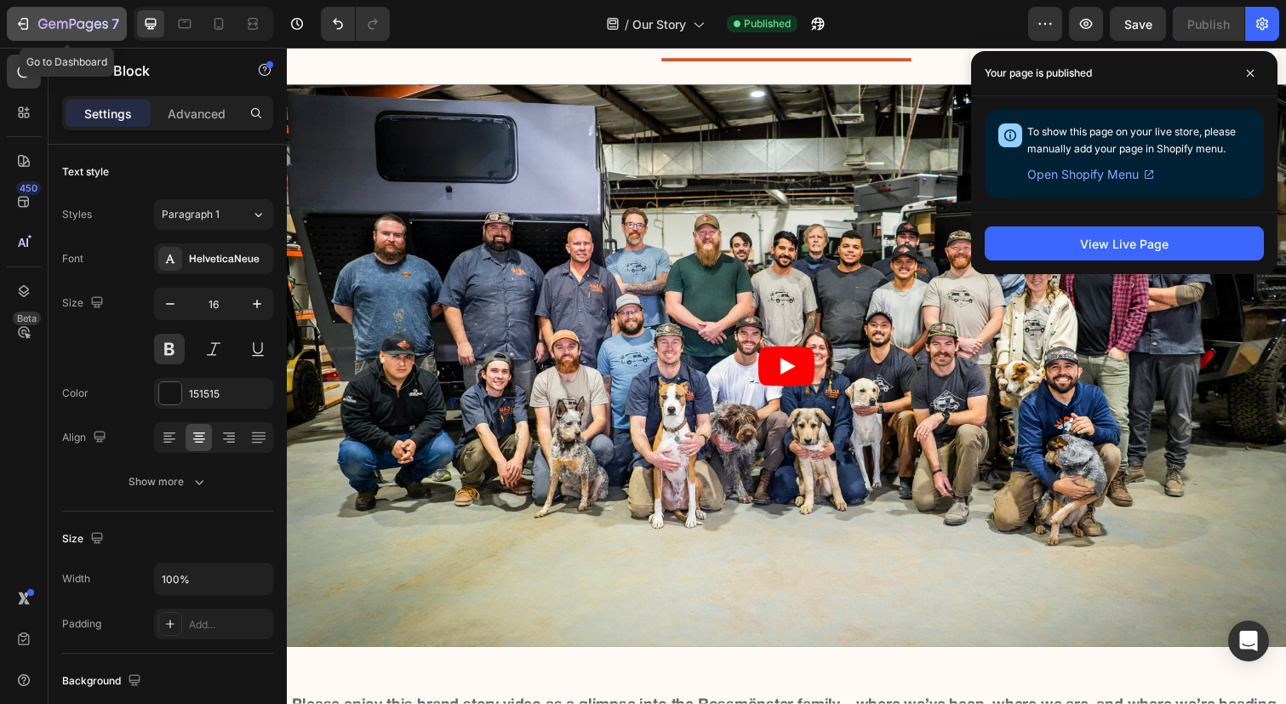
click at [28, 9] on button "7" at bounding box center [67, 24] width 120 height 34
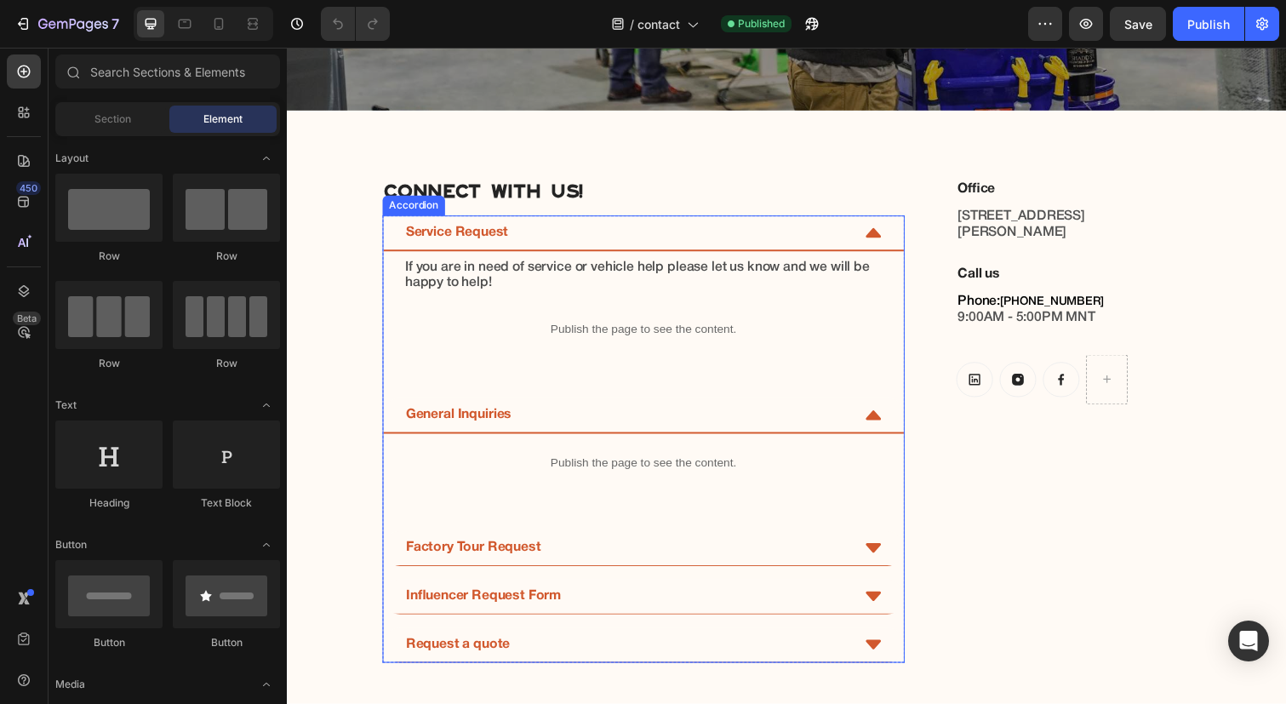
click at [407, 211] on div "Accordion" at bounding box center [416, 209] width 57 height 15
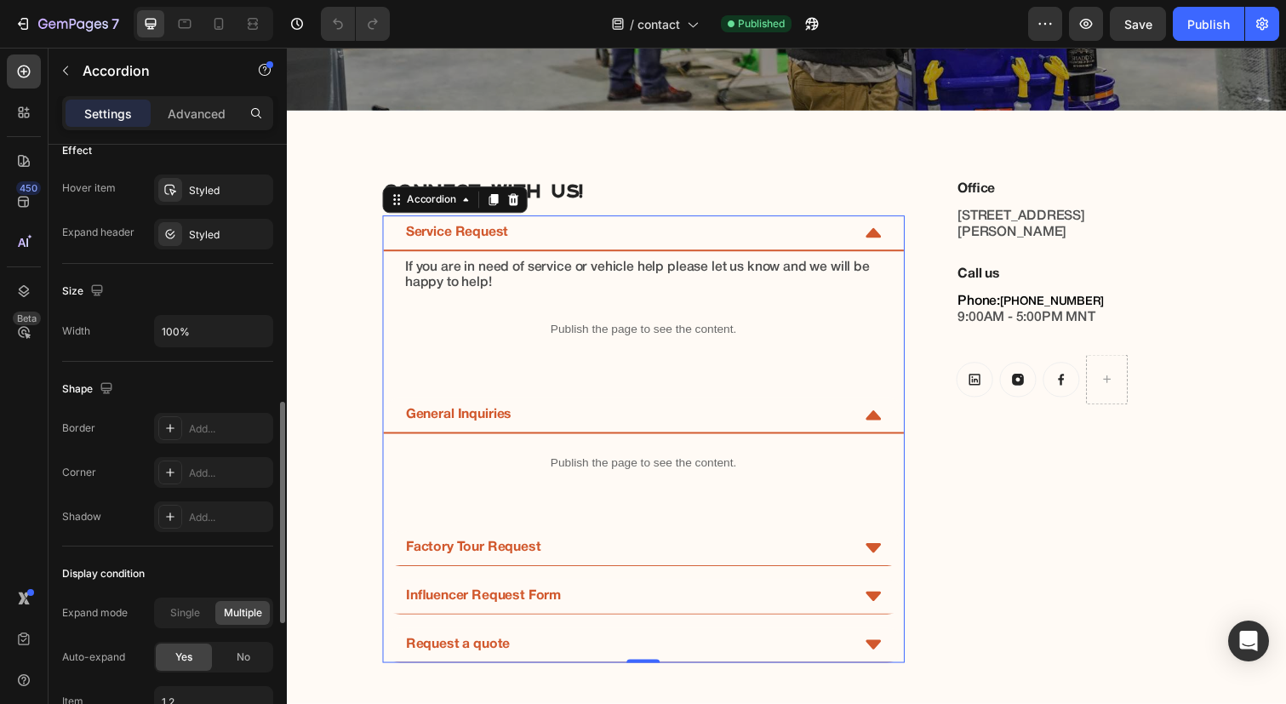
scroll to position [952, 0]
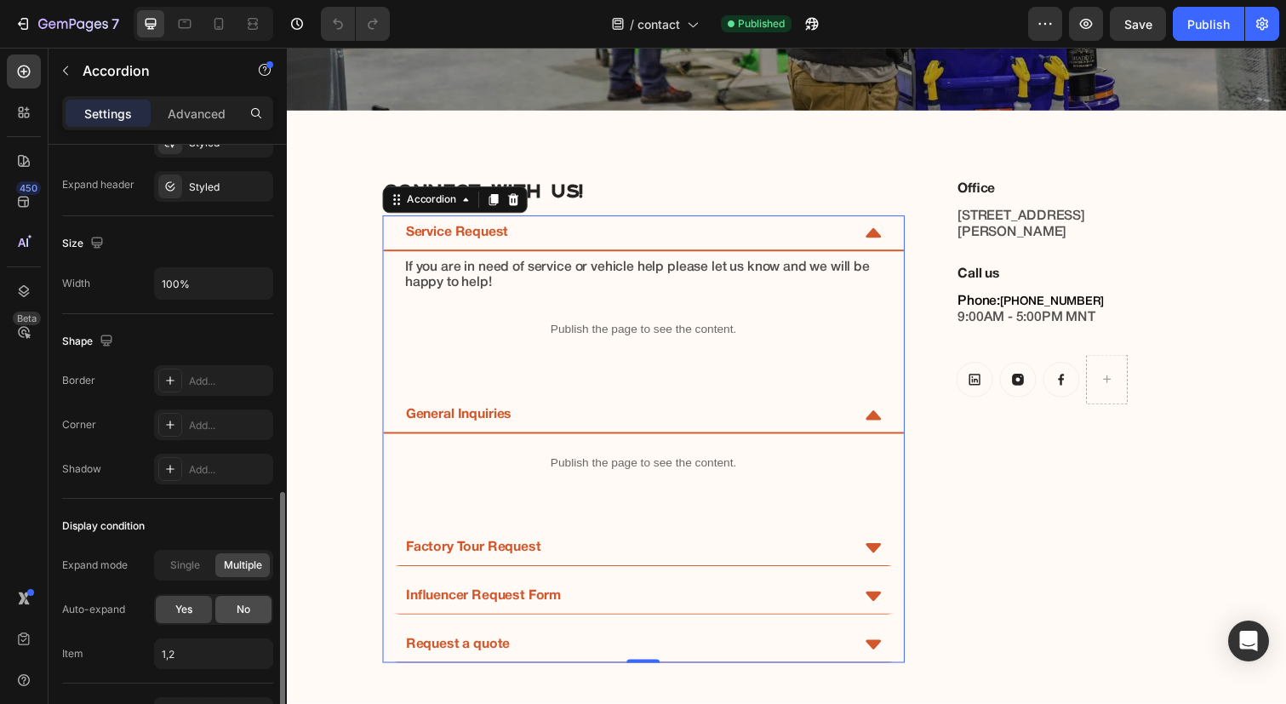
click at [226, 608] on div "No" at bounding box center [243, 609] width 56 height 27
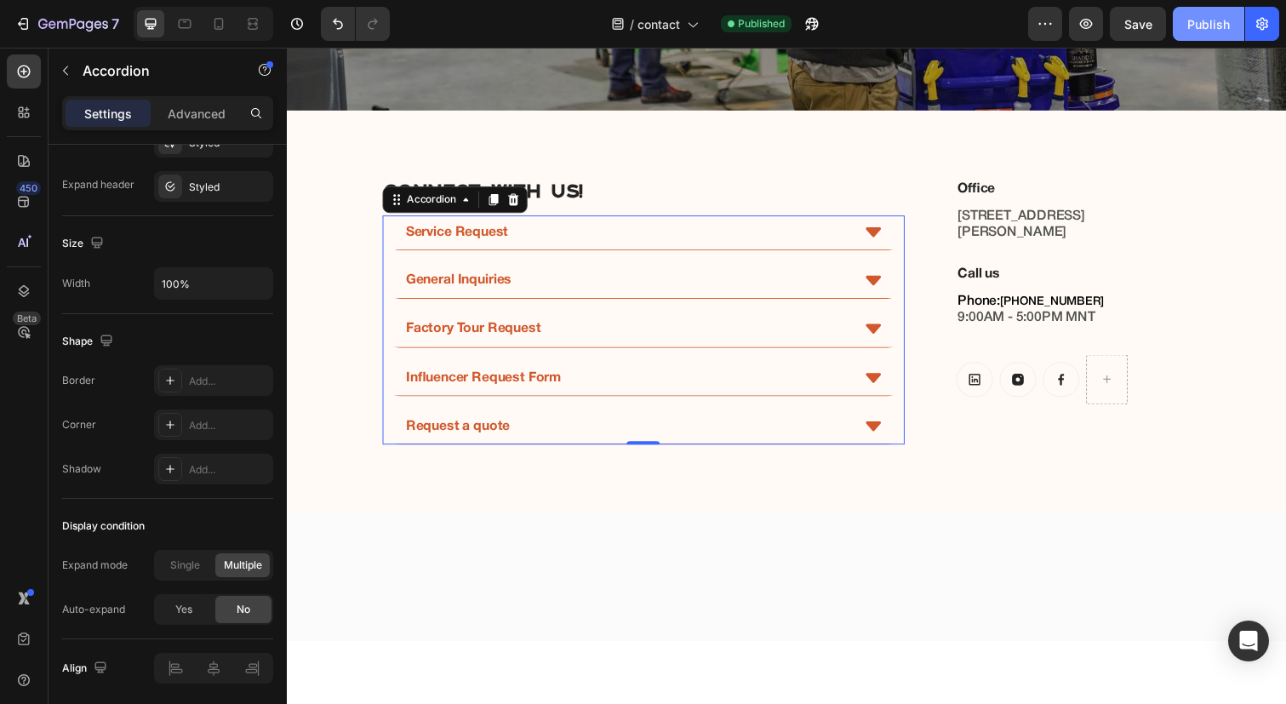
click at [1219, 19] on div "Publish" at bounding box center [1209, 24] width 43 height 18
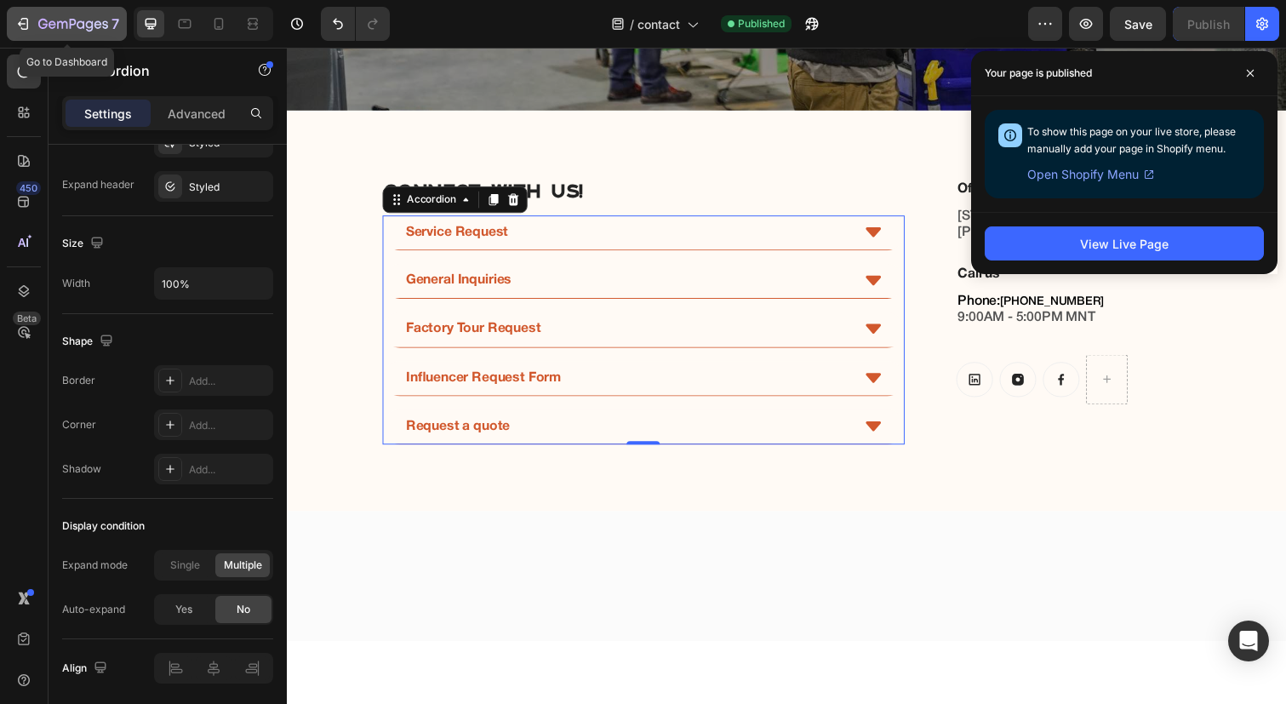
click at [18, 29] on icon "button" at bounding box center [22, 23] width 17 height 17
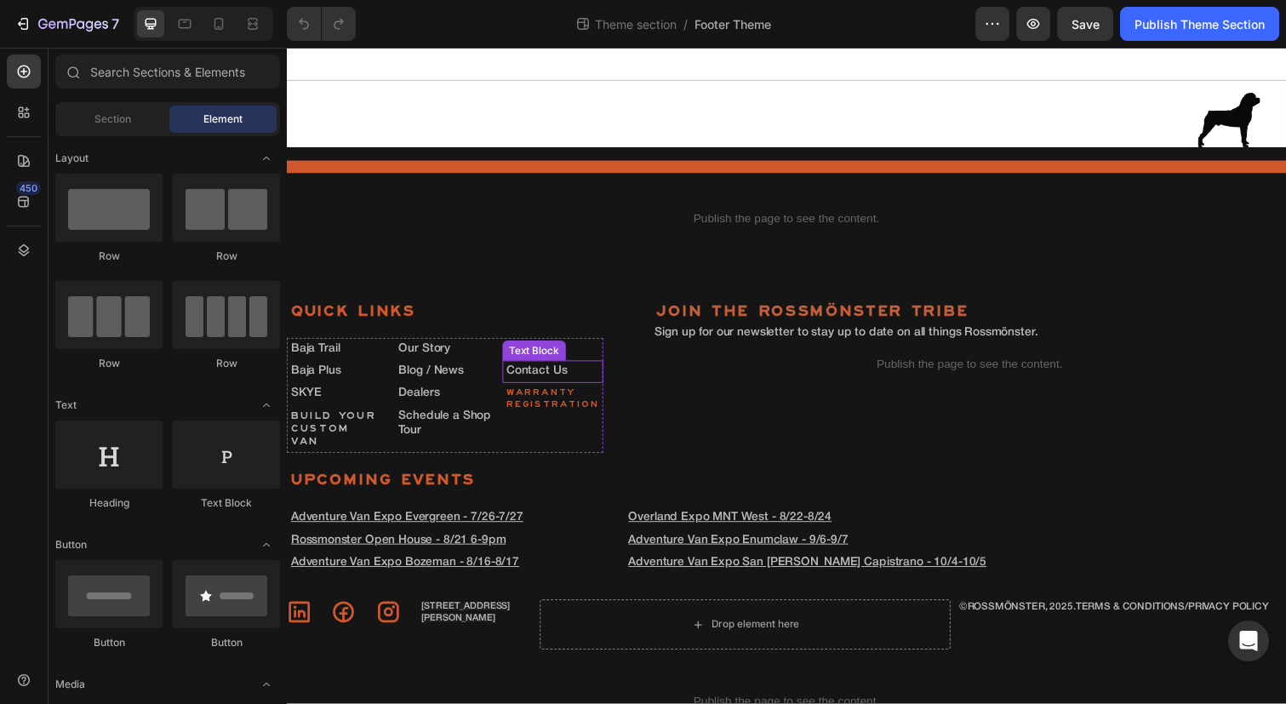
click at [582, 375] on p "Contact Us" at bounding box center [559, 379] width 94 height 14
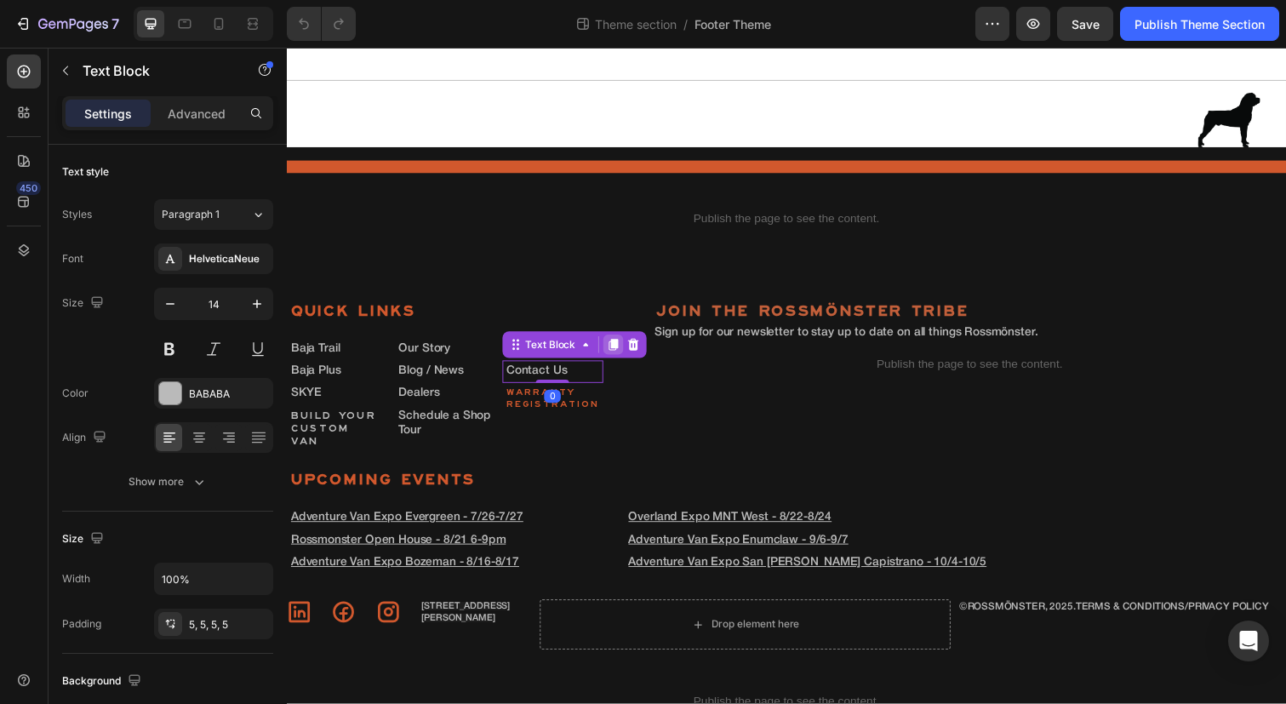
click at [620, 357] on icon at bounding box center [620, 352] width 9 height 12
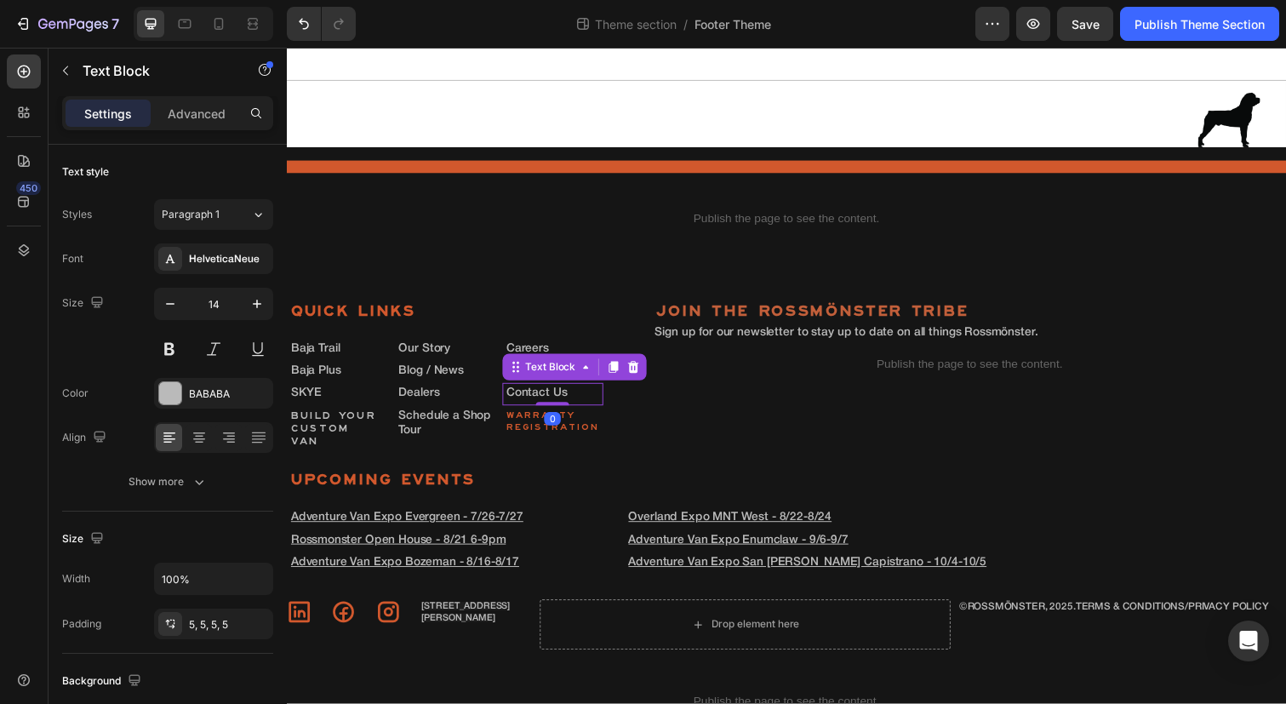
click at [576, 401] on p "Contact Us" at bounding box center [559, 402] width 94 height 14
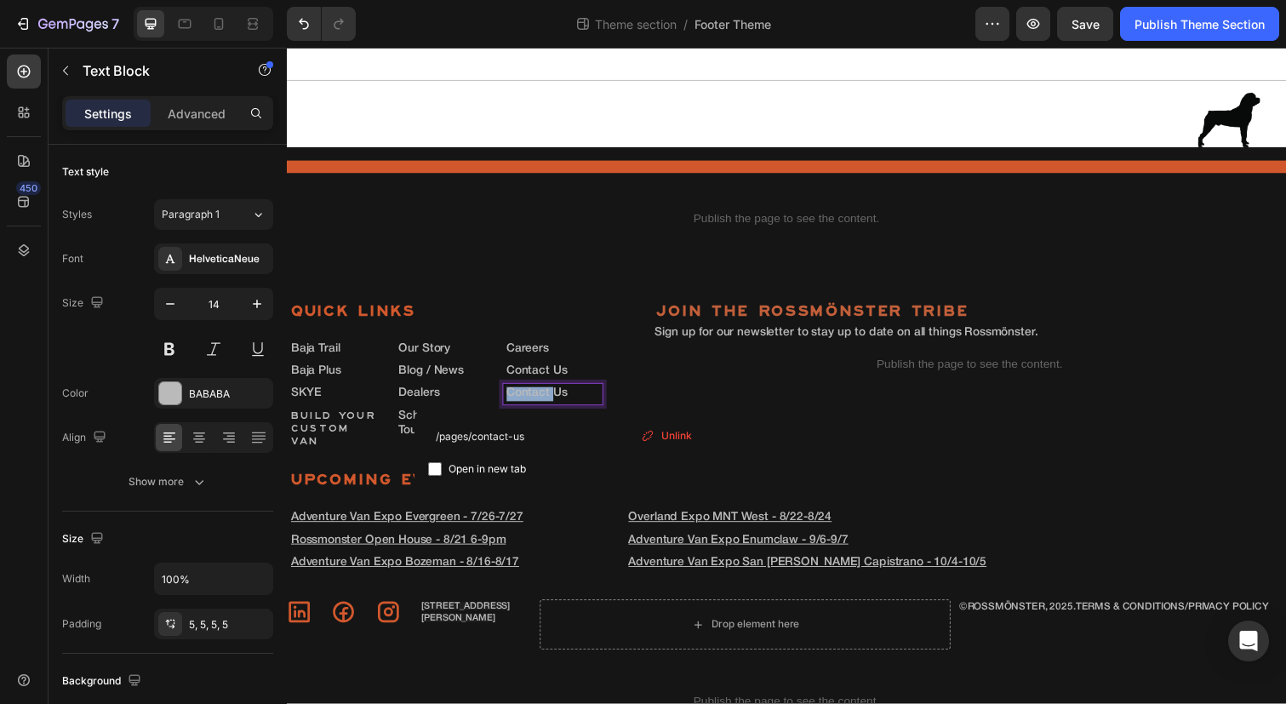
click at [576, 401] on p "Contact Us" at bounding box center [559, 402] width 94 height 14
click at [513, 400] on link "Service" at bounding box center [532, 401] width 41 height 11
click at [558, 404] on p "⁠⁠⁠⁠⁠⁠⁠ Service" at bounding box center [559, 402] width 94 height 14
click at [654, 438] on span "Unlink" at bounding box center [664, 435] width 31 height 15
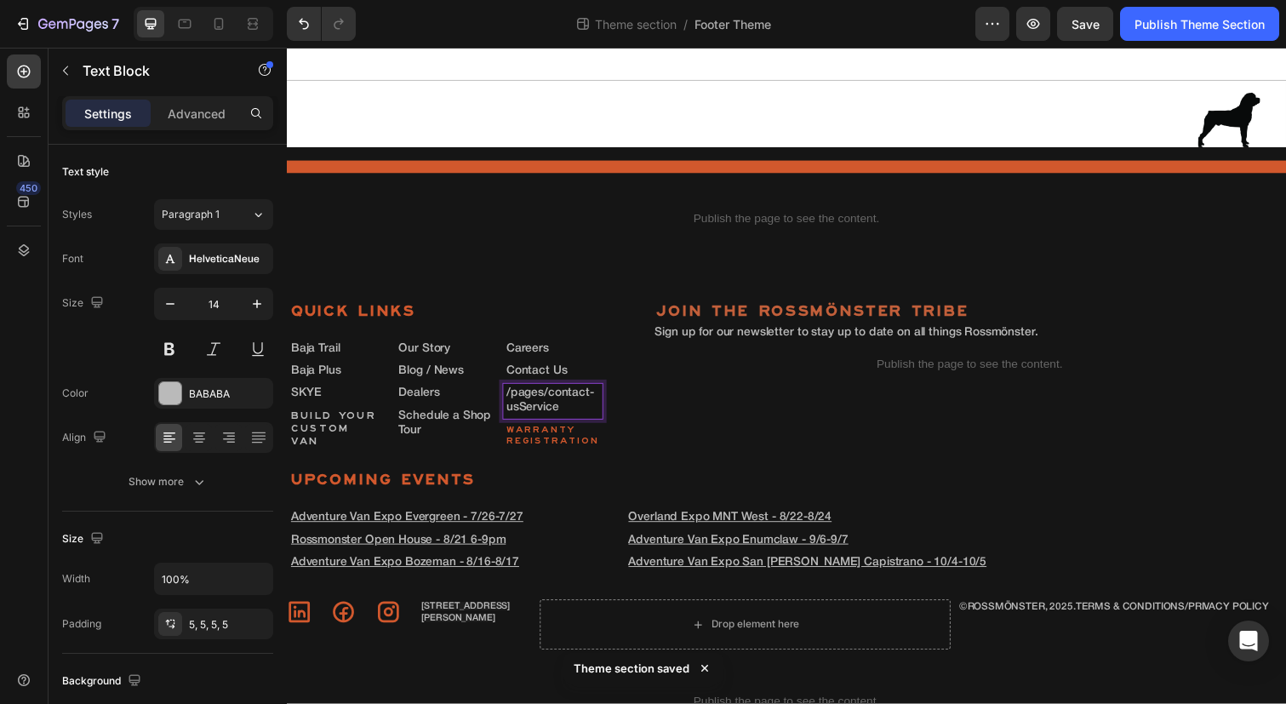
click at [568, 398] on p "/pages/contact-usService" at bounding box center [559, 409] width 94 height 29
click at [567, 404] on p "Service" at bounding box center [559, 402] width 94 height 14
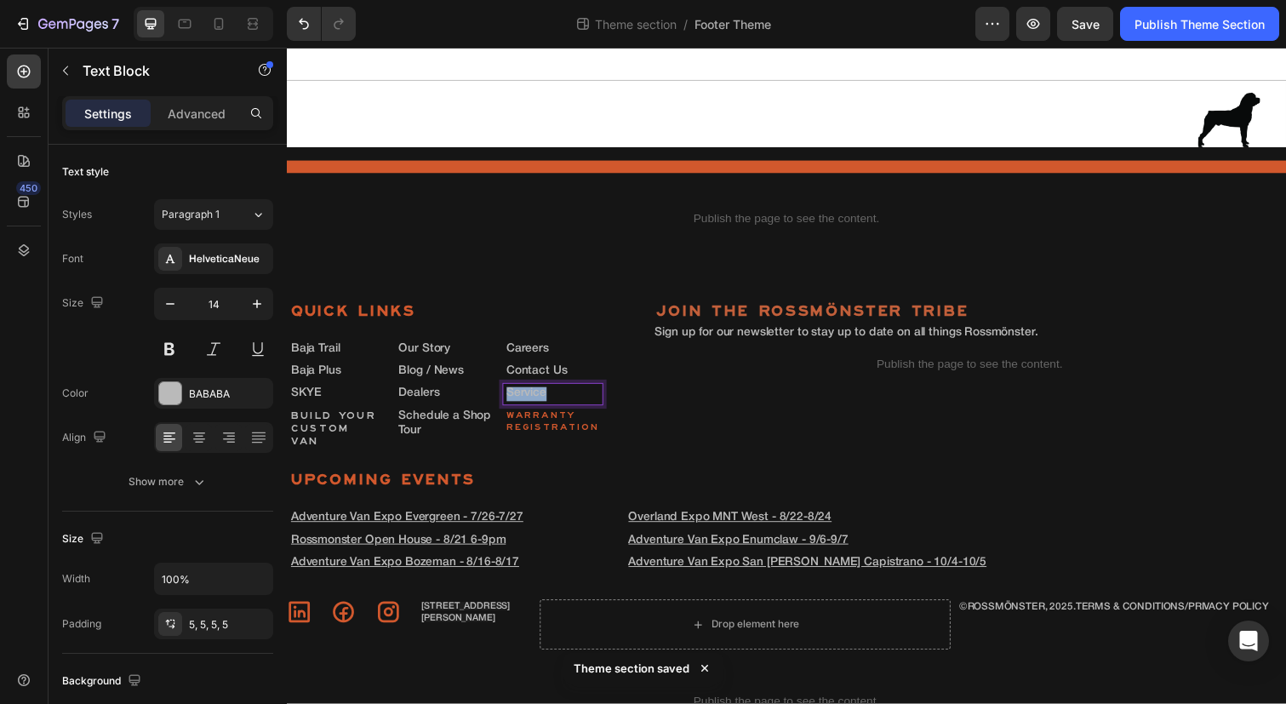
click at [567, 404] on p "Service" at bounding box center [559, 402] width 94 height 14
click at [771, 366] on icon "Editor contextual toolbar" at bounding box center [765, 363] width 17 height 17
click at [566, 398] on p "Service" at bounding box center [559, 402] width 94 height 14
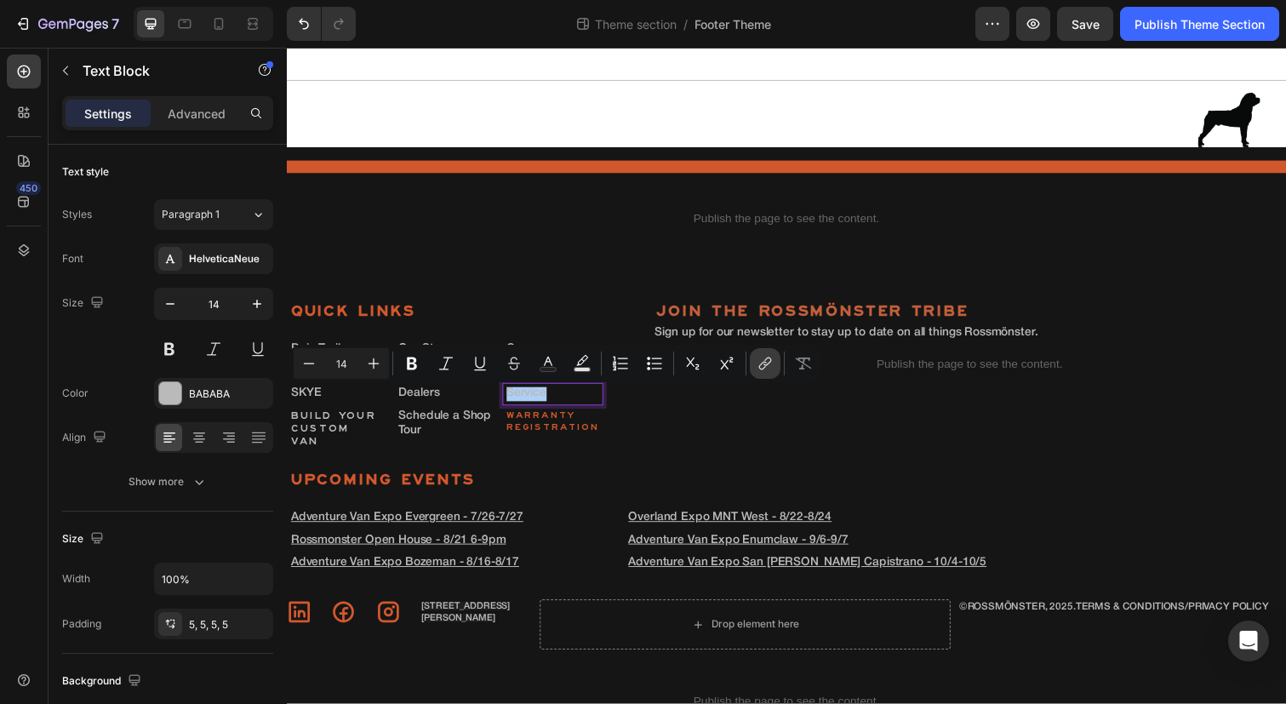
click at [763, 364] on icon "Editor contextual toolbar" at bounding box center [765, 363] width 17 height 17
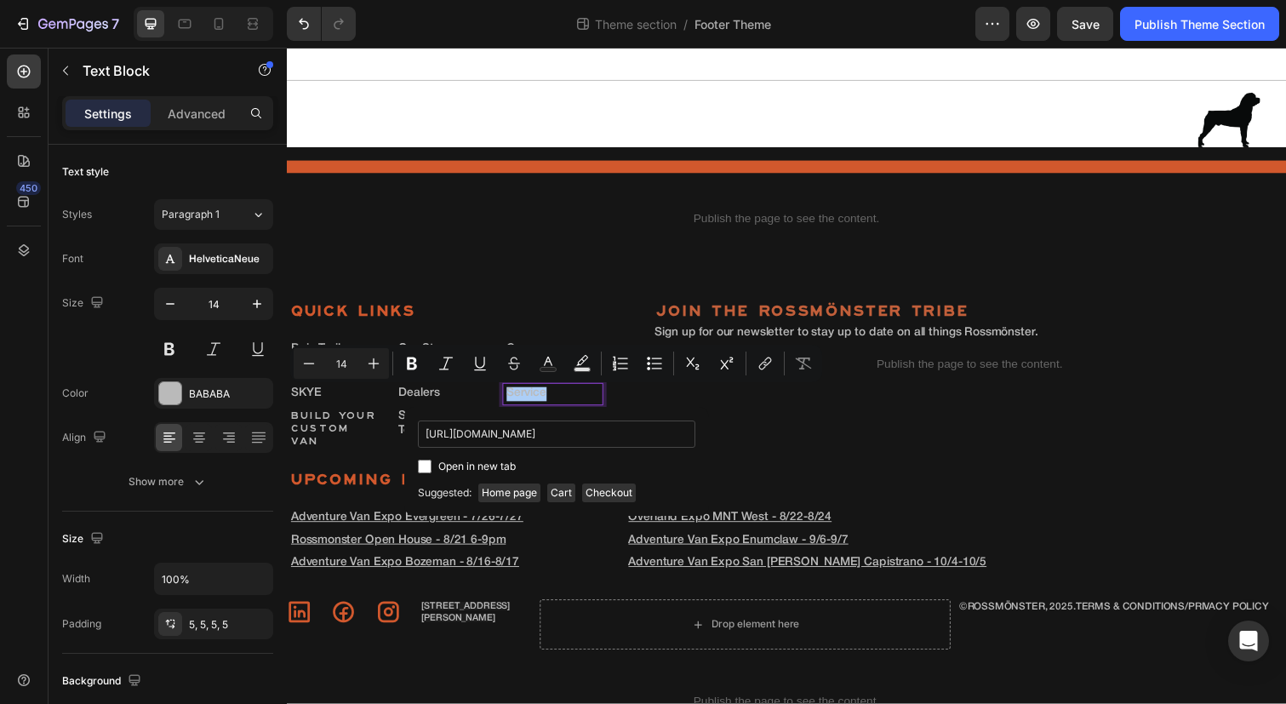
scroll to position [0, 28]
type input "[URL][DOMAIN_NAME]"
click at [450, 467] on span "Open in new tab" at bounding box center [476, 466] width 77 height 20
checkbox input "true"
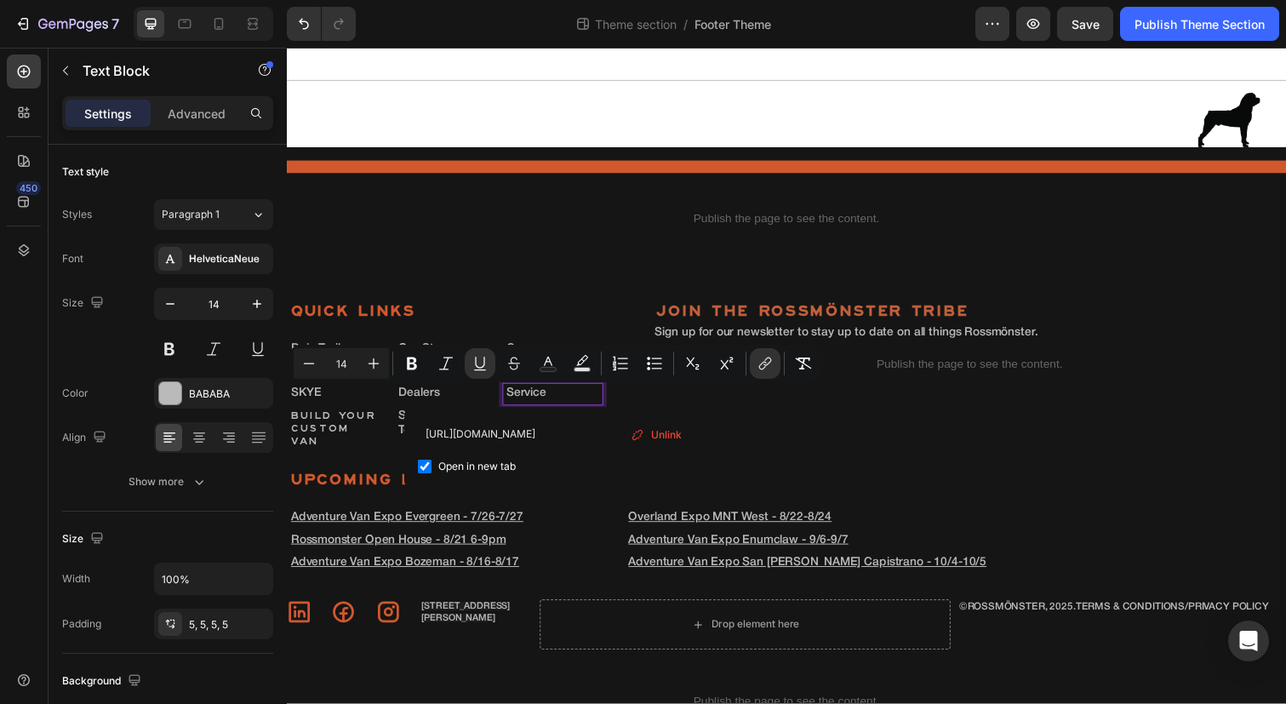
scroll to position [0, 0]
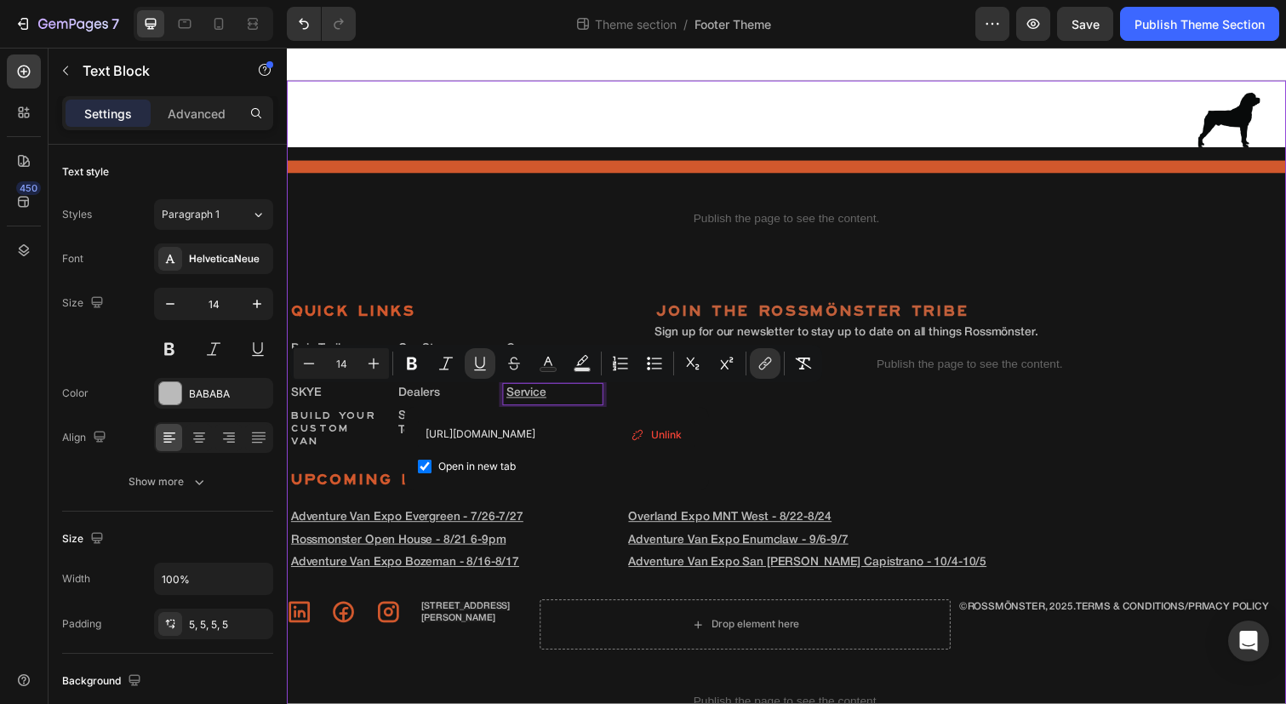
click at [798, 457] on div "Image Row Title Line Publish the page to see the content. Custom Code Title Lin…" at bounding box center [798, 433] width 1022 height 702
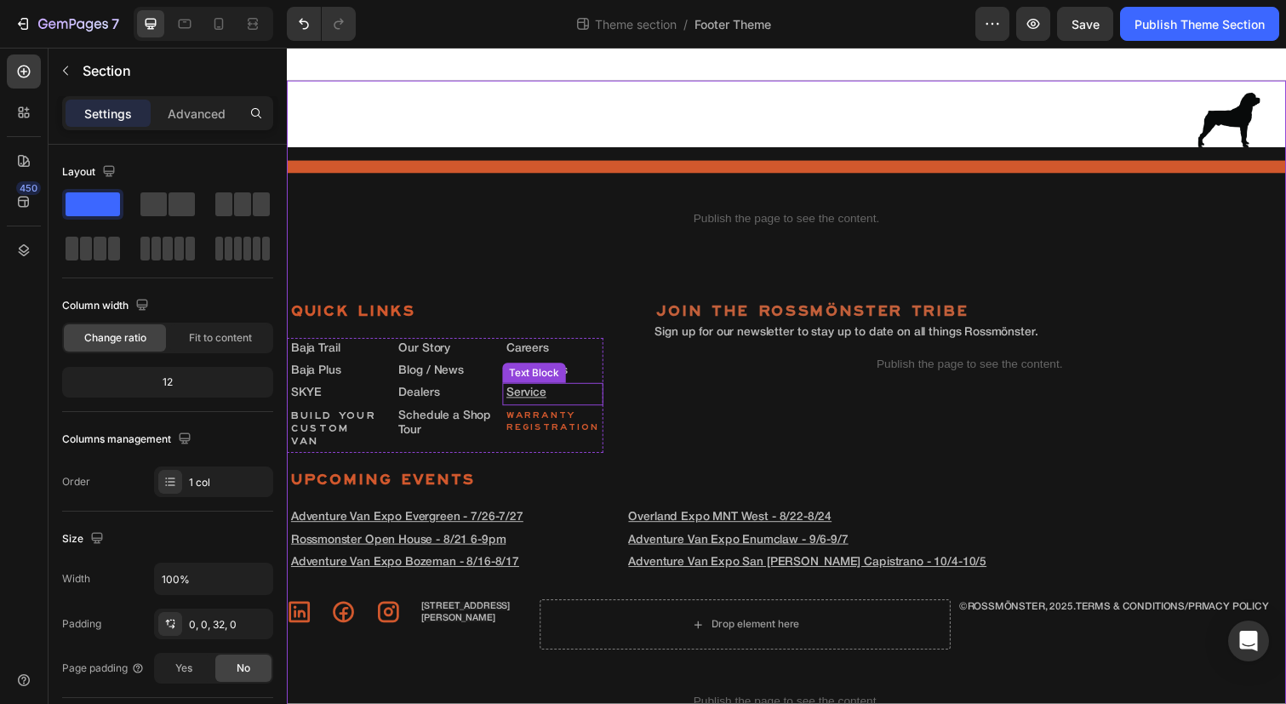
click at [594, 398] on p "Service" at bounding box center [559, 402] width 94 height 14
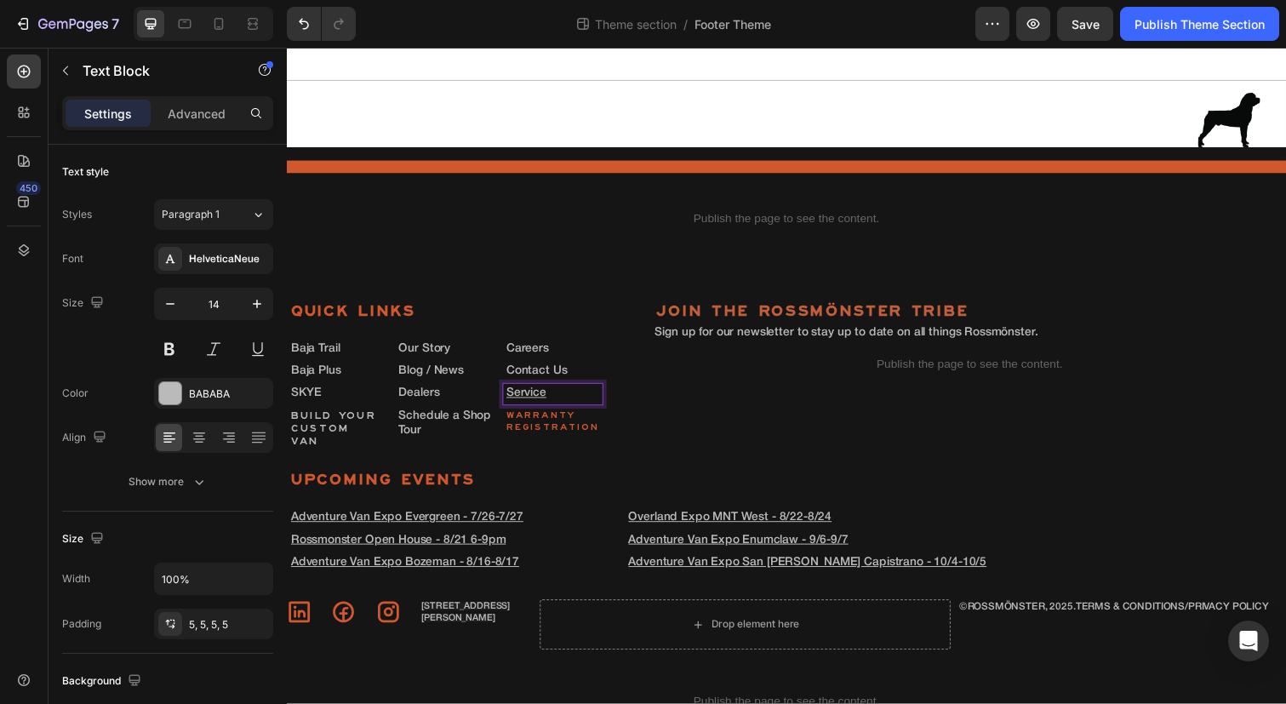
click at [593, 400] on p "Service" at bounding box center [559, 402] width 94 height 14
click at [491, 364] on button "Underline" at bounding box center [480, 363] width 31 height 31
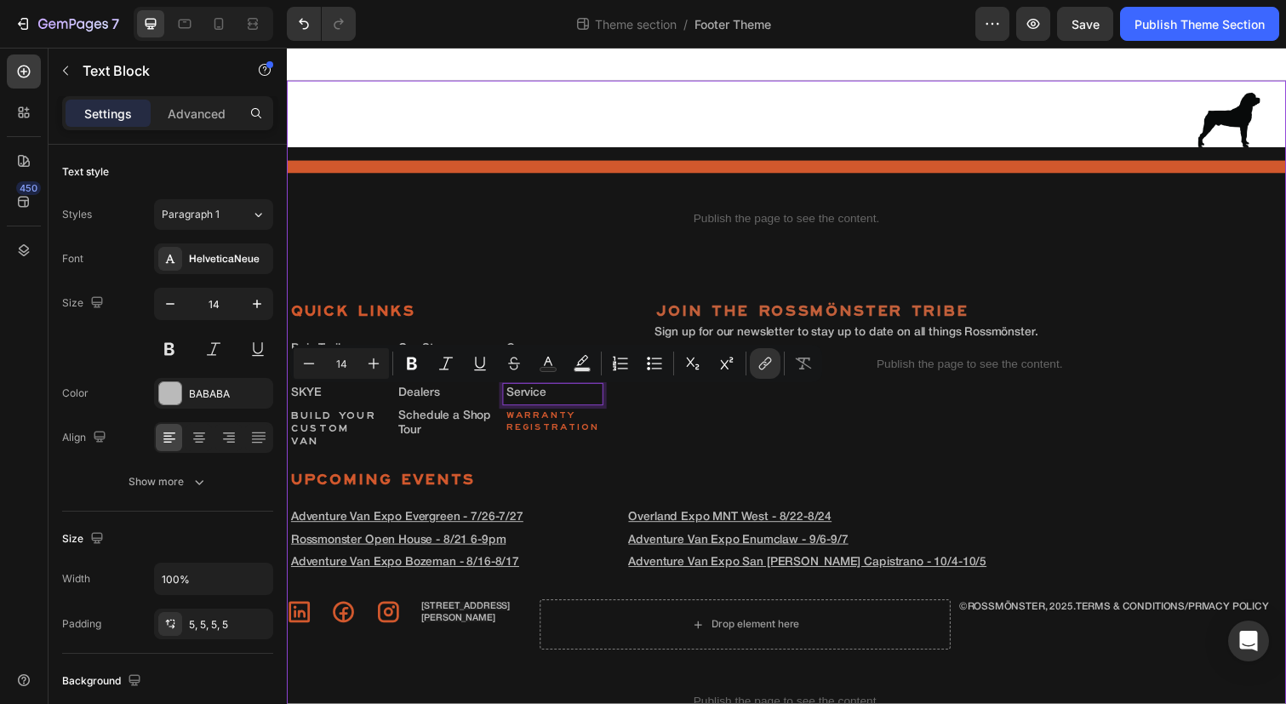
click at [697, 455] on div "Image Row Title Line Publish the page to see the content. Custom Code Title Lin…" at bounding box center [798, 433] width 1022 height 702
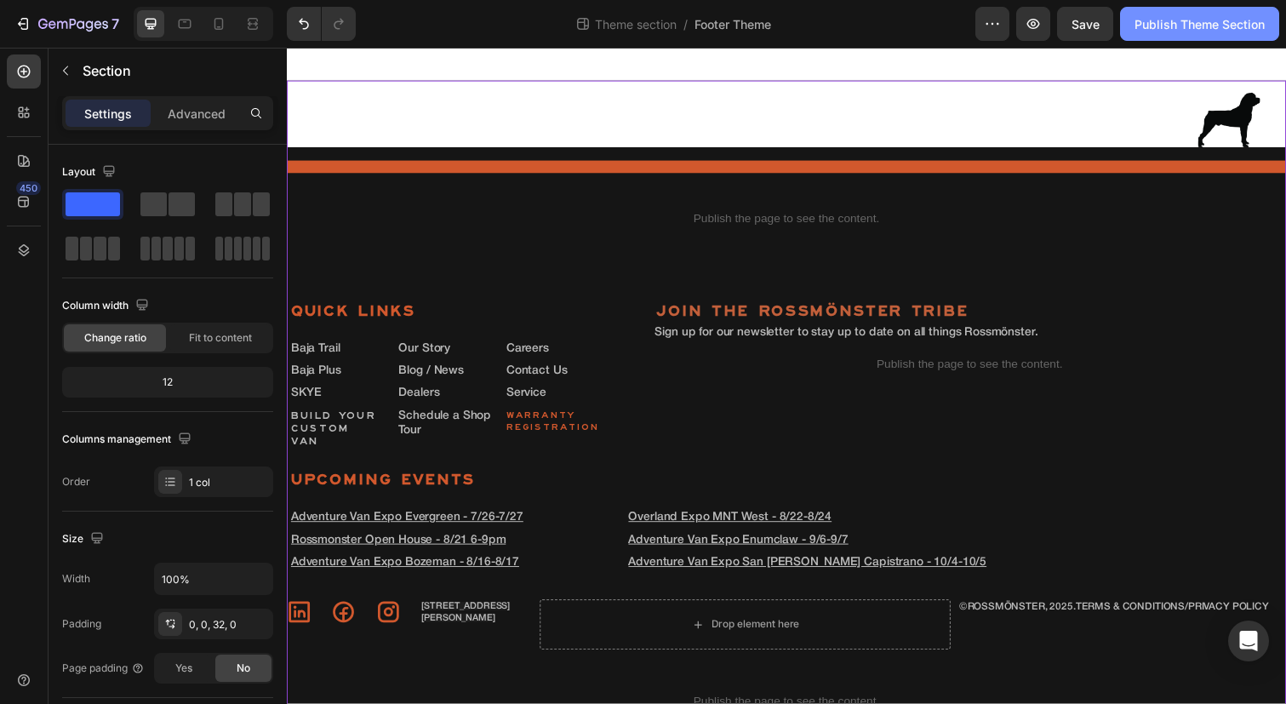
click at [1154, 33] on button "Publish Theme Section" at bounding box center [1199, 24] width 159 height 34
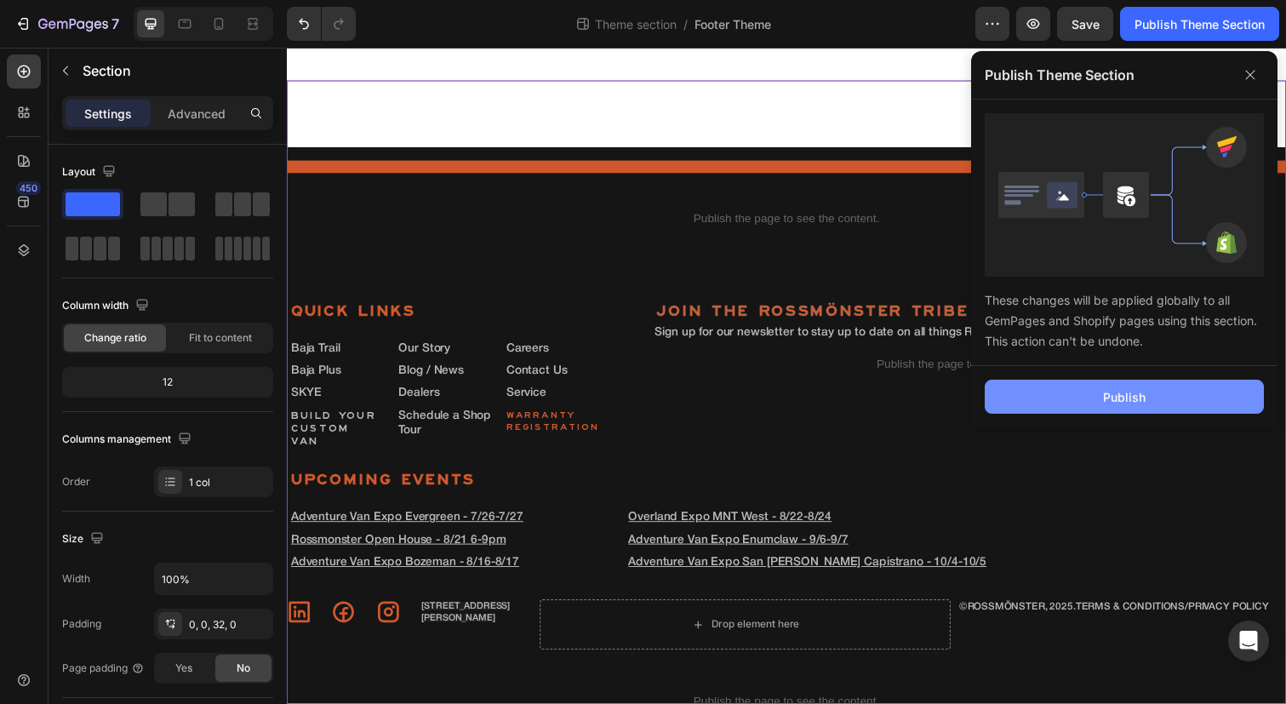
click at [1130, 404] on div "Publish" at bounding box center [1124, 397] width 43 height 18
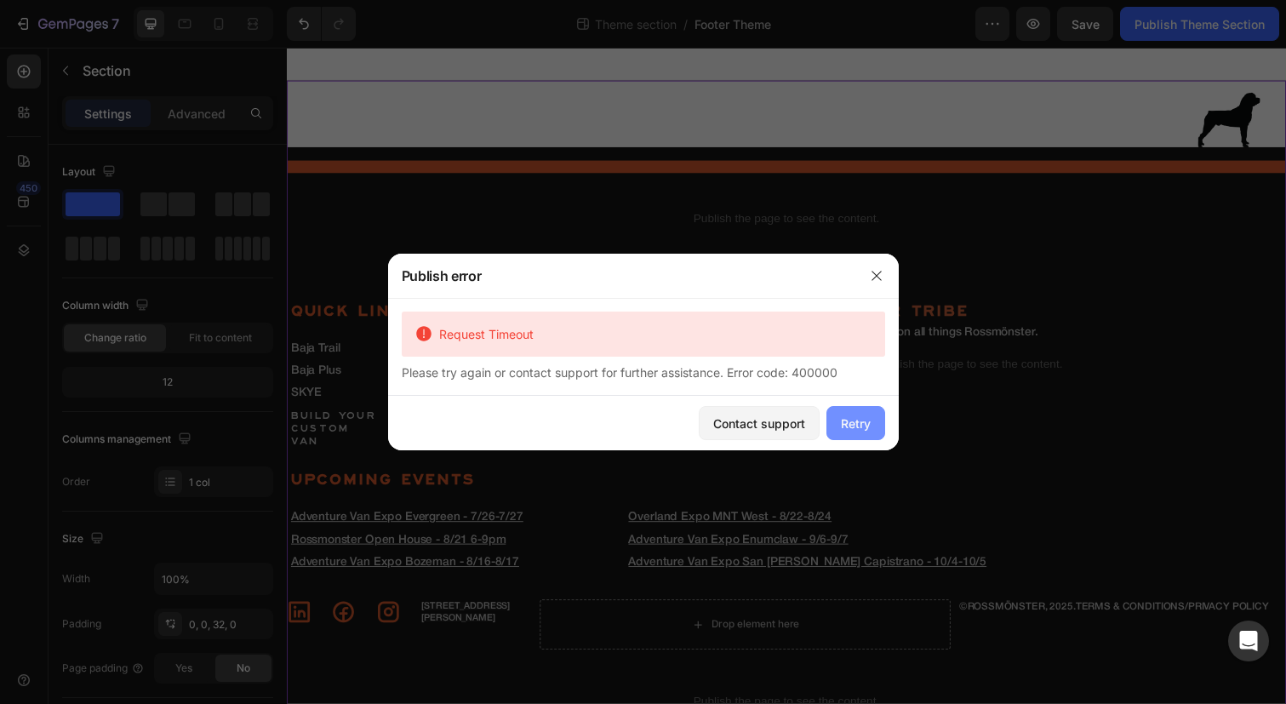
click at [846, 415] on div "Retry" at bounding box center [856, 424] width 30 height 18
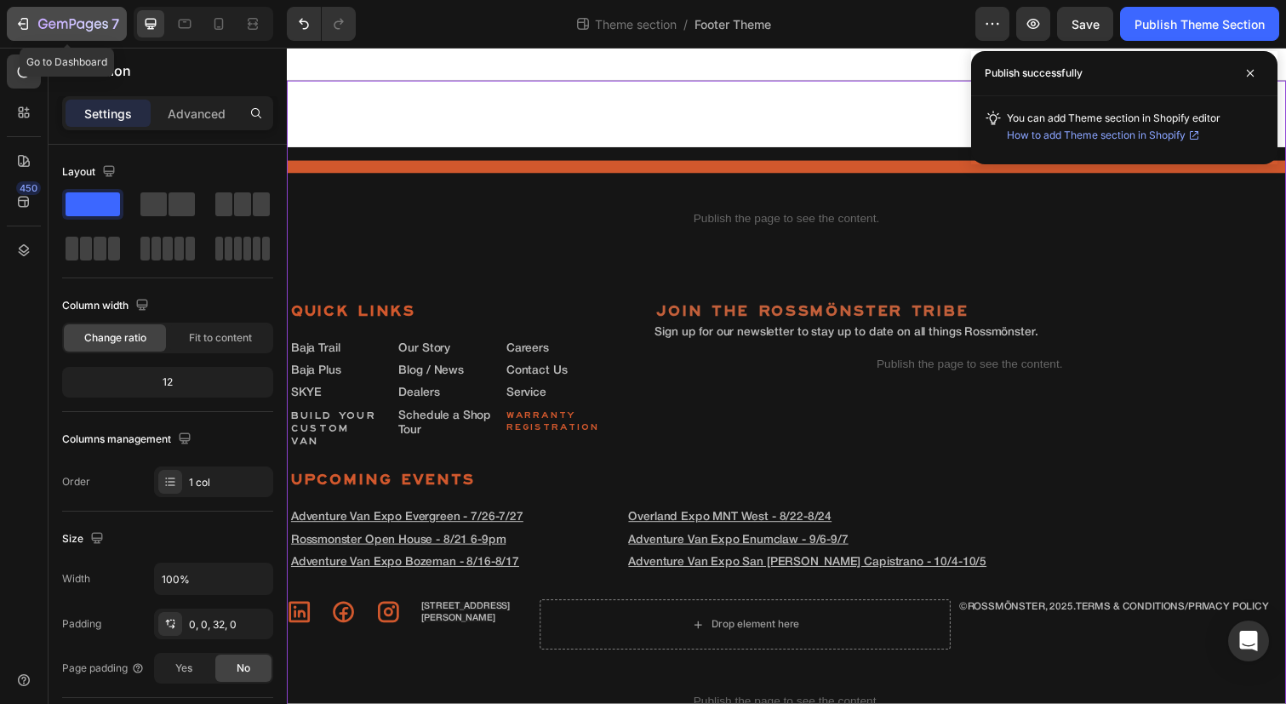
click at [31, 13] on button "7" at bounding box center [67, 24] width 120 height 34
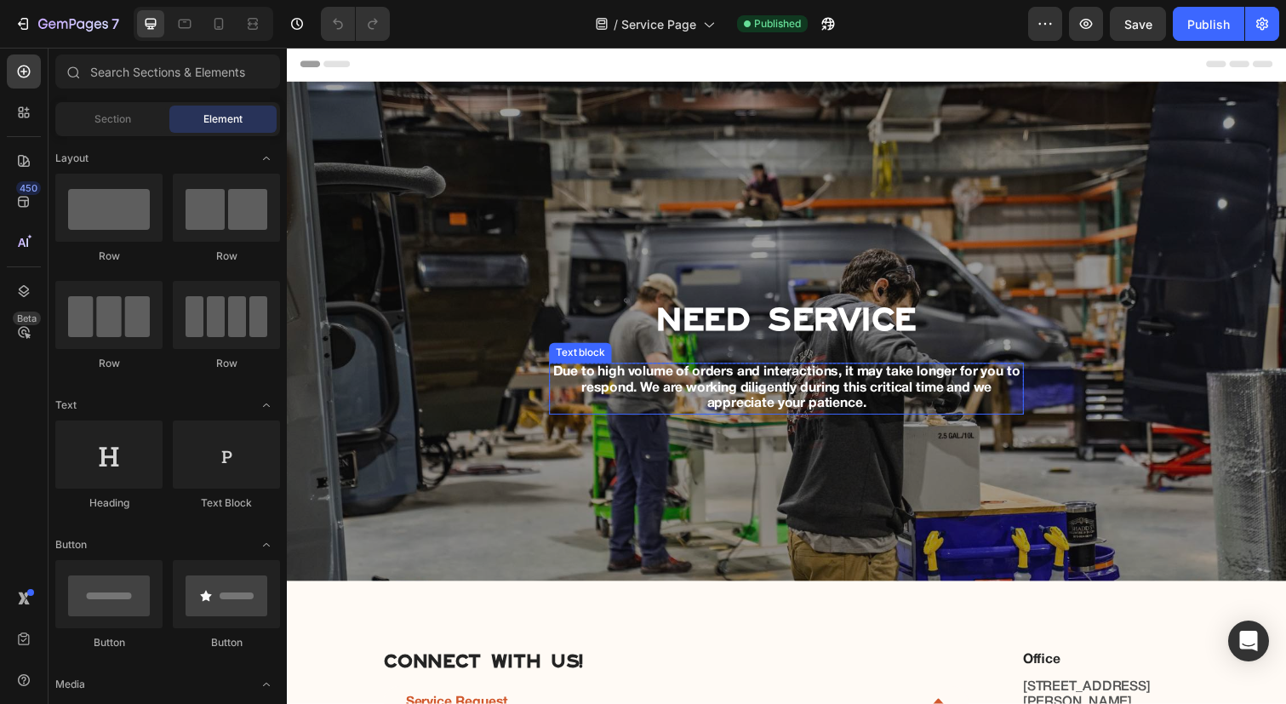
click at [726, 387] on p "Due to high volume of orders and interactions, it may take longer for you to re…" at bounding box center [798, 396] width 482 height 49
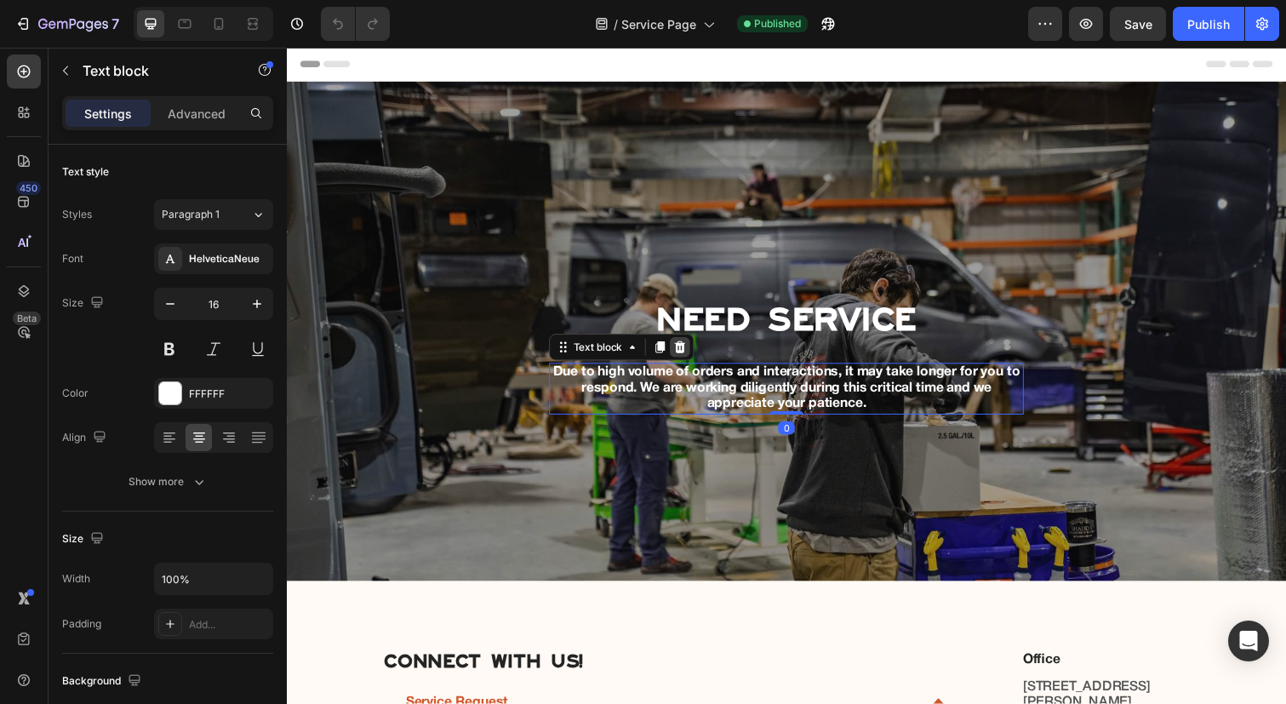
click at [691, 350] on icon at bounding box center [689, 354] width 11 height 12
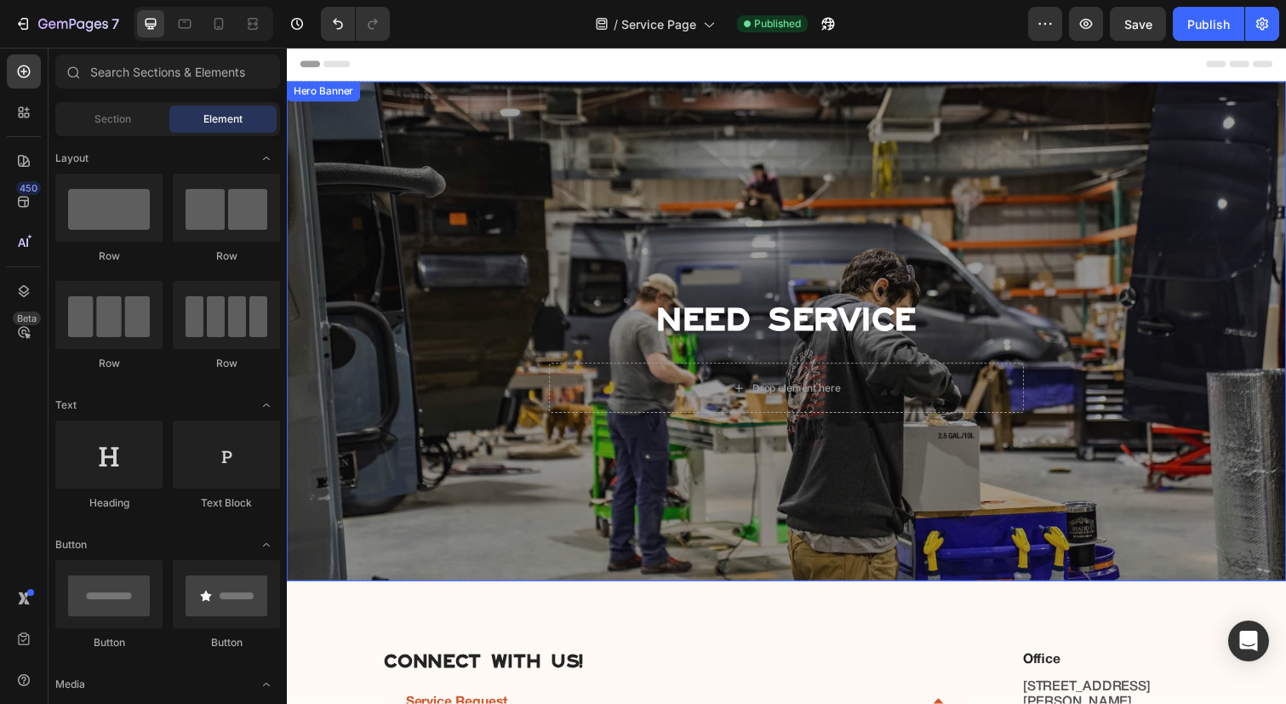
click at [605, 513] on div "Need Service Heading Drop element here Row" at bounding box center [798, 362] width 996 height 504
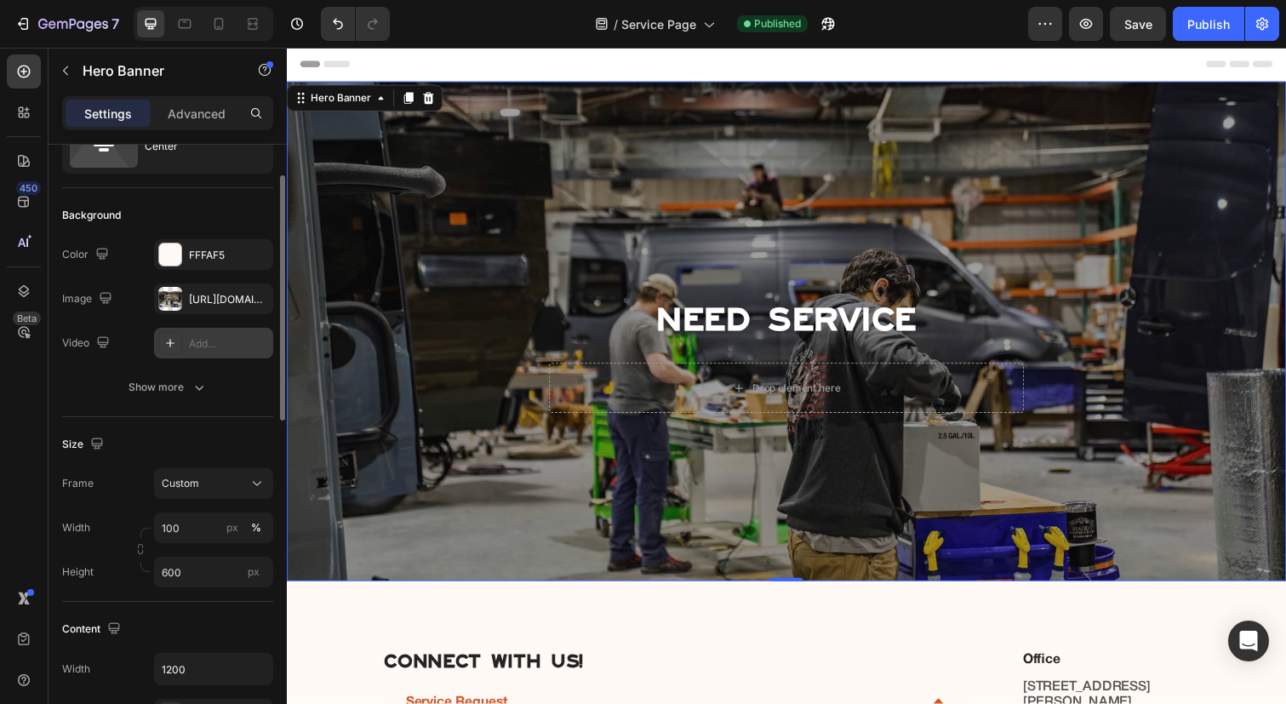
scroll to position [78, 0]
click at [200, 498] on div "Frame Custom Width 100 px % Height 600 px" at bounding box center [167, 526] width 211 height 119
click at [206, 576] on input "600" at bounding box center [213, 570] width 119 height 31
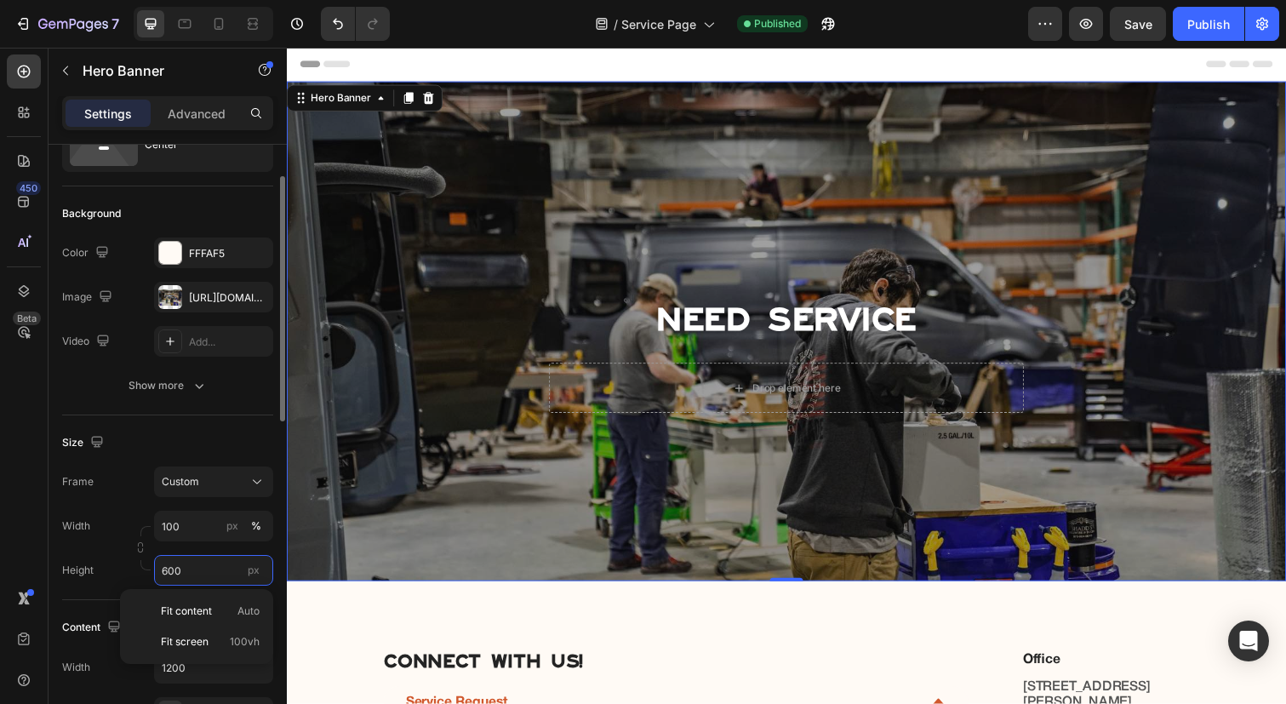
click at [168, 568] on input "600" at bounding box center [213, 570] width 119 height 31
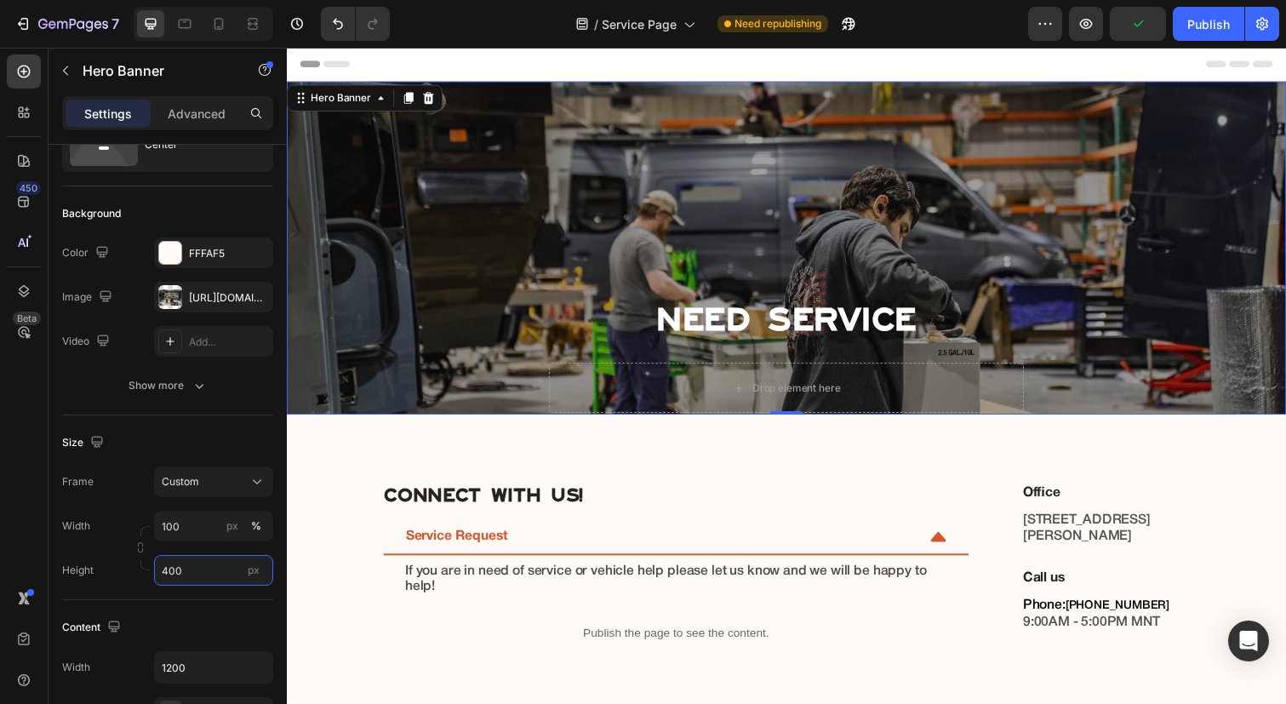
type input "400"
click at [638, 245] on div "Need Service Heading Drop element here Row" at bounding box center [798, 362] width 996 height 504
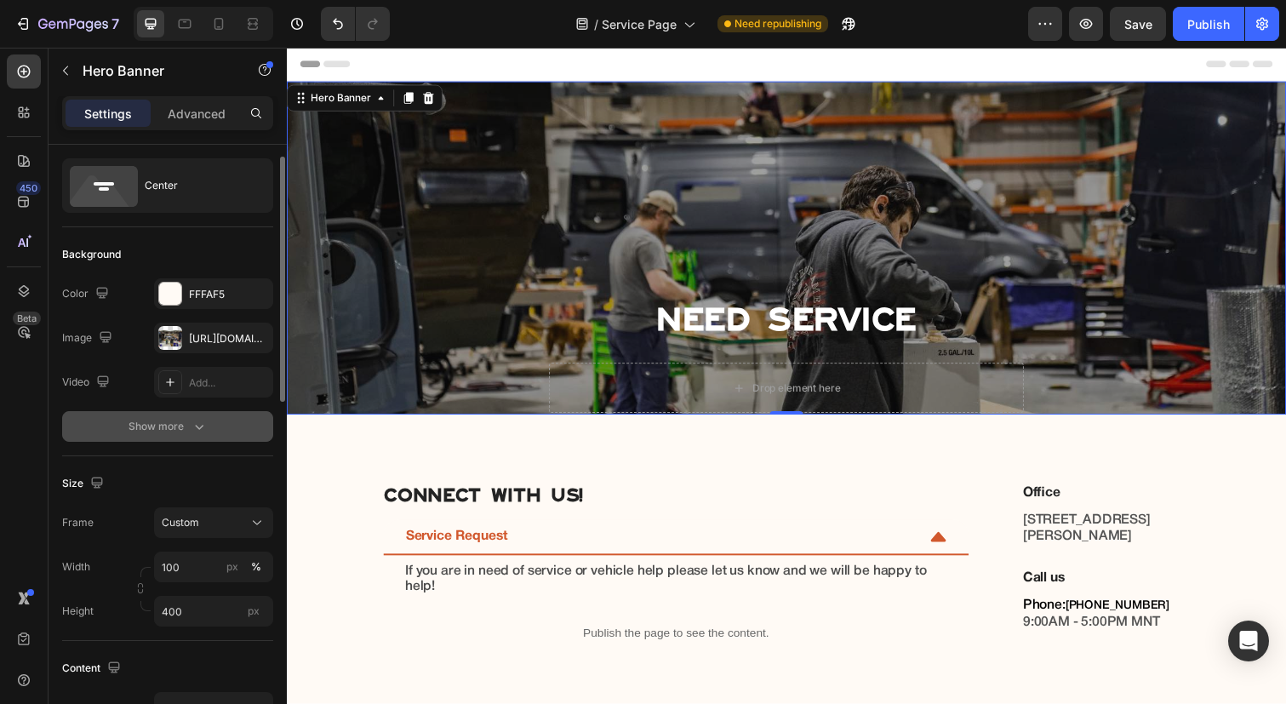
scroll to position [36, 0]
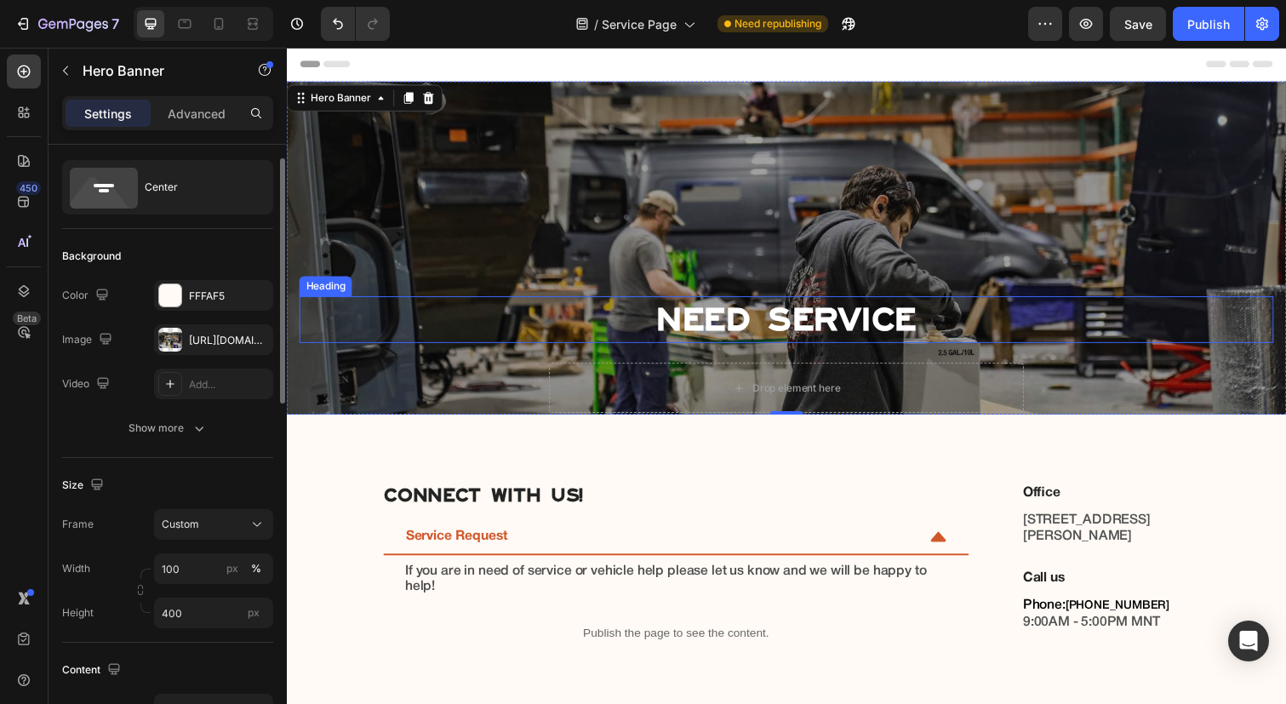
click at [643, 336] on h1 "Need Service" at bounding box center [798, 326] width 996 height 48
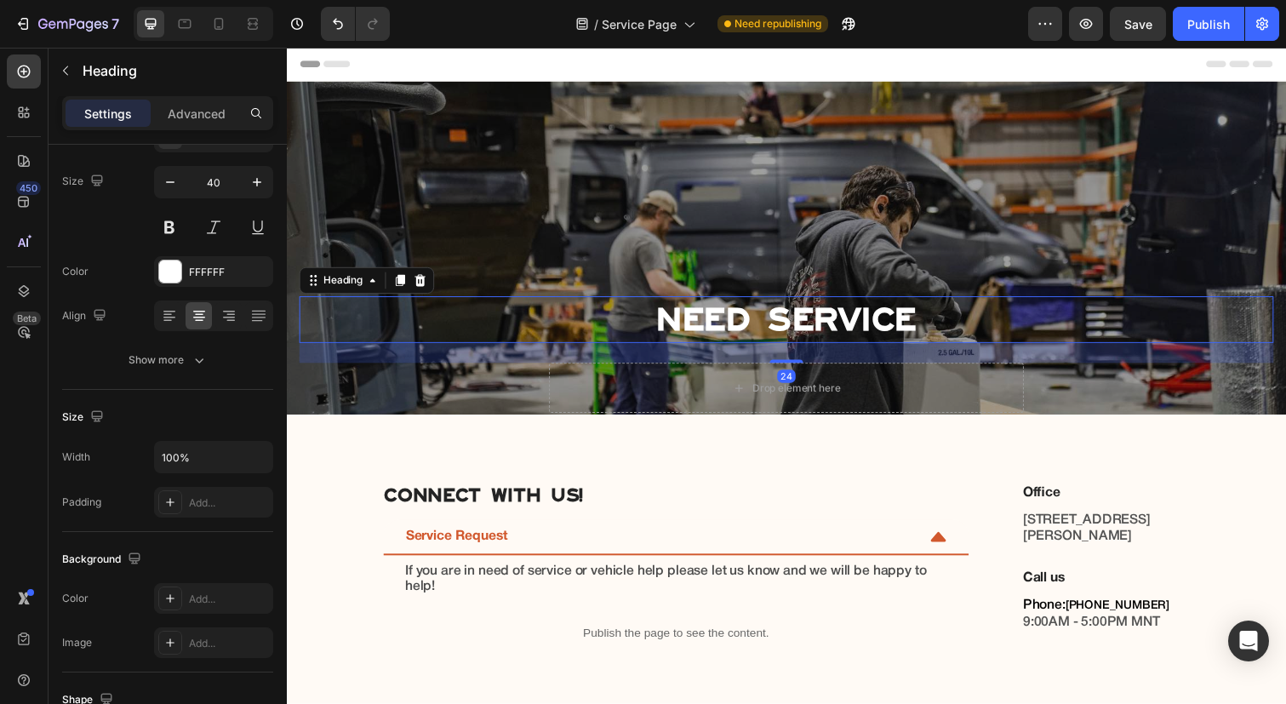
scroll to position [497, 0]
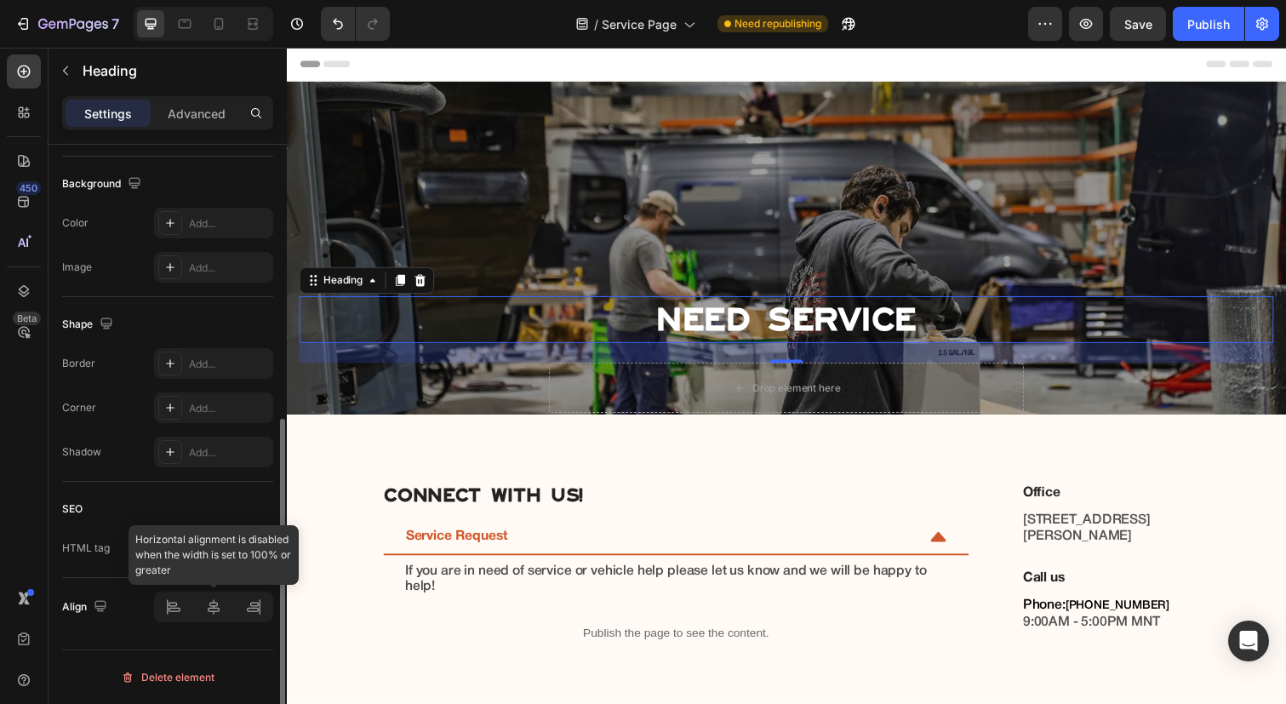
click at [210, 602] on div at bounding box center [213, 607] width 119 height 31
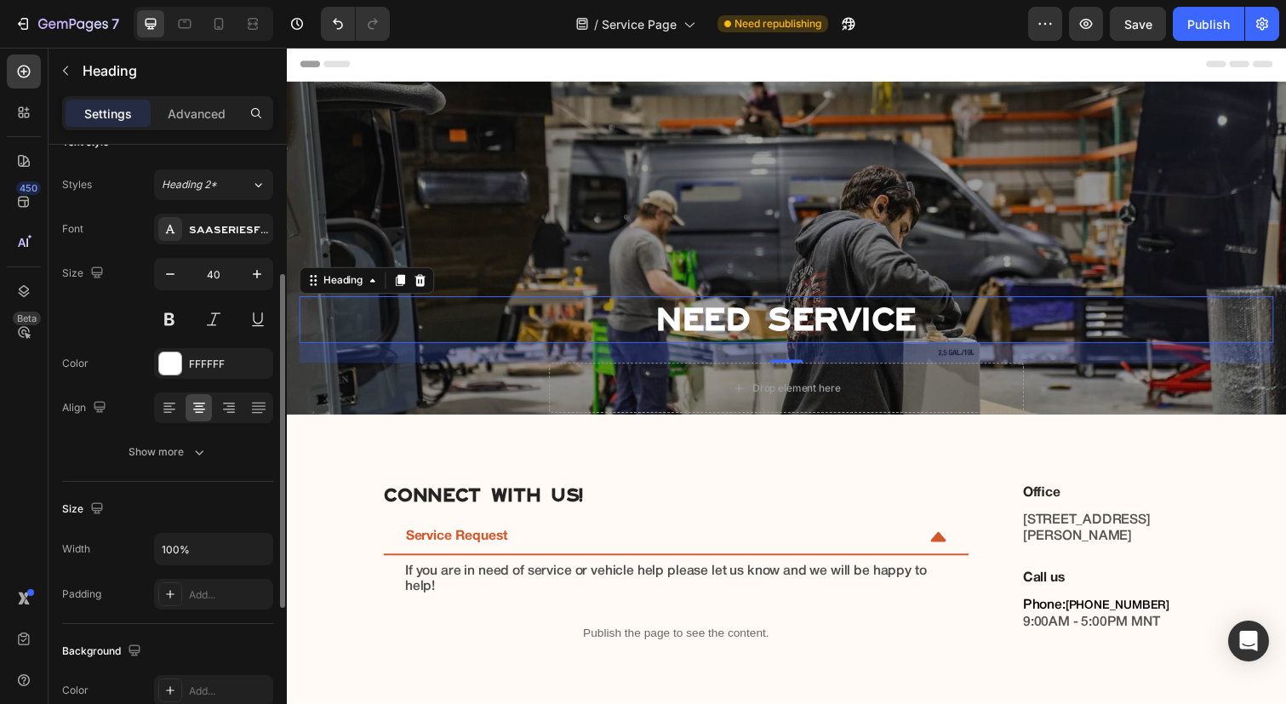
scroll to position [0, 0]
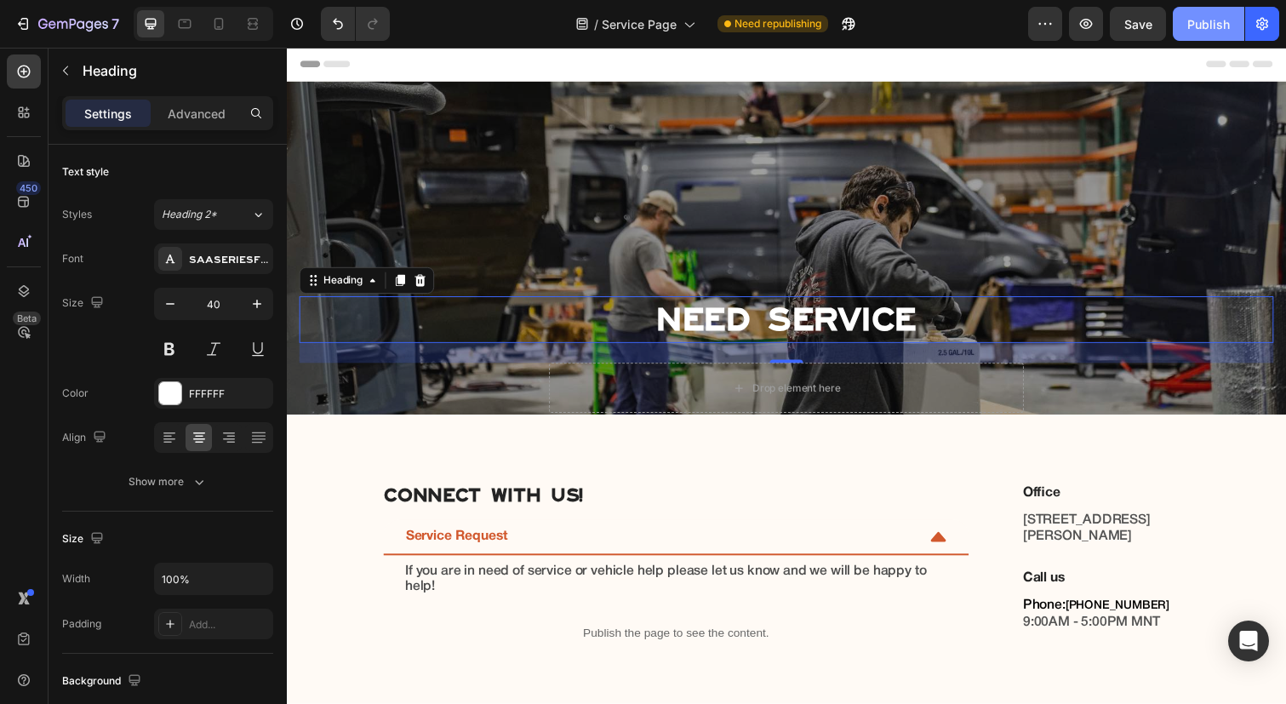
click at [1205, 28] on div "Publish" at bounding box center [1209, 24] width 43 height 18
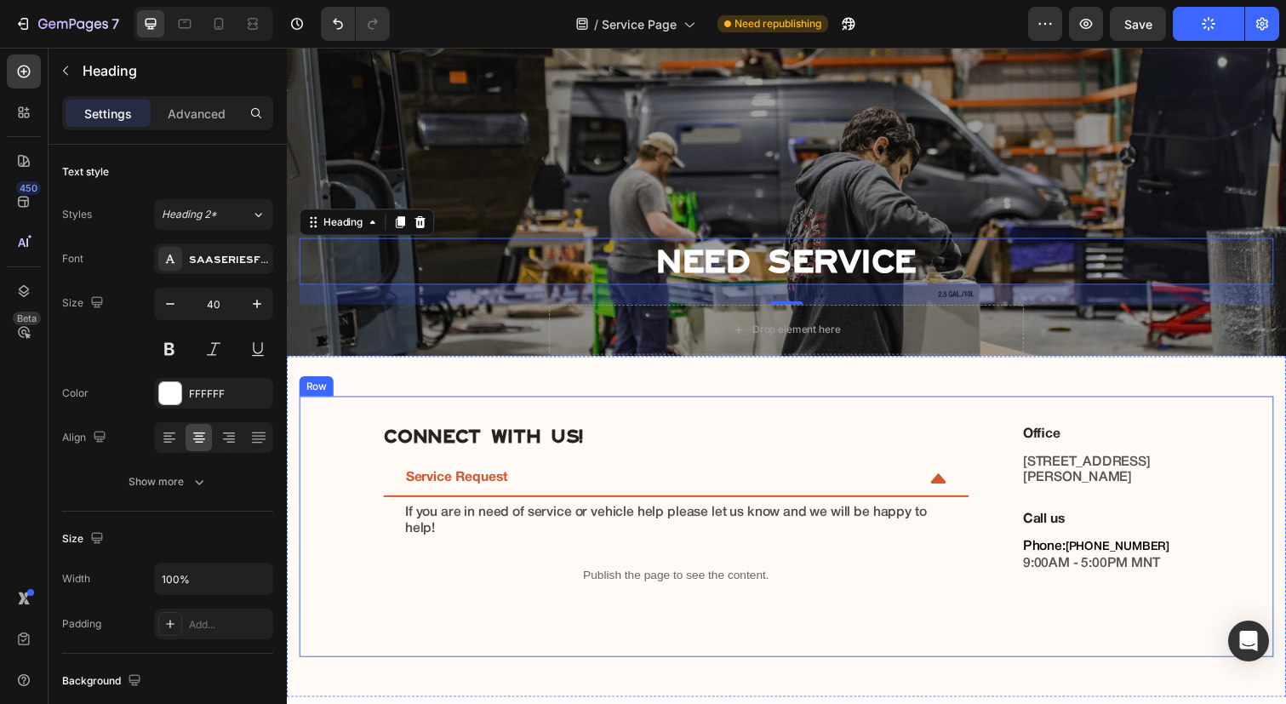
scroll to position [95, 0]
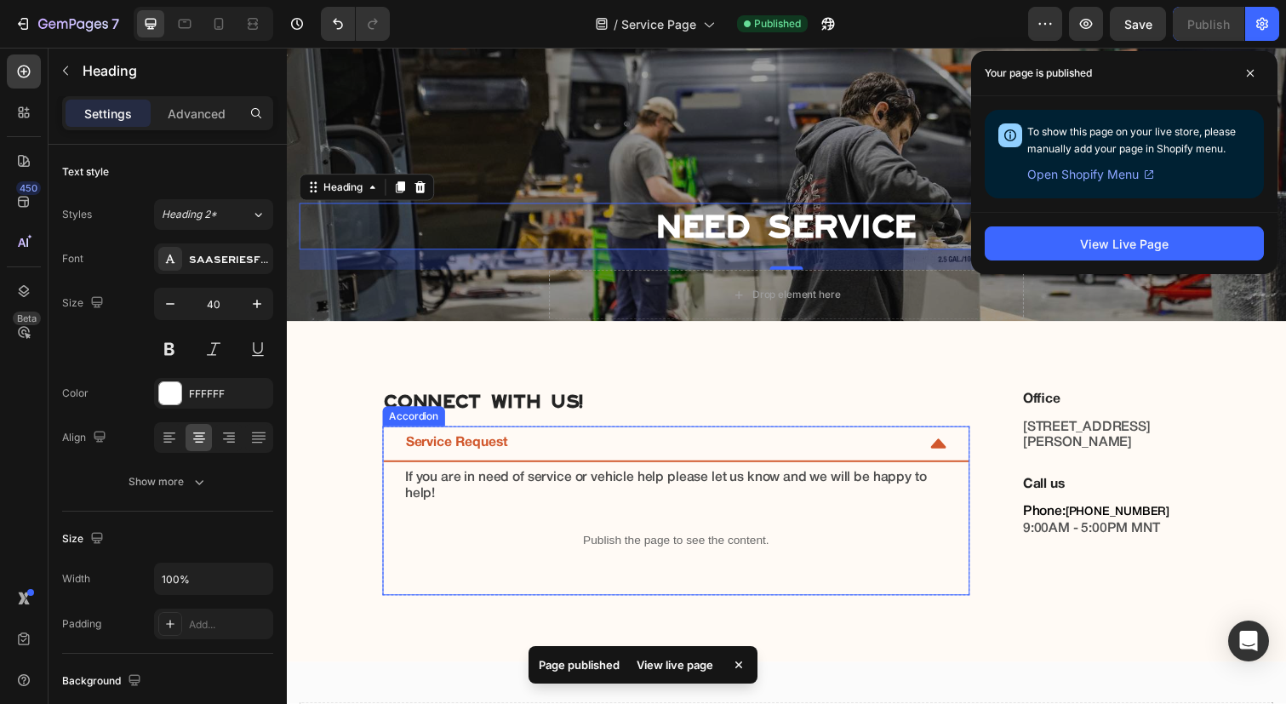
click at [513, 452] on strong "Service Request" at bounding box center [461, 452] width 105 height 12
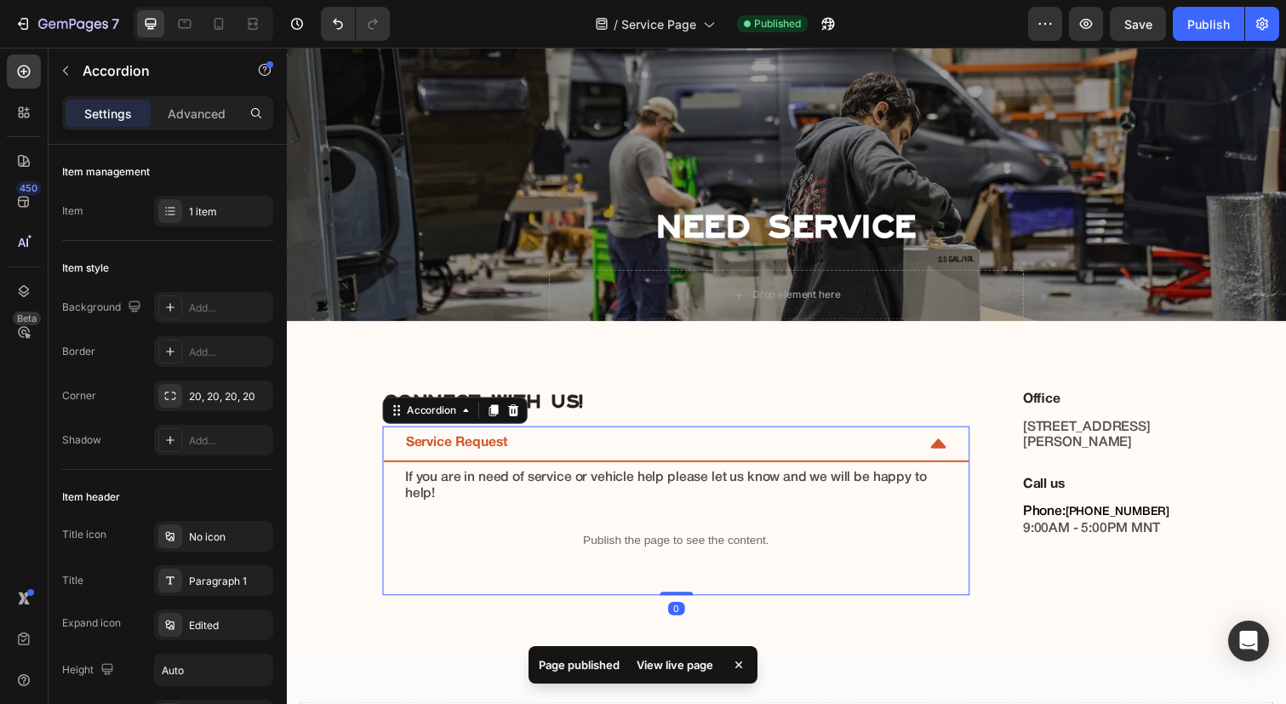
click at [513, 452] on strong "Service Request" at bounding box center [461, 452] width 105 height 12
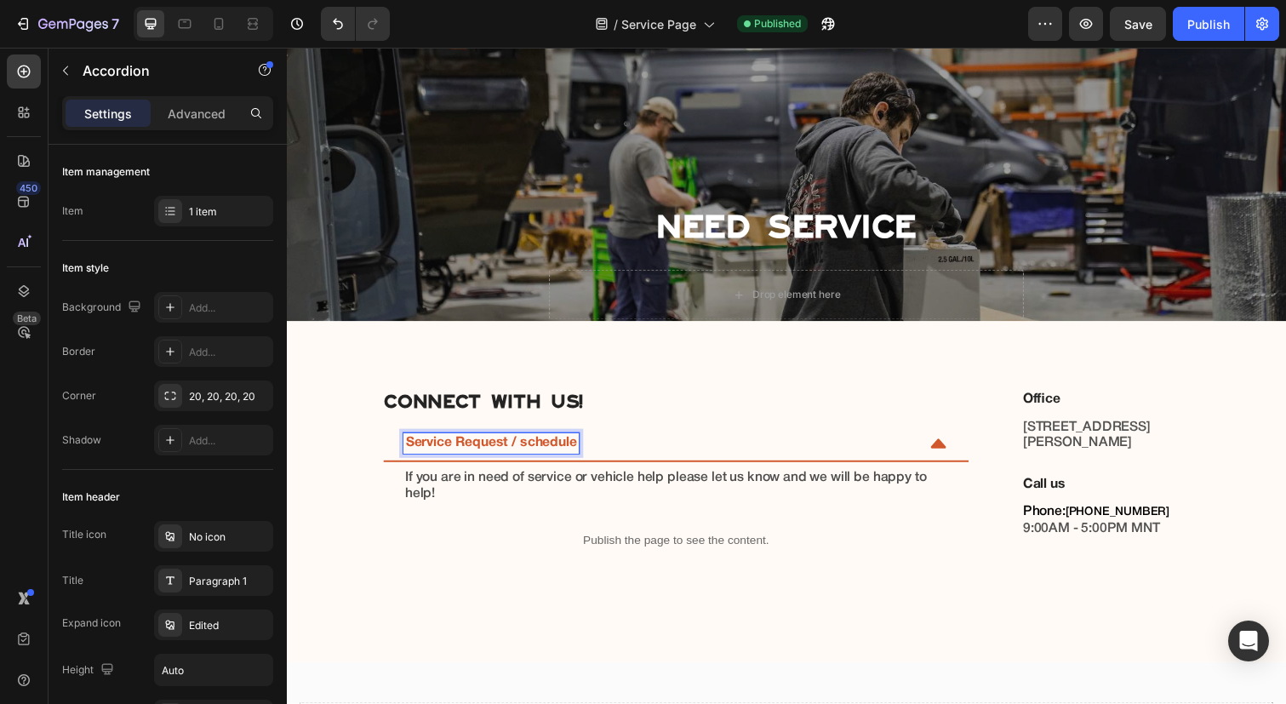
click at [531, 449] on strong "Service Request / schedule" at bounding box center [496, 452] width 175 height 12
click at [1197, 28] on div "Publish" at bounding box center [1209, 24] width 43 height 18
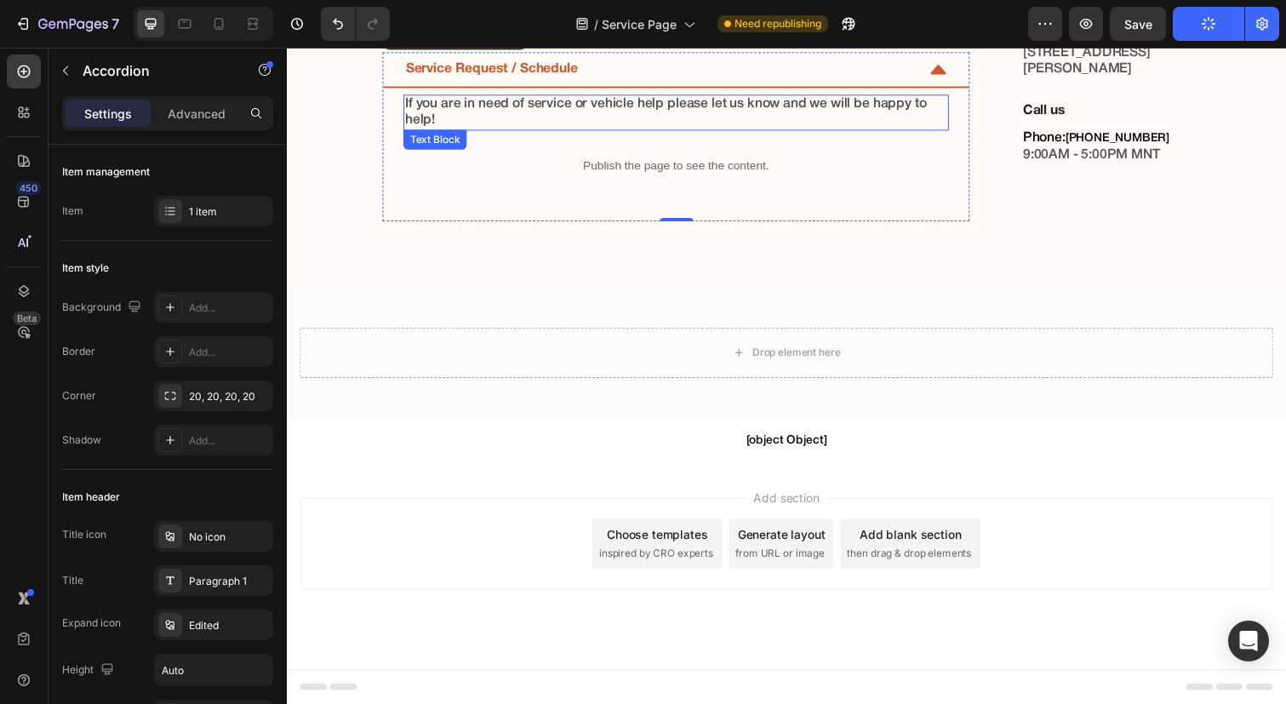
scroll to position [478, 0]
